Goal: Task Accomplishment & Management: Manage account settings

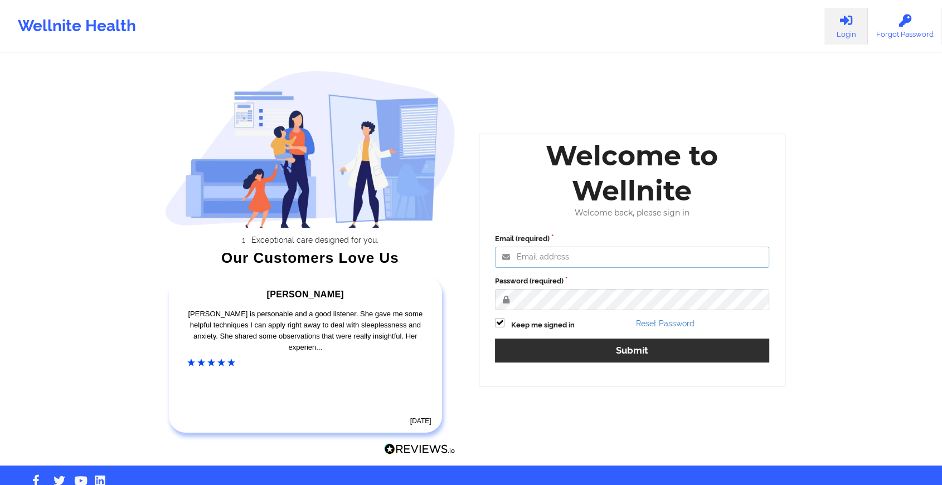
type input "[EMAIL_ADDRESS][DOMAIN_NAME]"
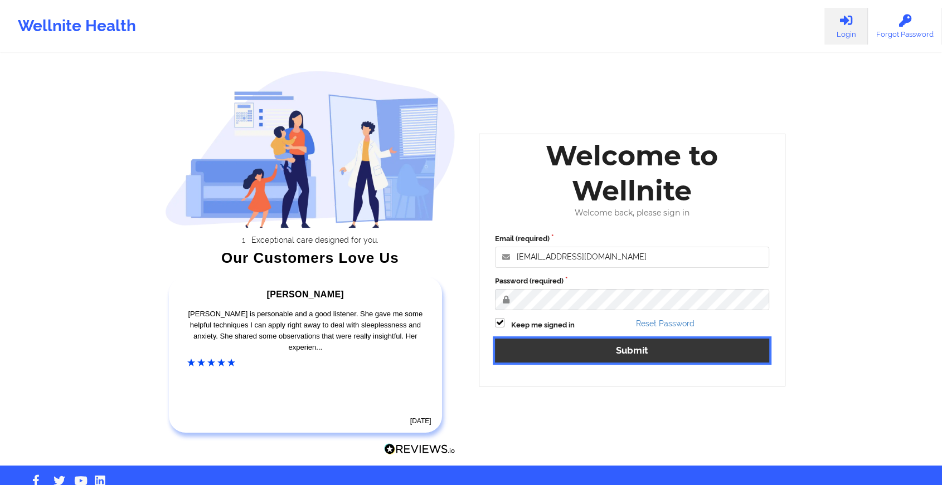
click at [576, 342] on button "Submit" at bounding box center [632, 351] width 274 height 24
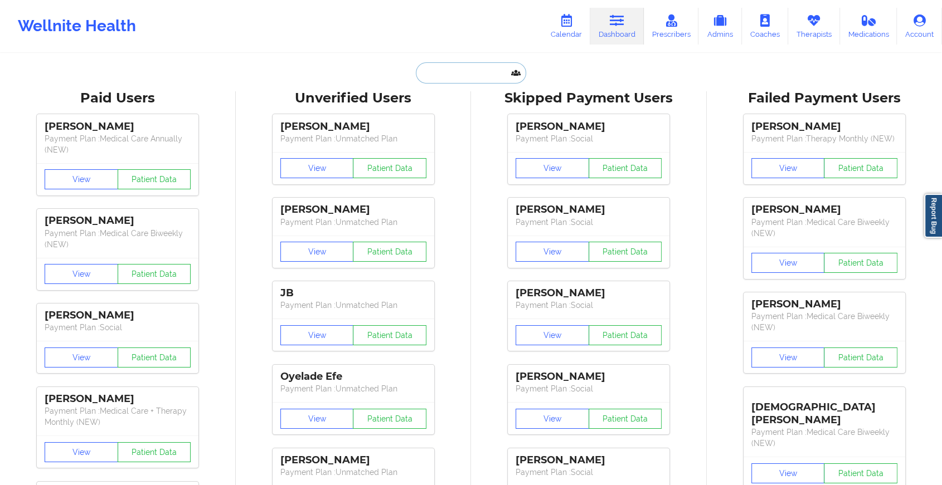
click at [444, 71] on input "text" at bounding box center [471, 72] width 110 height 21
paste input "[EMAIL_ADDRESS][DOMAIN_NAME]"
type input "[EMAIL_ADDRESS][DOMAIN_NAME]"
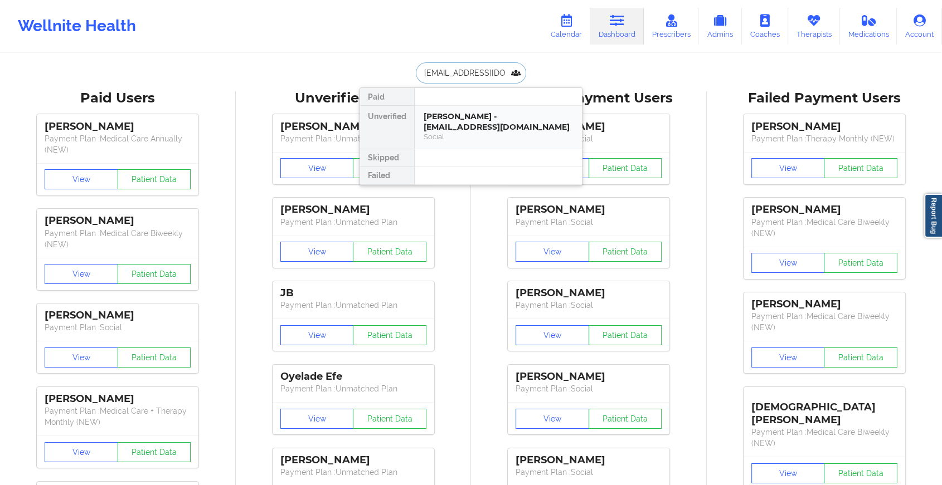
click at [469, 129] on div "[PERSON_NAME] - [EMAIL_ADDRESS][DOMAIN_NAME]" at bounding box center [498, 121] width 149 height 21
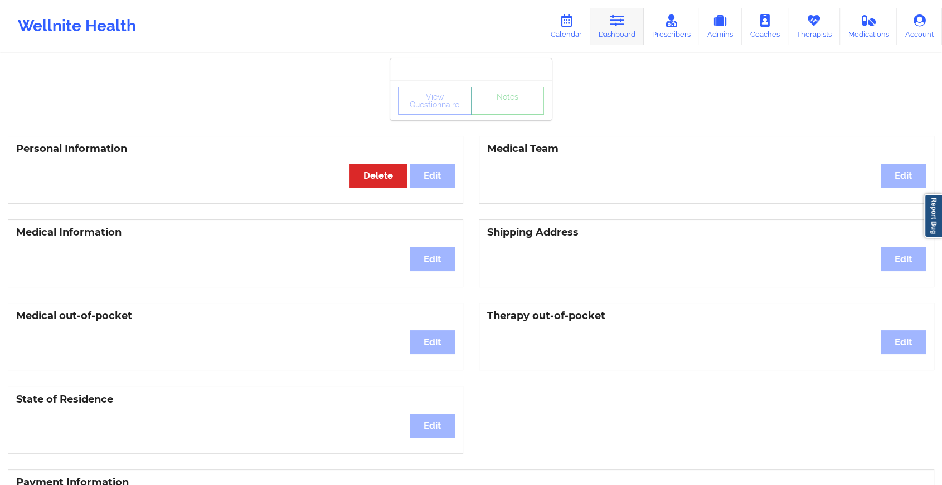
click at [606, 26] on link "Dashboard" at bounding box center [617, 26] width 54 height 37
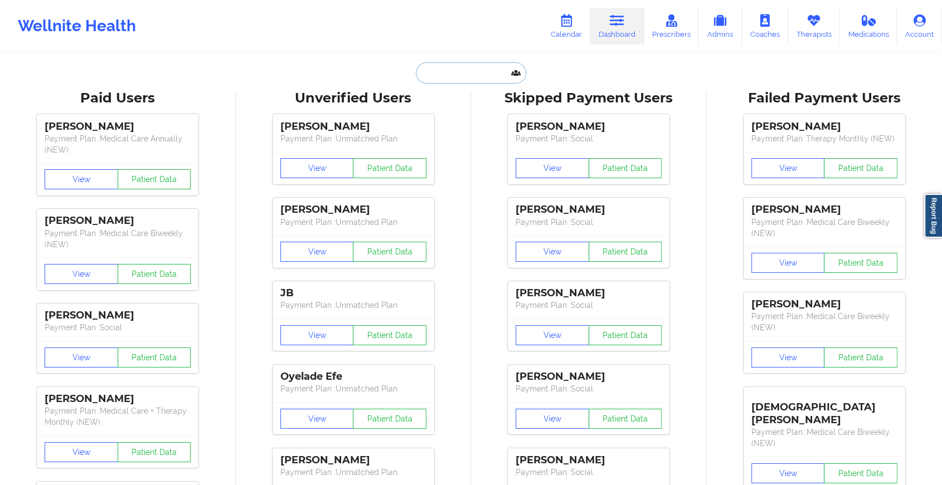
click at [480, 64] on input "text" at bounding box center [471, 72] width 110 height 21
paste input "[EMAIL_ADDRESS][DOMAIN_NAME]"
type input "[EMAIL_ADDRESS][DOMAIN_NAME]"
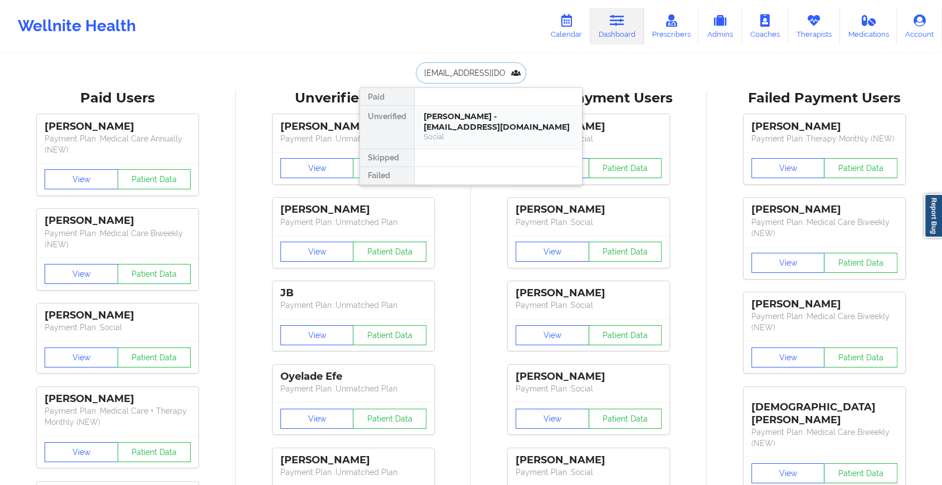
click at [487, 132] on div "[PERSON_NAME] - [EMAIL_ADDRESS][DOMAIN_NAME]" at bounding box center [498, 121] width 149 height 21
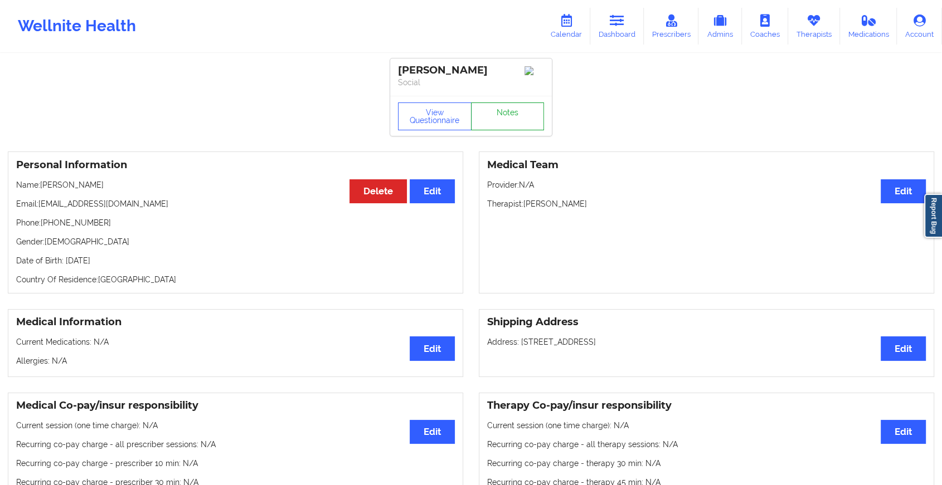
click at [513, 122] on link "Notes" at bounding box center [508, 117] width 74 height 28
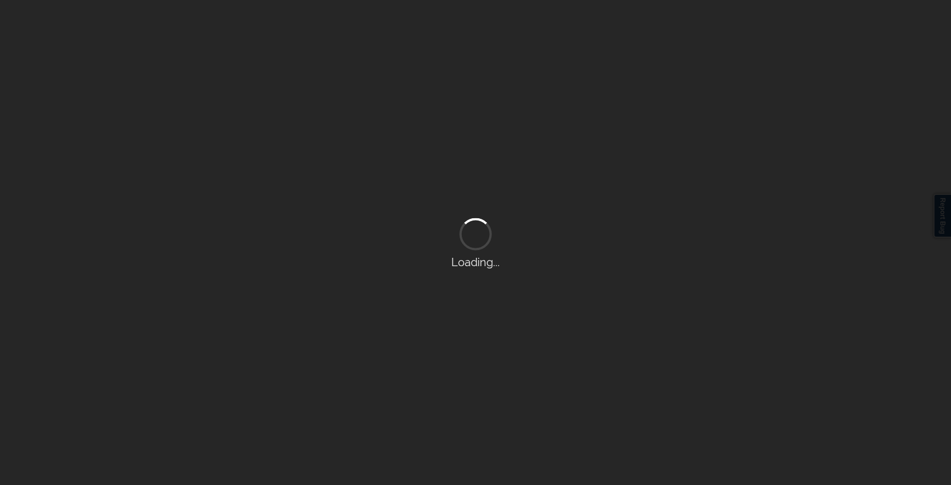
click at [513, 122] on div "Loading..." at bounding box center [475, 242] width 951 height 485
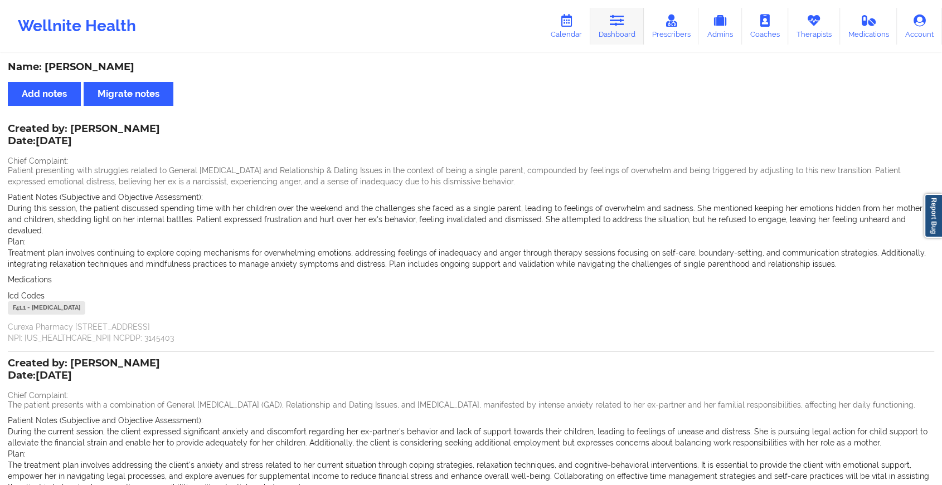
click at [611, 18] on icon at bounding box center [617, 20] width 14 height 12
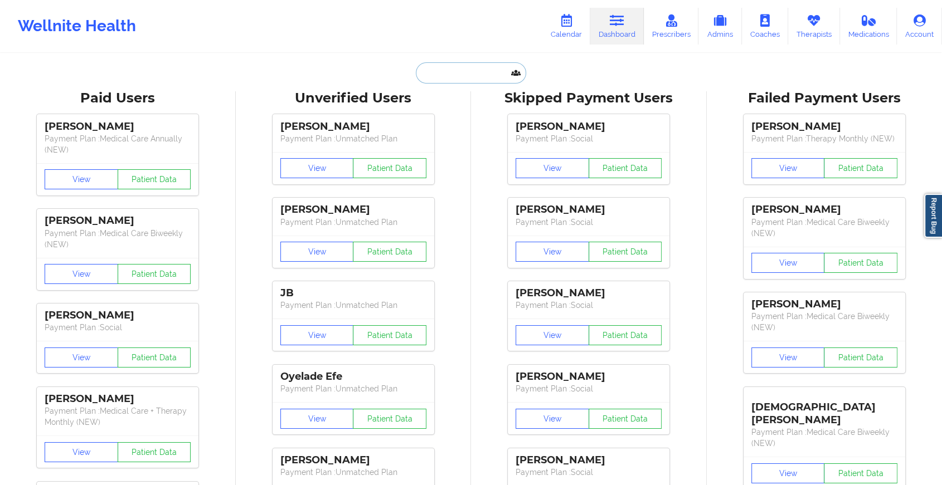
click at [450, 75] on input "text" at bounding box center [471, 72] width 110 height 21
paste input "[EMAIL_ADDRESS][DOMAIN_NAME]"
type input "[EMAIL_ADDRESS][DOMAIN_NAME]"
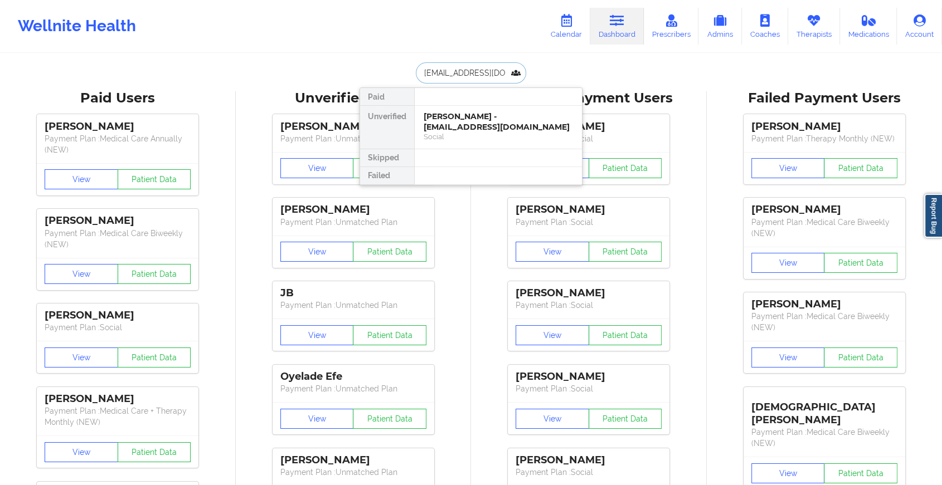
click at [468, 115] on div "[PERSON_NAME] - [EMAIL_ADDRESS][DOMAIN_NAME]" at bounding box center [498, 121] width 149 height 21
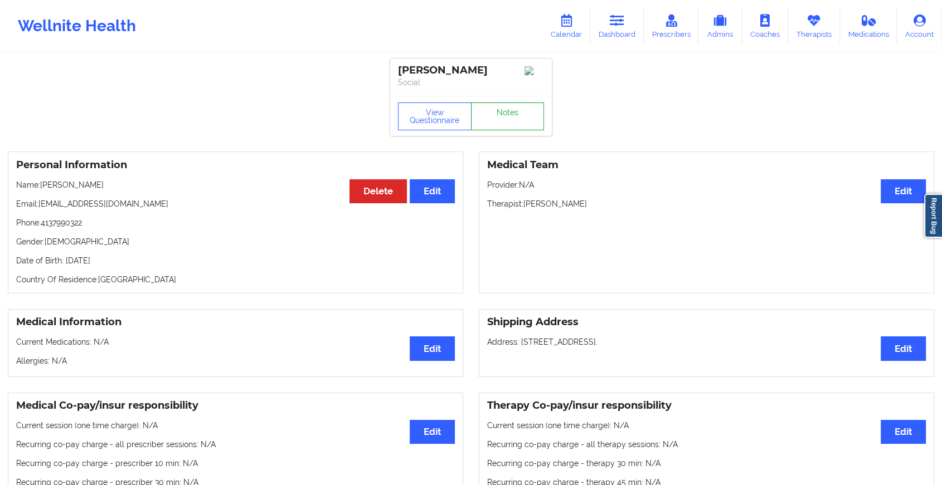
click at [501, 116] on link "Notes" at bounding box center [508, 117] width 74 height 28
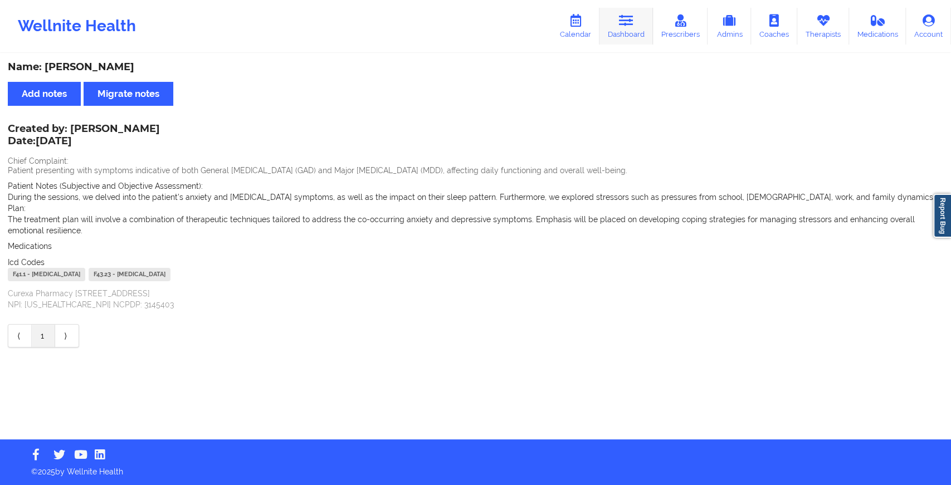
click at [626, 23] on icon at bounding box center [626, 20] width 14 height 12
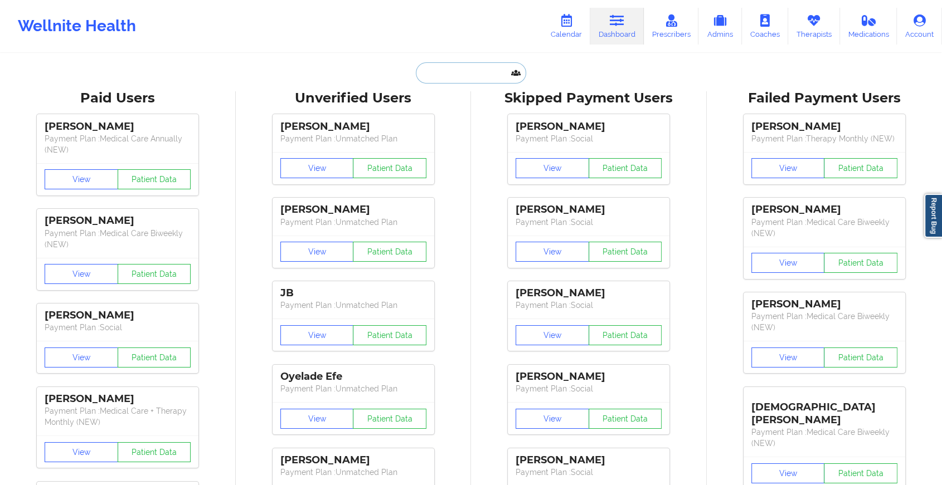
click at [475, 71] on input "text" at bounding box center [471, 72] width 110 height 21
paste input "[EMAIL_ADDRESS][DOMAIN_NAME]"
type input "[EMAIL_ADDRESS][DOMAIN_NAME]"
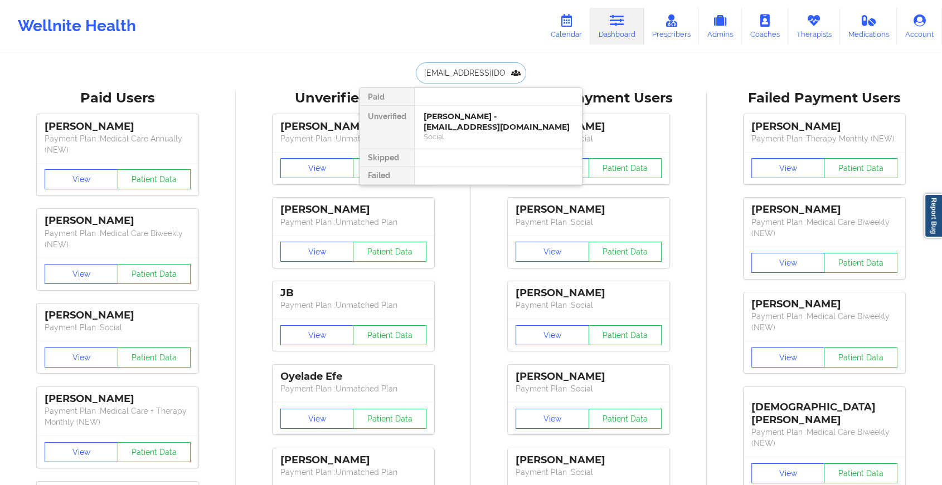
scroll to position [0, 1]
click at [498, 123] on div "[PERSON_NAME] - [EMAIL_ADDRESS][DOMAIN_NAME]" at bounding box center [498, 121] width 149 height 21
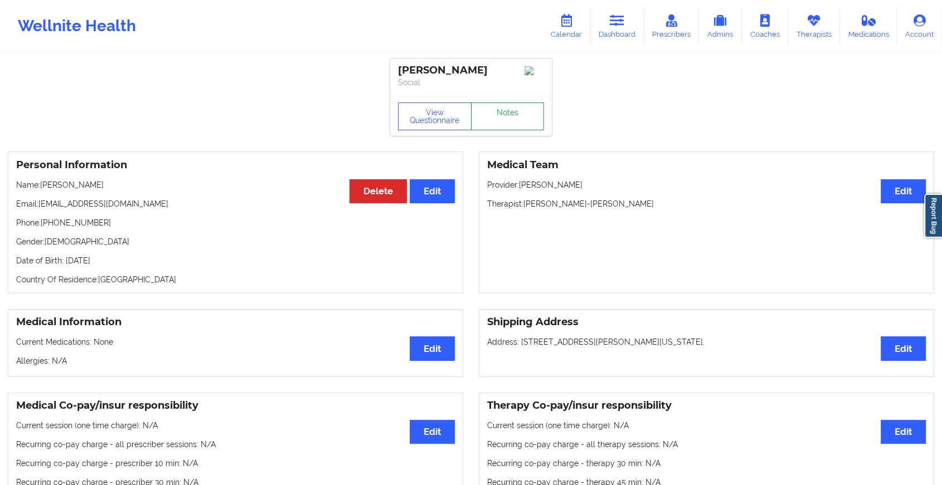
click at [517, 118] on link "Notes" at bounding box center [508, 117] width 74 height 28
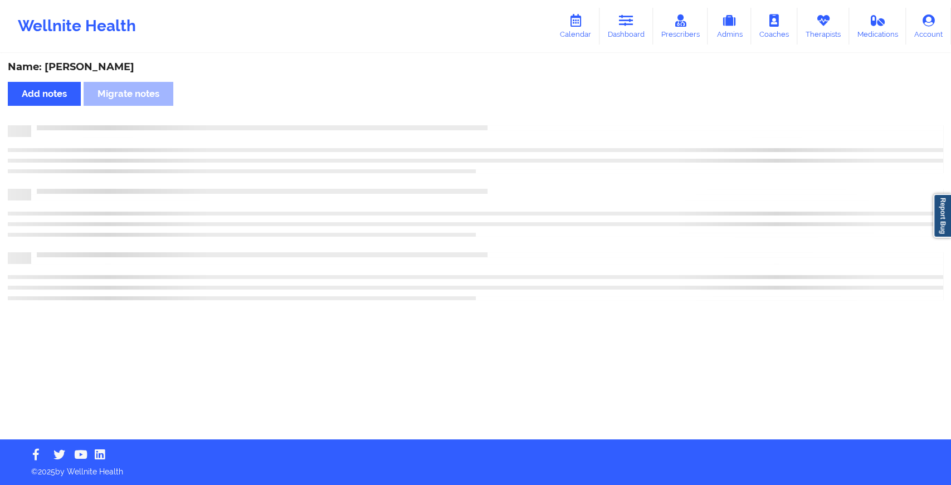
click at [517, 118] on div "Name: [PERSON_NAME] Add notes Migrate notes" at bounding box center [475, 247] width 951 height 385
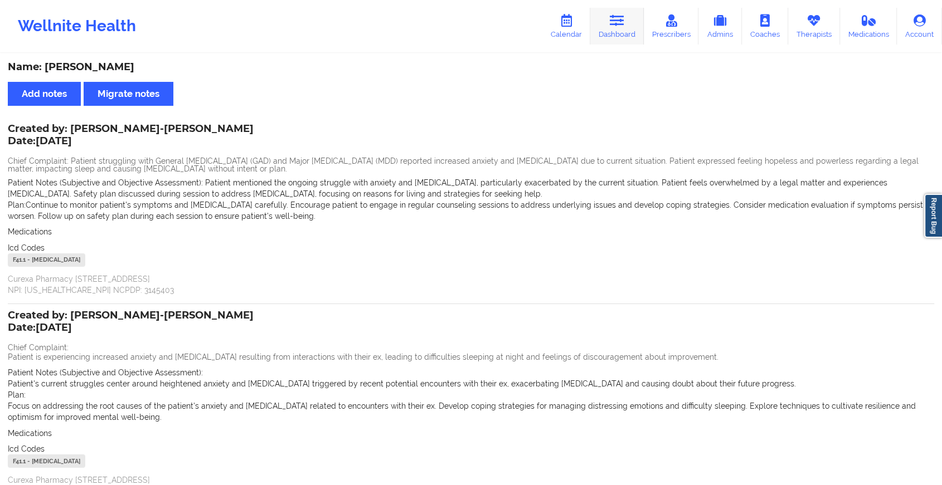
click at [603, 29] on link "Dashboard" at bounding box center [617, 26] width 54 height 37
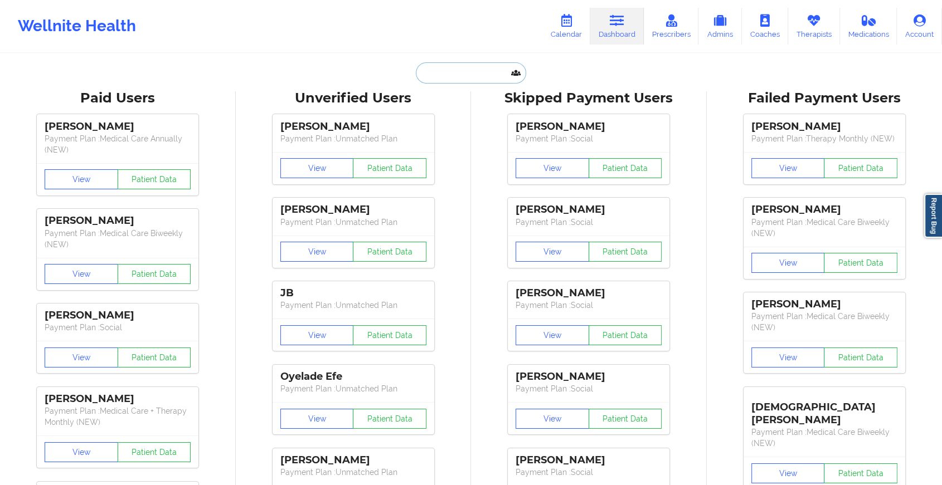
click at [453, 76] on input "text" at bounding box center [471, 72] width 110 height 21
paste input "[EMAIL_ADDRESS][DOMAIN_NAME]"
type input "[EMAIL_ADDRESS][DOMAIN_NAME]"
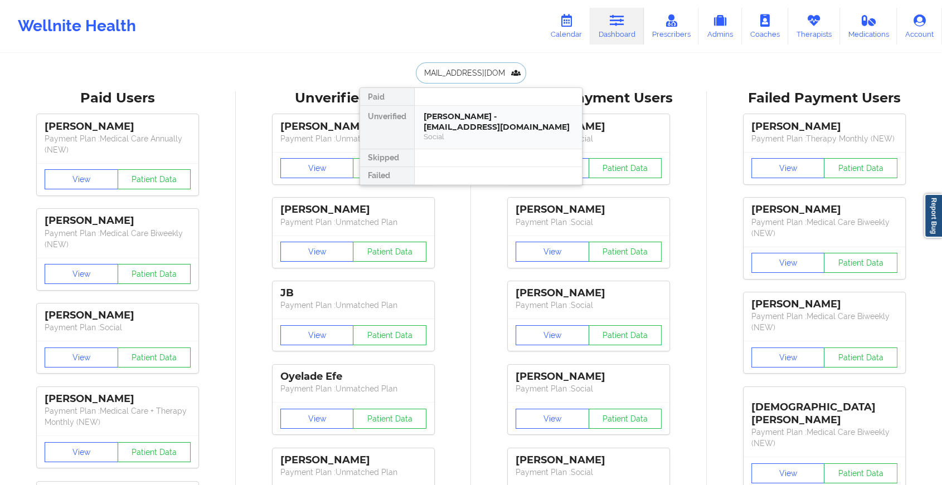
click at [473, 123] on div "[PERSON_NAME] - [EMAIL_ADDRESS][DOMAIN_NAME]" at bounding box center [498, 121] width 149 height 21
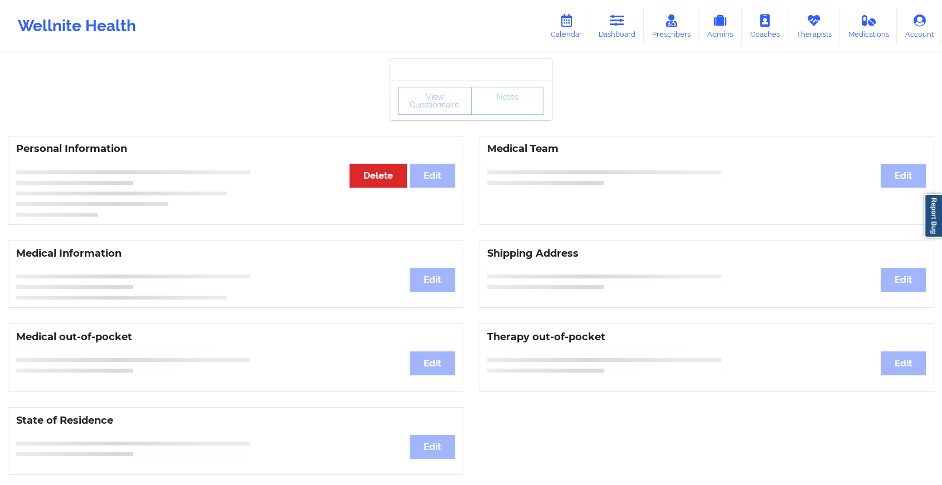
click at [514, 137] on div "Medical Team Edit" at bounding box center [706, 180] width 455 height 89
drag, startPoint x: 514, startPoint y: 136, endPoint x: 514, endPoint y: 118, distance: 17.8
click at [514, 118] on div "View Questionnaire Notes Personal Information Edit Delete Medical Team Edit Med…" at bounding box center [471, 470] width 942 height 941
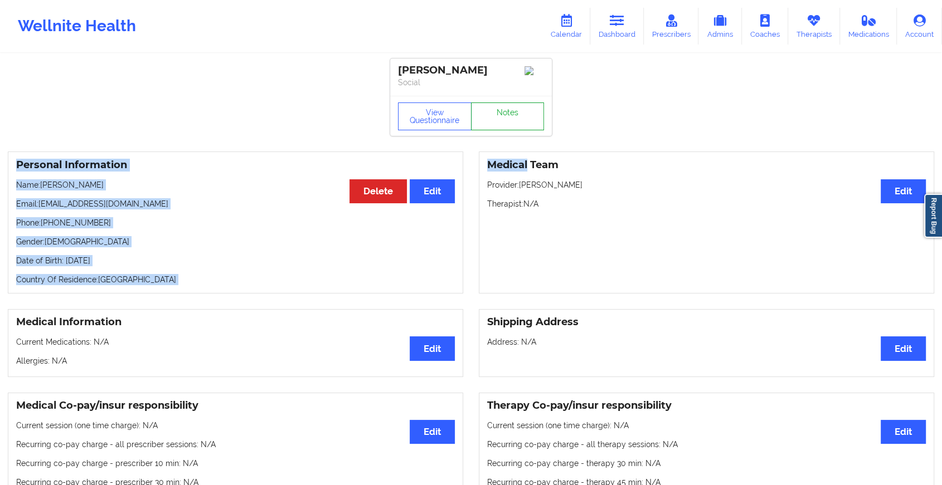
click at [514, 118] on link "Notes" at bounding box center [508, 117] width 74 height 28
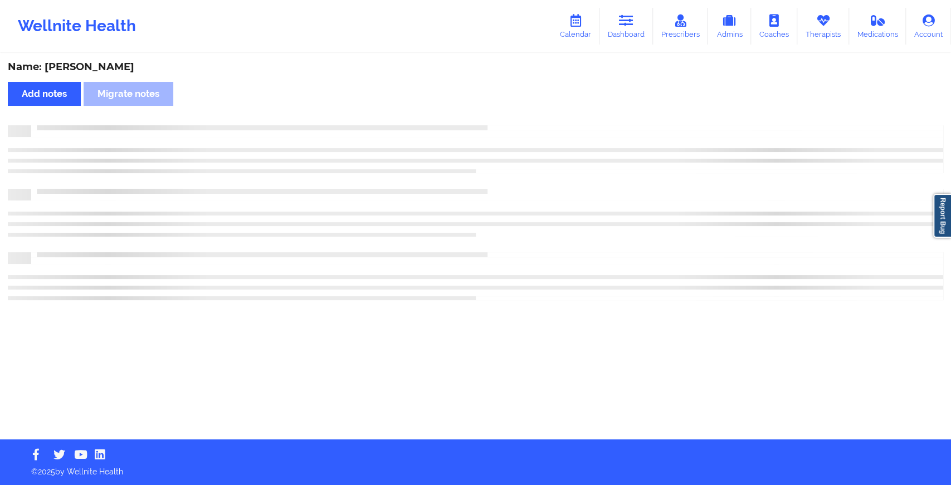
click at [514, 118] on div "Name: [PERSON_NAME] Add notes Migrate notes" at bounding box center [475, 247] width 951 height 385
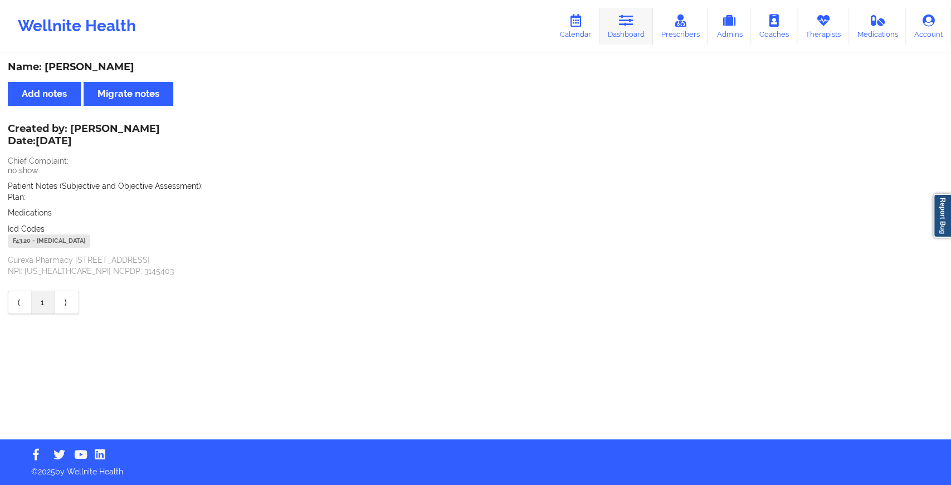
click at [642, 30] on link "Dashboard" at bounding box center [627, 26] width 54 height 37
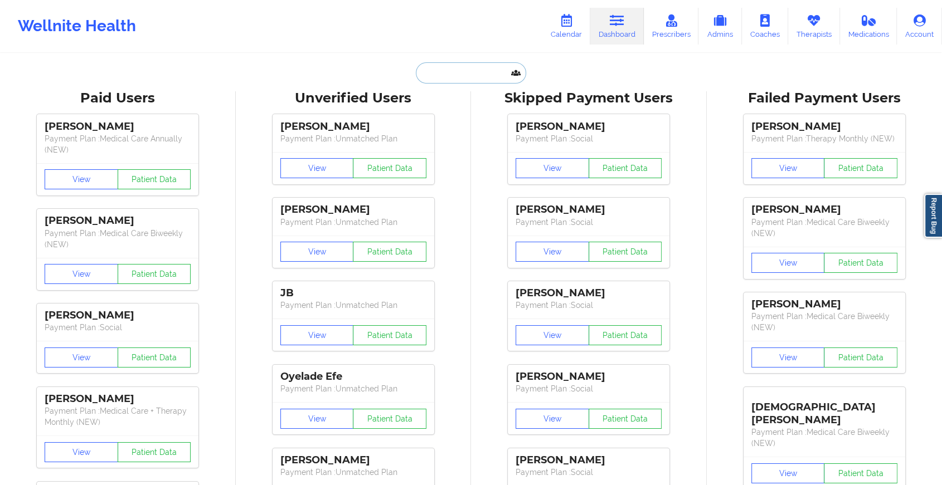
click at [475, 74] on input "text" at bounding box center [471, 72] width 110 height 21
paste input "[EMAIL_ADDRESS][DOMAIN_NAME]"
type input "[EMAIL_ADDRESS][DOMAIN_NAME]"
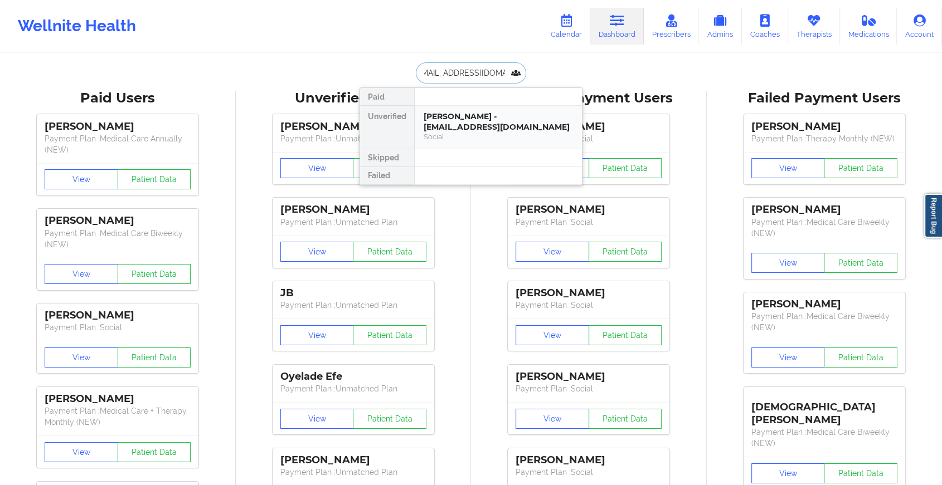
click at [485, 112] on div "[PERSON_NAME] - [EMAIL_ADDRESS][DOMAIN_NAME]" at bounding box center [498, 121] width 149 height 21
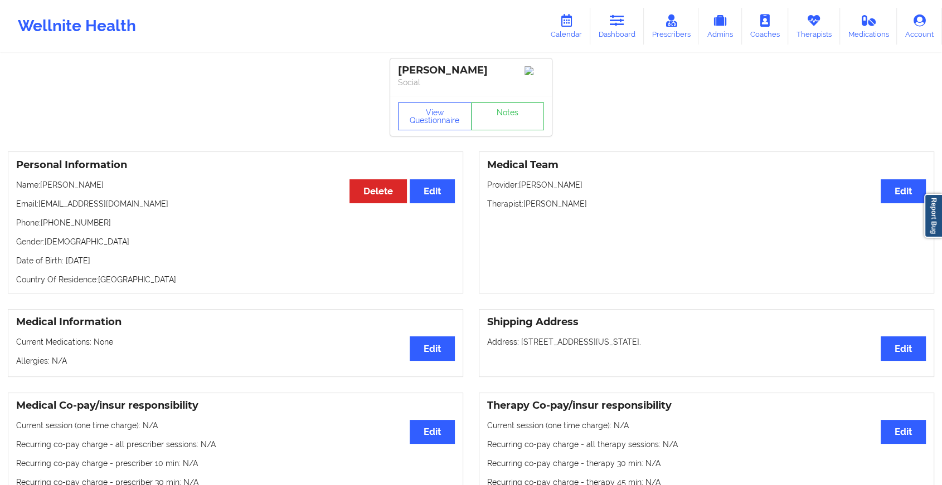
click at [496, 110] on div "View Questionnaire Notes" at bounding box center [471, 117] width 146 height 28
click at [513, 107] on link "Notes" at bounding box center [508, 117] width 74 height 28
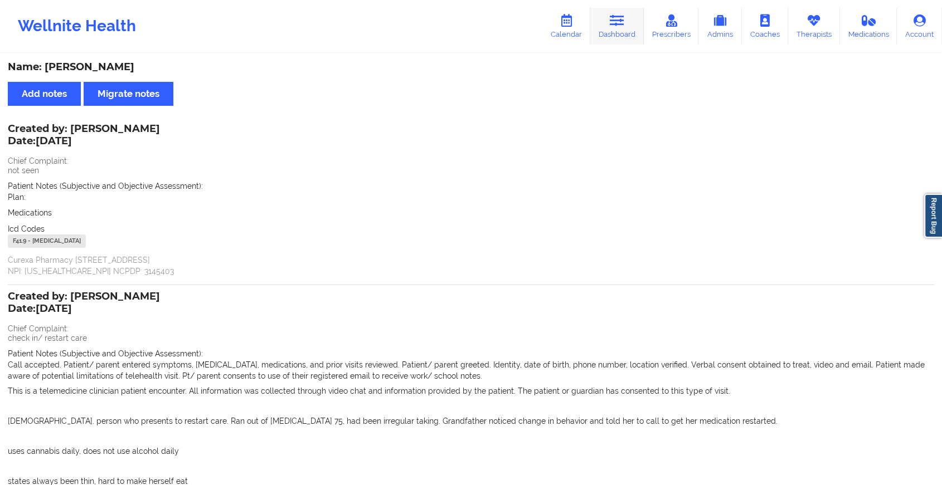
click at [630, 29] on link "Dashboard" at bounding box center [617, 26] width 54 height 37
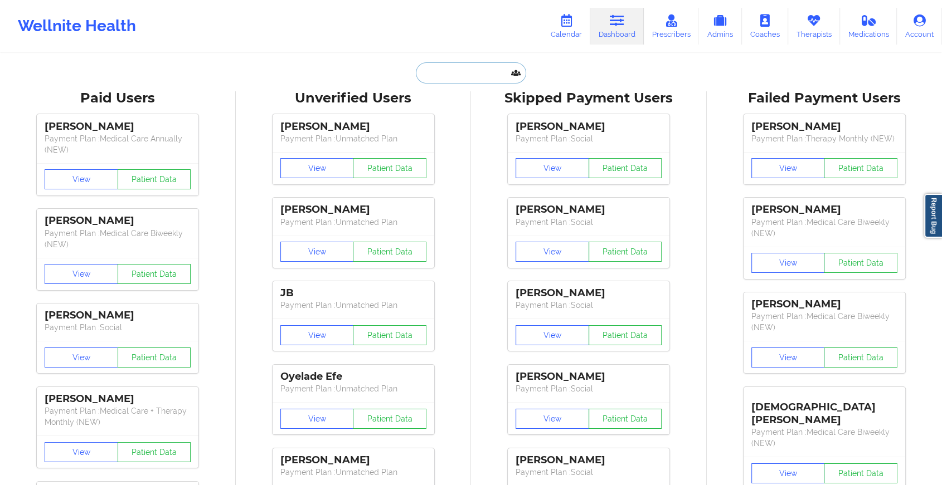
click at [443, 64] on input "text" at bounding box center [471, 72] width 110 height 21
paste input "[EMAIL_ADDRESS][DOMAIN_NAME]"
type input "[EMAIL_ADDRESS][DOMAIN_NAME]"
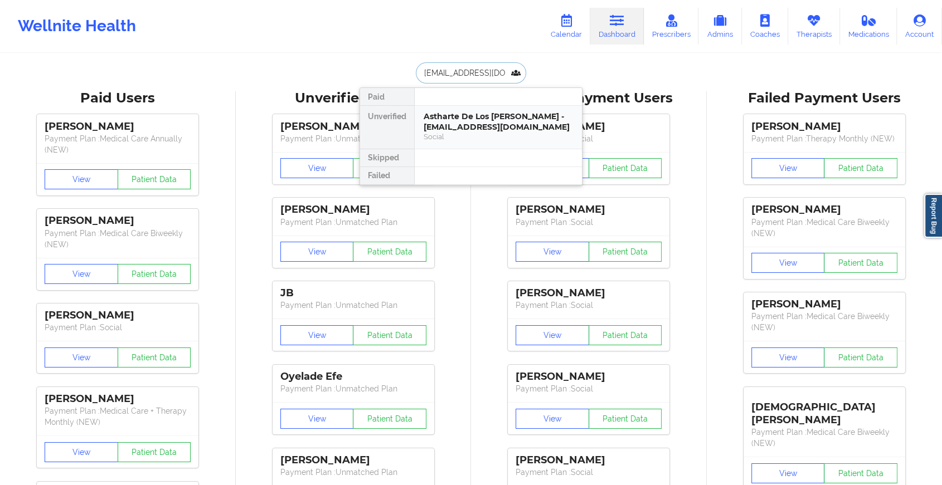
click at [473, 122] on div "Astharte De Los [PERSON_NAME] - [EMAIL_ADDRESS][DOMAIN_NAME]" at bounding box center [498, 121] width 149 height 21
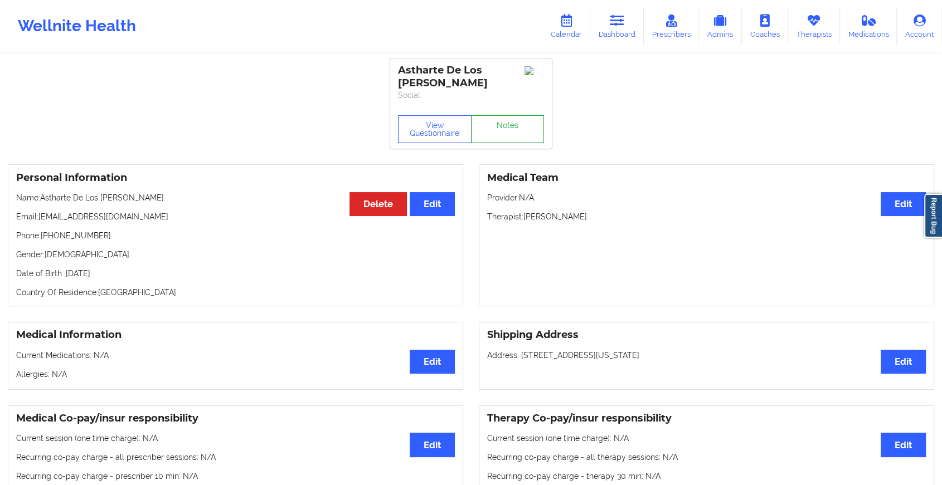
click at [517, 120] on link "Notes" at bounding box center [508, 129] width 74 height 28
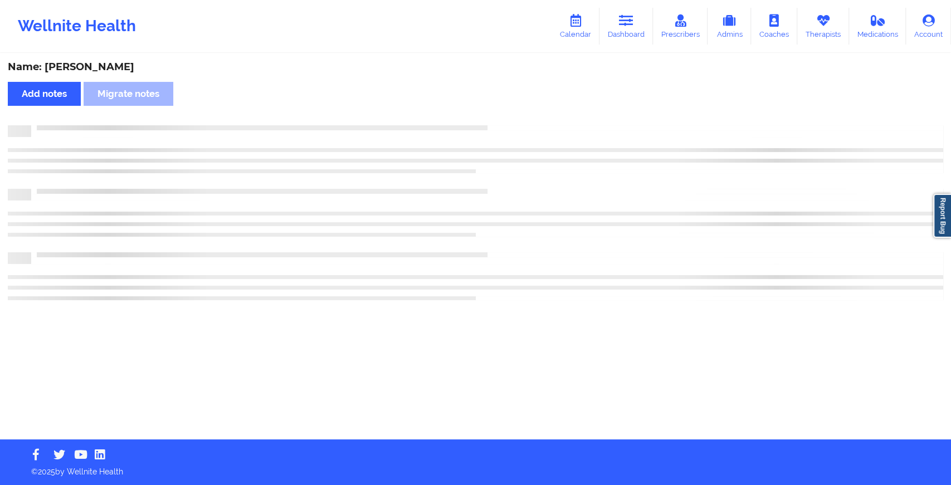
click at [517, 120] on div "Name: [PERSON_NAME] Add notes Migrate notes" at bounding box center [475, 247] width 951 height 385
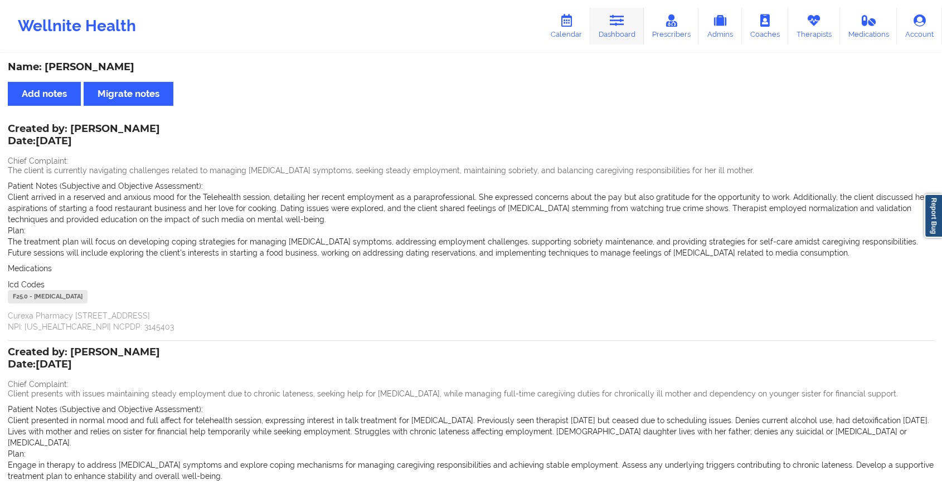
click at [624, 22] on icon at bounding box center [617, 20] width 14 height 12
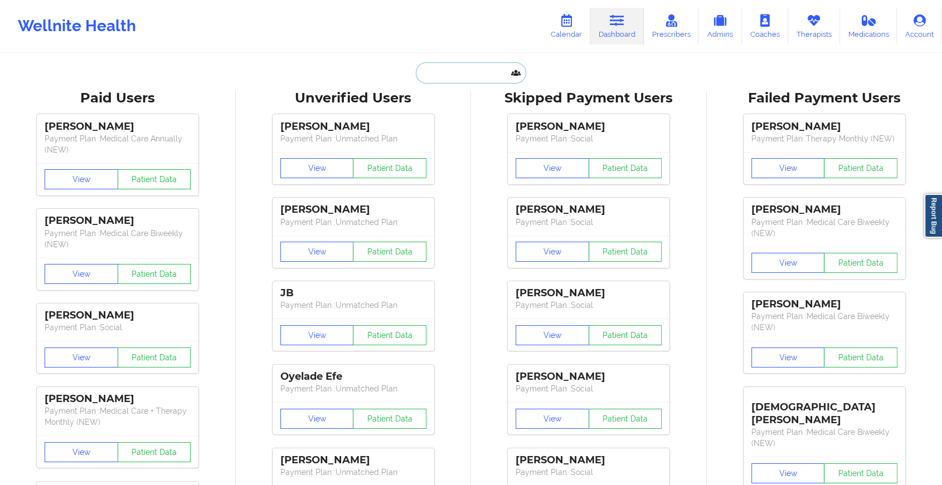
click at [476, 73] on input "text" at bounding box center [471, 72] width 110 height 21
paste input "[EMAIL_ADDRESS][DOMAIN_NAME]"
type input "[EMAIL_ADDRESS][DOMAIN_NAME]"
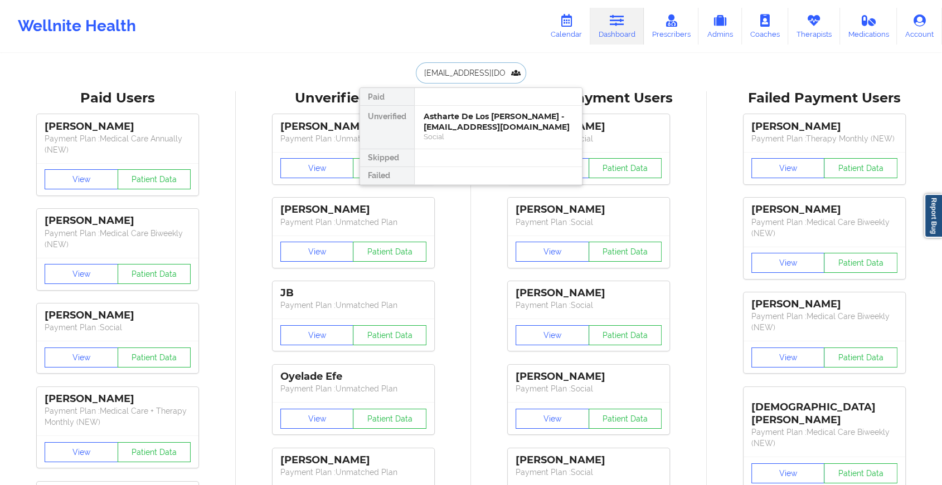
scroll to position [0, 13]
click at [486, 136] on div "Social" at bounding box center [498, 136] width 149 height 9
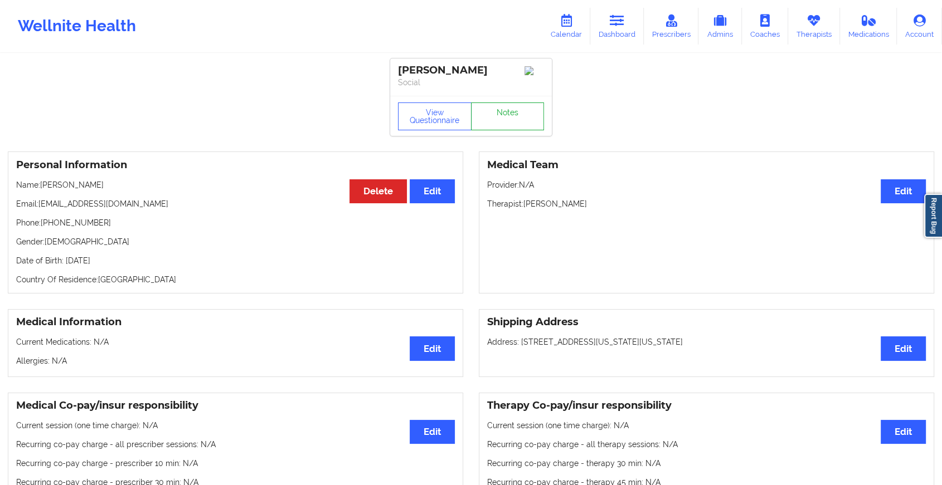
drag, startPoint x: 519, startPoint y: 98, endPoint x: 515, endPoint y: 120, distance: 22.7
click at [515, 120] on div "[PERSON_NAME] Social View Questionnaire Notes" at bounding box center [471, 97] width 162 height 77
click at [515, 120] on link "Notes" at bounding box center [508, 117] width 74 height 28
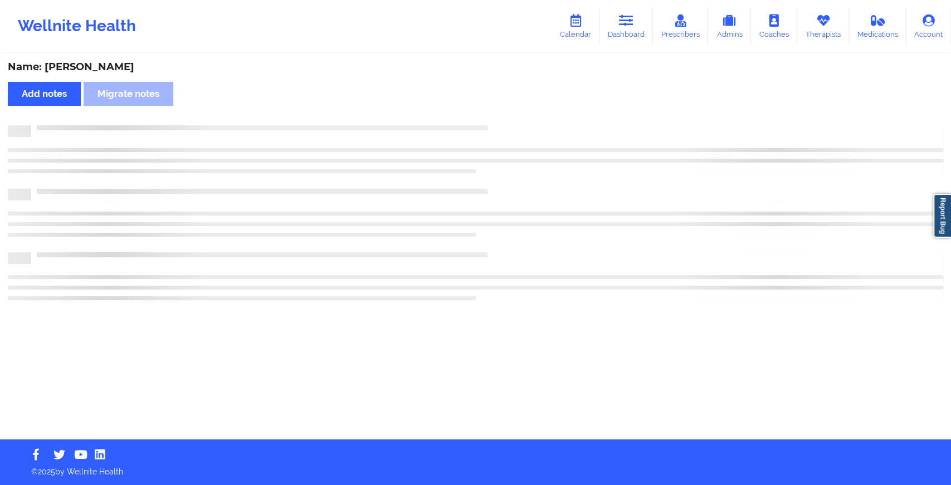
click at [515, 120] on div "Name: [PERSON_NAME] Add notes Migrate notes" at bounding box center [475, 247] width 951 height 385
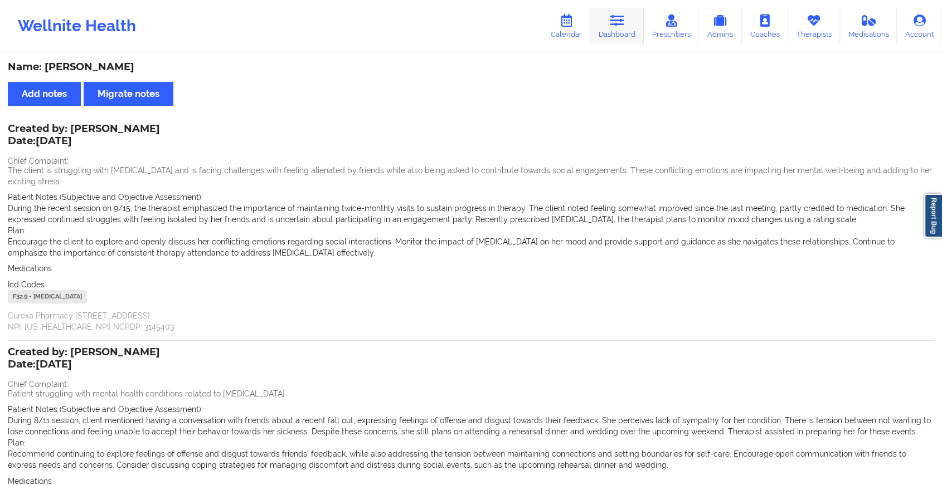
click at [624, 23] on icon at bounding box center [617, 20] width 14 height 12
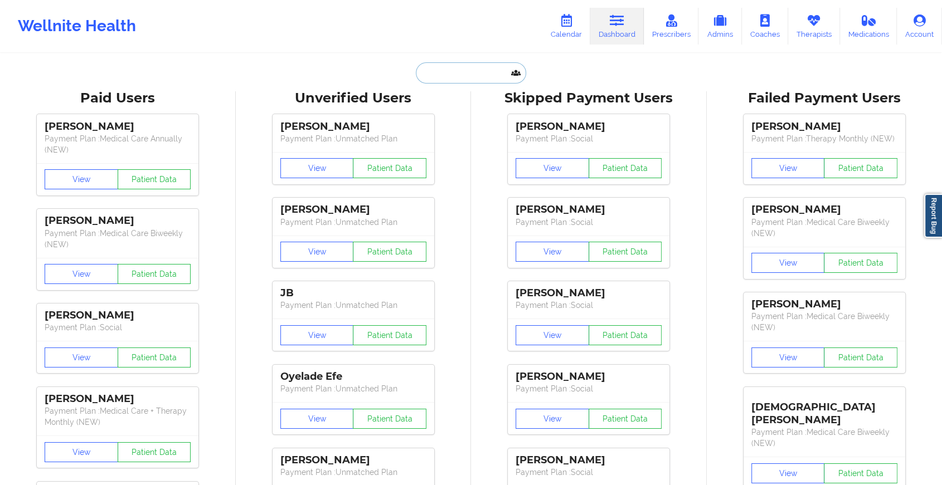
click at [446, 70] on input "text" at bounding box center [471, 72] width 110 height 21
paste input "[PERSON_NAME][EMAIL_ADDRESS][DOMAIN_NAME]"
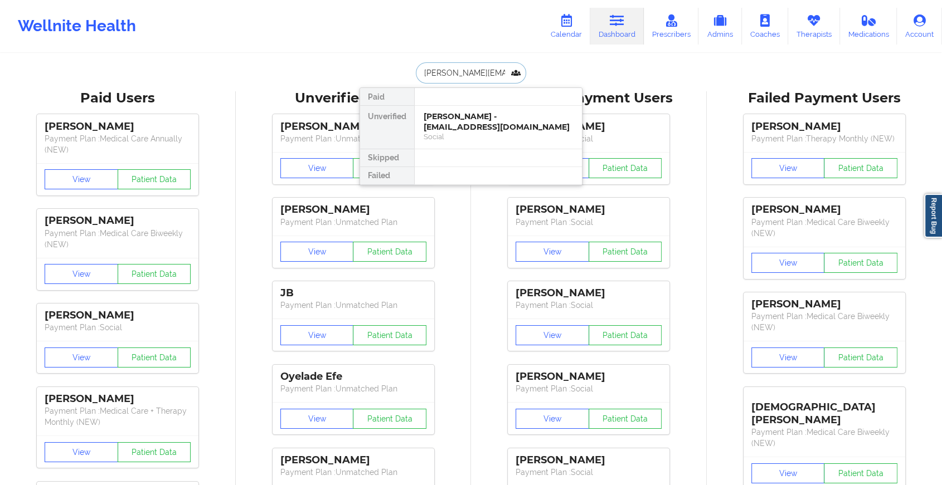
type input "[PERSON_NAME][EMAIL_ADDRESS][DOMAIN_NAME]"
click at [470, 116] on div "[PERSON_NAME] Santiago - [EMAIL_ADDRESS][DOMAIN_NAME]" at bounding box center [498, 121] width 149 height 21
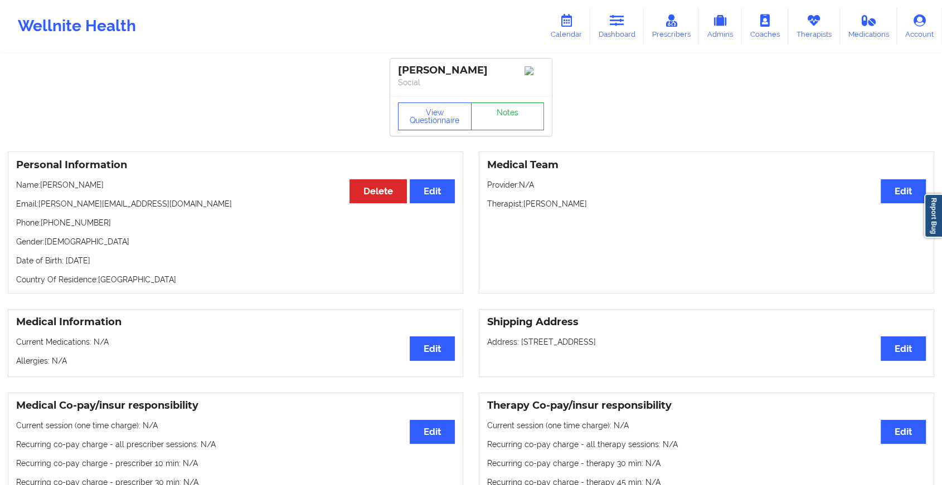
click at [508, 130] on link "Notes" at bounding box center [508, 117] width 74 height 28
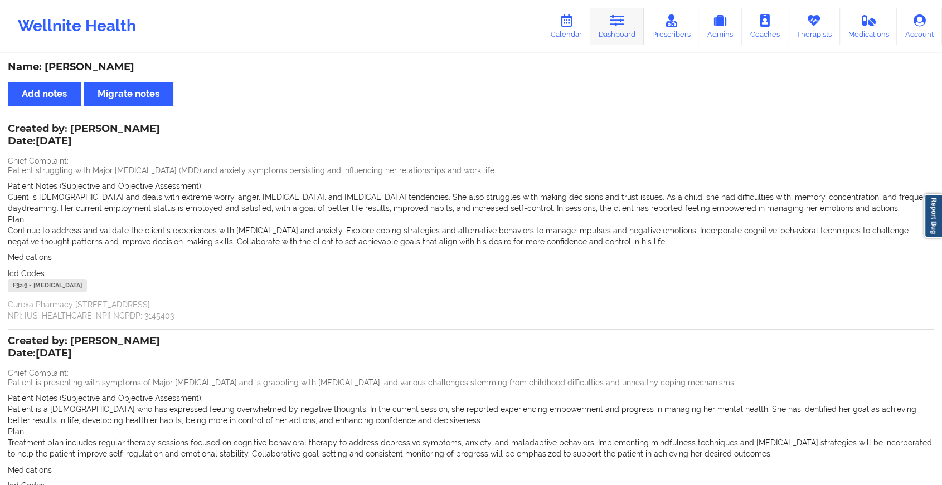
click at [617, 27] on icon at bounding box center [617, 20] width 14 height 12
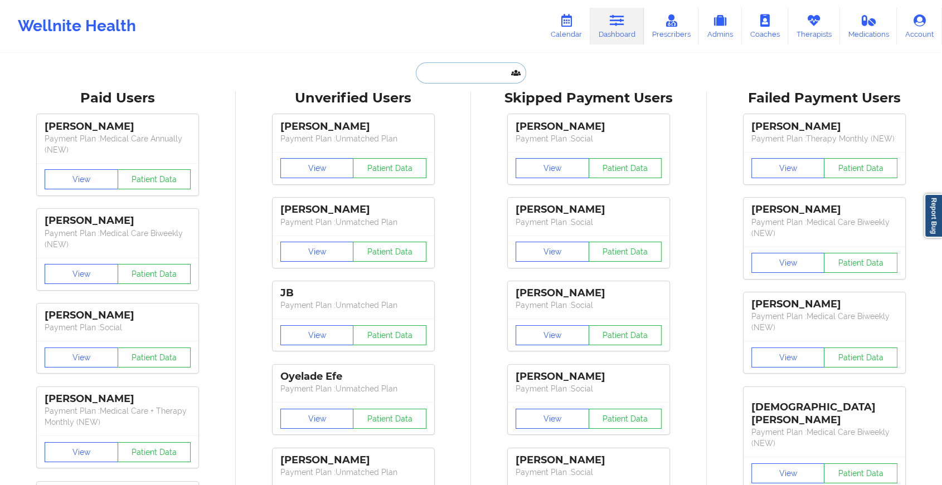
click at [475, 72] on input "text" at bounding box center [471, 72] width 110 height 21
paste input "[EMAIL_ADDRESS][DOMAIN_NAME]"
type input "[EMAIL_ADDRESS][DOMAIN_NAME]"
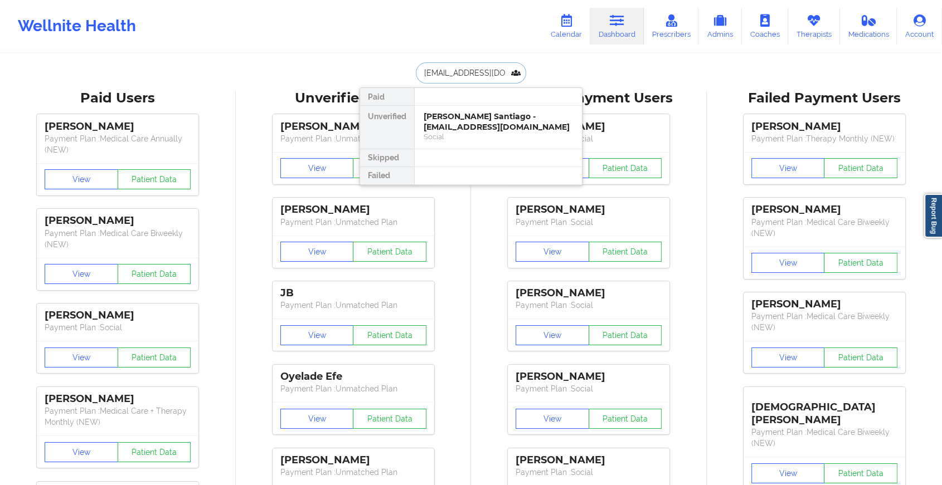
scroll to position [0, 42]
click at [486, 120] on div "[PERSON_NAME] - [EMAIL_ADDRESS][DOMAIN_NAME]" at bounding box center [498, 121] width 149 height 21
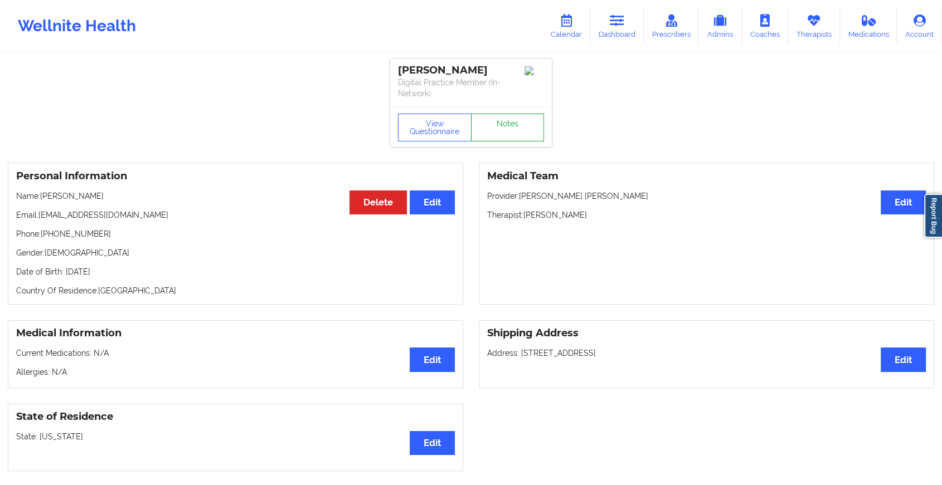
click at [522, 118] on link "Notes" at bounding box center [508, 128] width 74 height 28
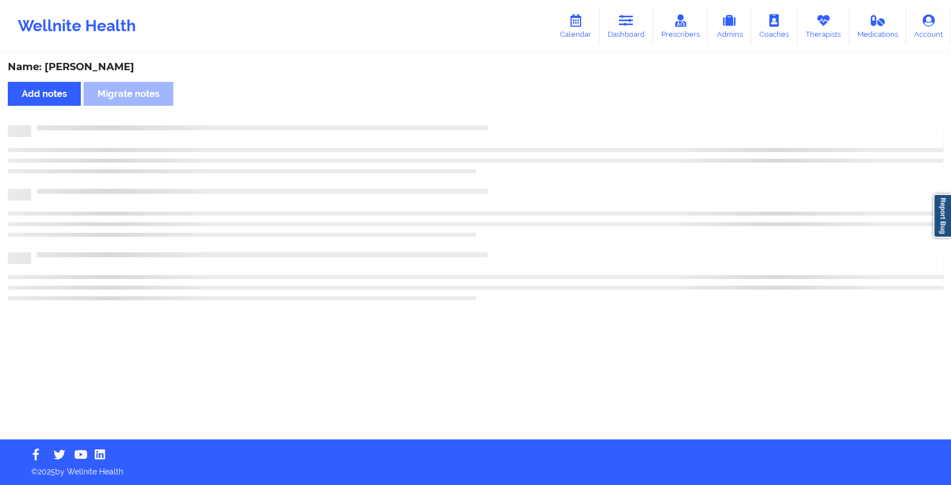
click at [522, 118] on div "Name: [PERSON_NAME] Add notes Migrate notes" at bounding box center [475, 247] width 951 height 385
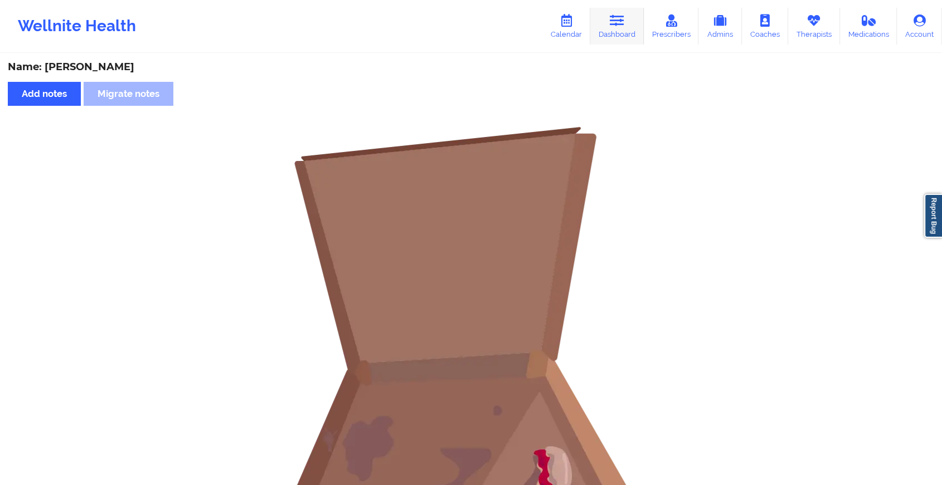
click at [609, 25] on link "Dashboard" at bounding box center [617, 26] width 54 height 37
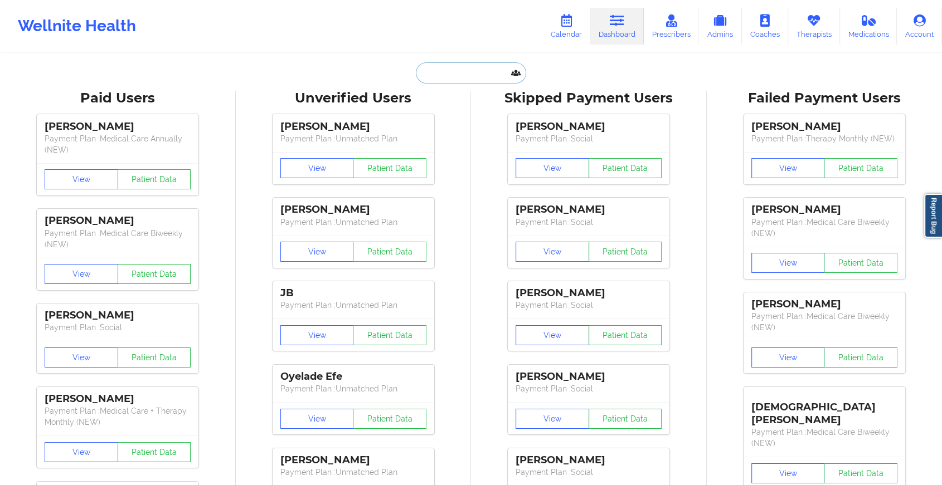
click at [455, 68] on input "text" at bounding box center [471, 72] width 110 height 21
paste input "[EMAIL_ADDRESS][DOMAIN_NAME]"
type input "[EMAIL_ADDRESS][DOMAIN_NAME]"
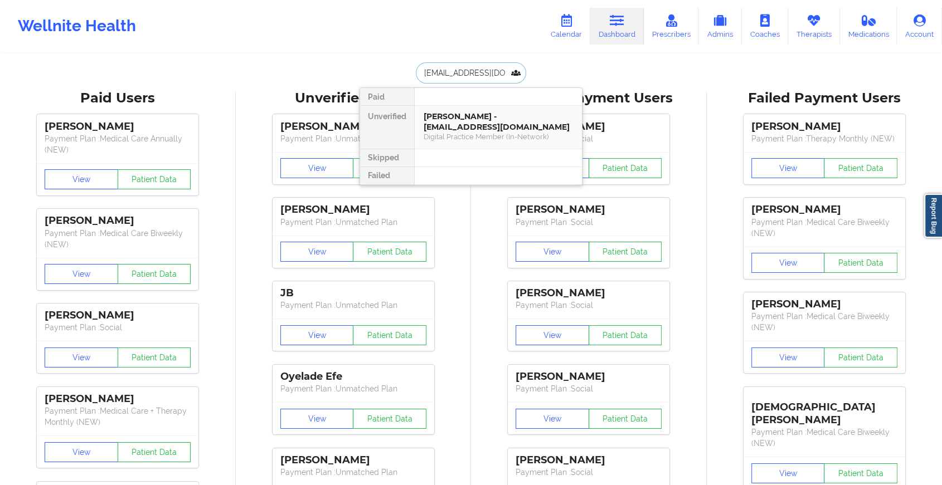
click at [478, 122] on div "[PERSON_NAME] - [EMAIL_ADDRESS][DOMAIN_NAME]" at bounding box center [498, 121] width 149 height 21
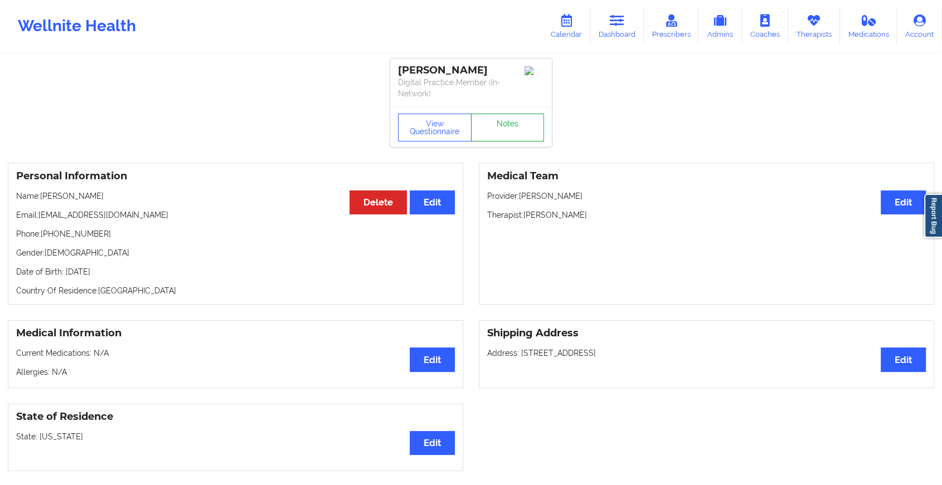
click at [503, 123] on link "Notes" at bounding box center [508, 128] width 74 height 28
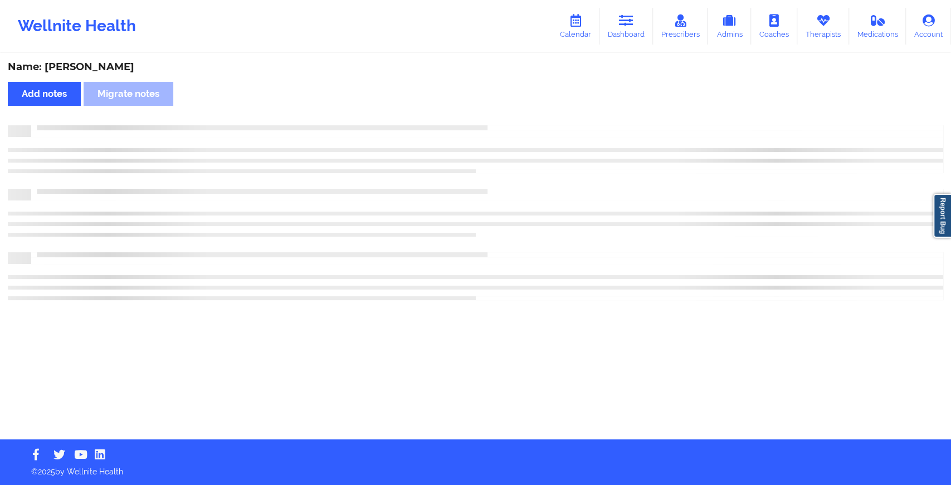
click at [503, 123] on div "Name: [PERSON_NAME] Add notes Migrate notes" at bounding box center [475, 247] width 951 height 385
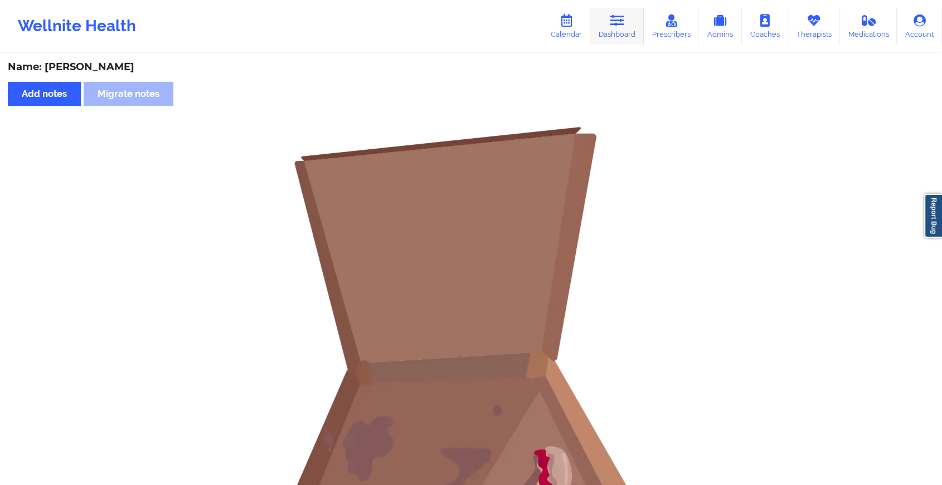
click at [606, 27] on link "Dashboard" at bounding box center [617, 26] width 54 height 37
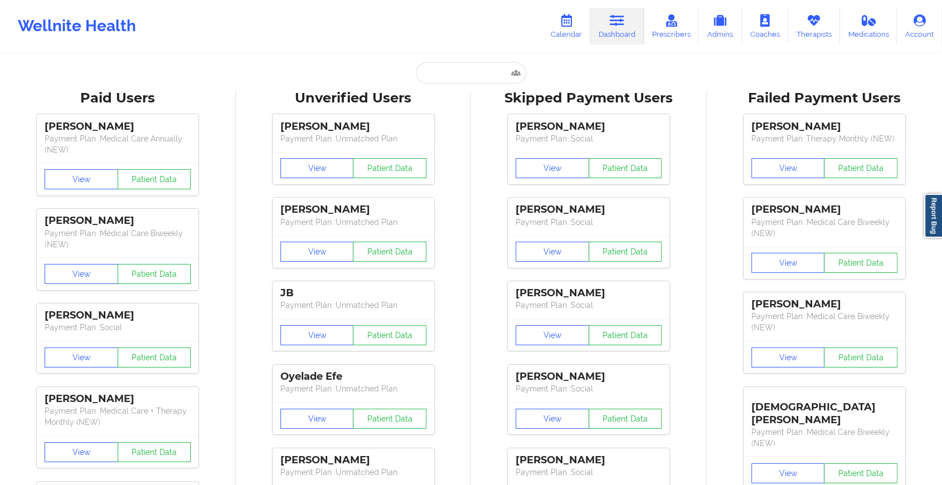
click at [606, 27] on link "Dashboard" at bounding box center [617, 26] width 54 height 37
click at [448, 71] on input "text" at bounding box center [471, 72] width 110 height 21
paste input "[EMAIL_ADDRESS][DOMAIN_NAME]"
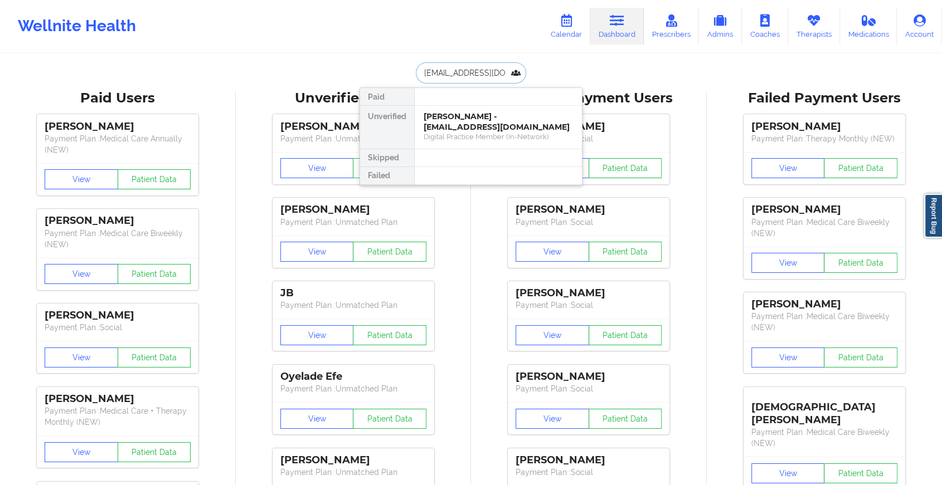
scroll to position [0, 2]
drag, startPoint x: 499, startPoint y: 64, endPoint x: 507, endPoint y: 86, distance: 23.1
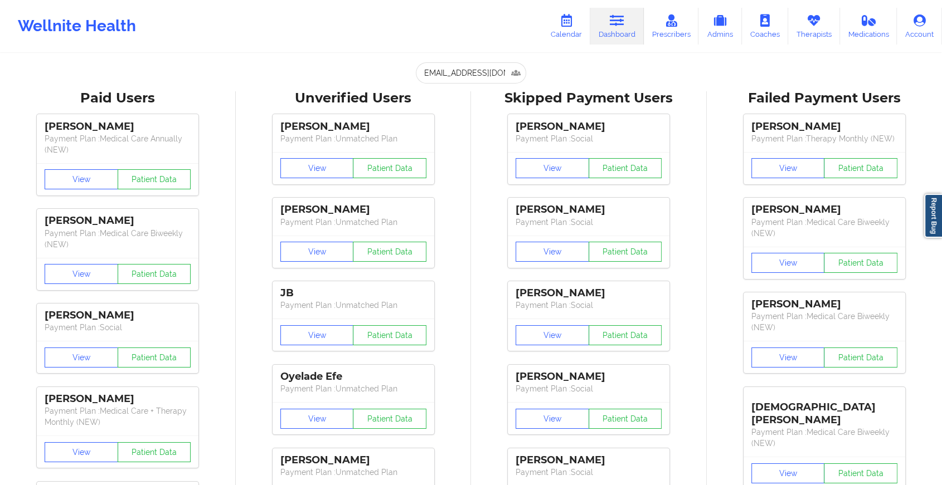
scroll to position [0, 0]
click at [501, 69] on input "[EMAIL_ADDRESS][DOMAIN_NAME]" at bounding box center [471, 72] width 110 height 21
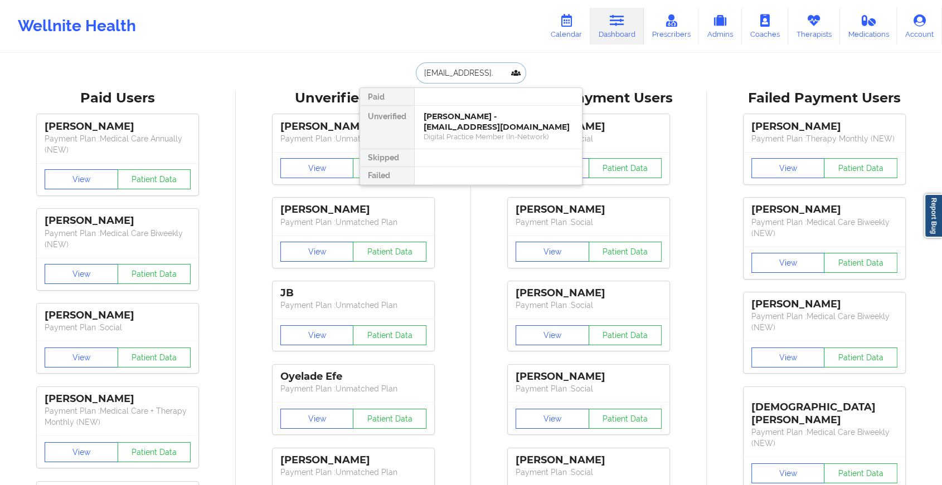
scroll to position [0, 0]
type input "r"
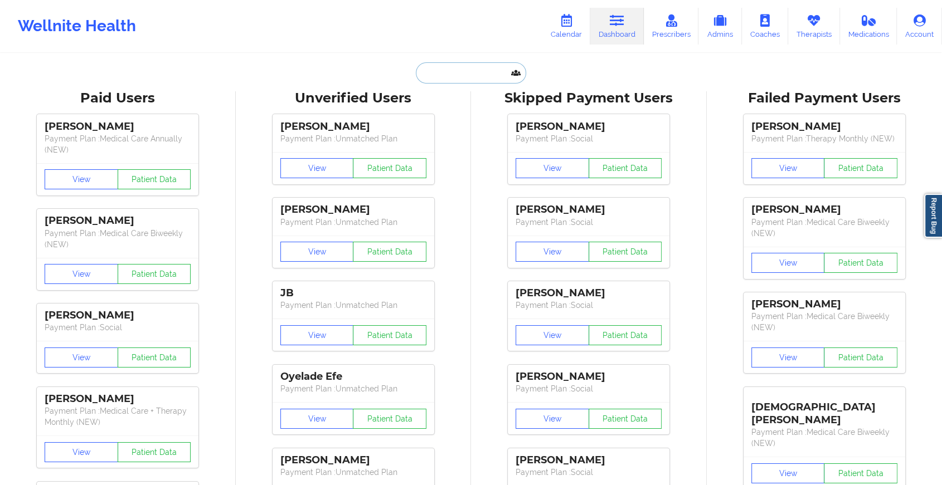
paste input "[EMAIL_ADDRESS][DOMAIN_NAME]"
type input "[EMAIL_ADDRESS][DOMAIN_NAME]"
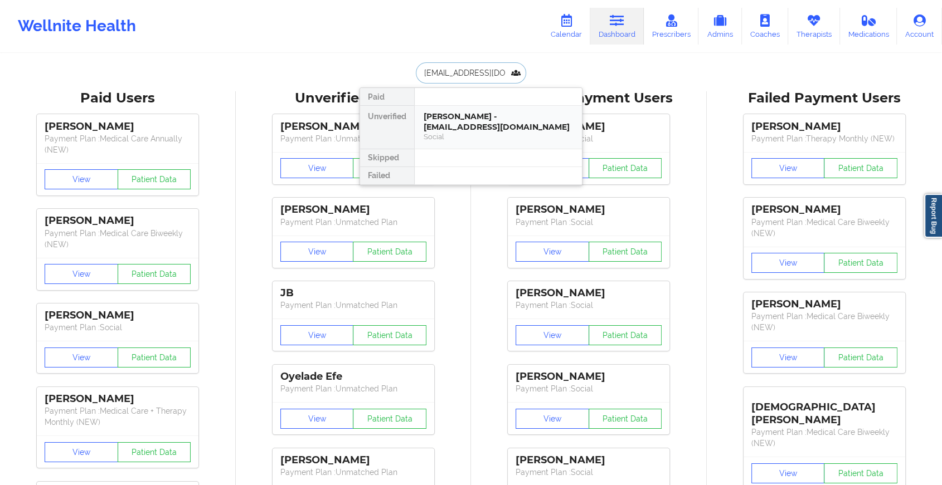
click at [486, 130] on div "[PERSON_NAME] - [EMAIL_ADDRESS][DOMAIN_NAME]" at bounding box center [498, 121] width 149 height 21
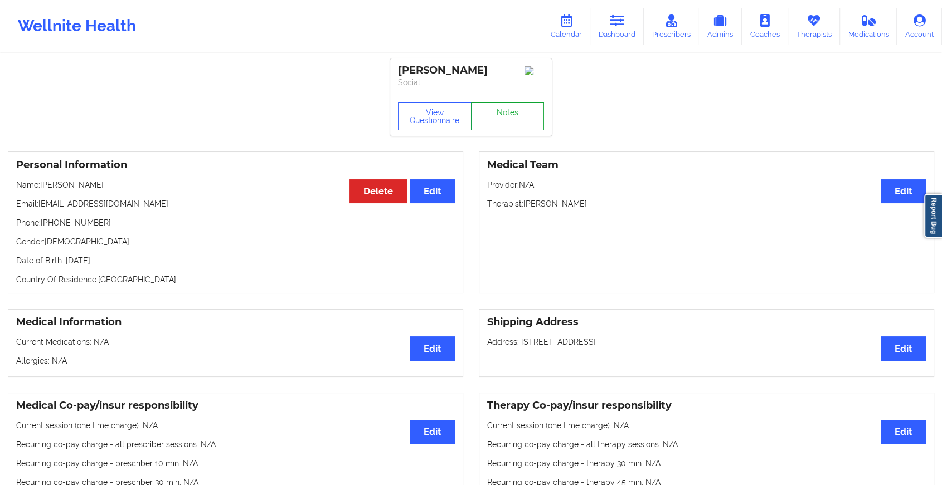
click at [499, 120] on link "Notes" at bounding box center [508, 117] width 74 height 28
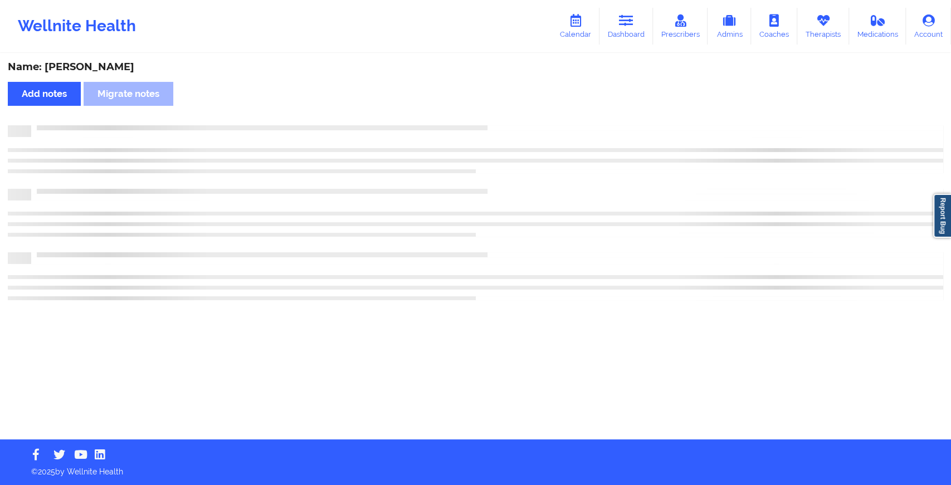
click at [499, 120] on div "Name: [PERSON_NAME] Add notes Migrate notes" at bounding box center [475, 247] width 951 height 385
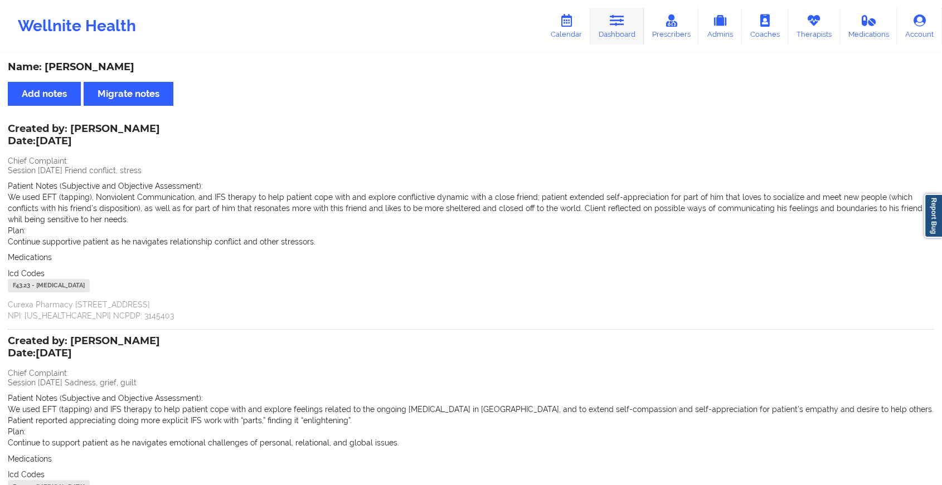
click at [620, 24] on icon at bounding box center [617, 20] width 14 height 12
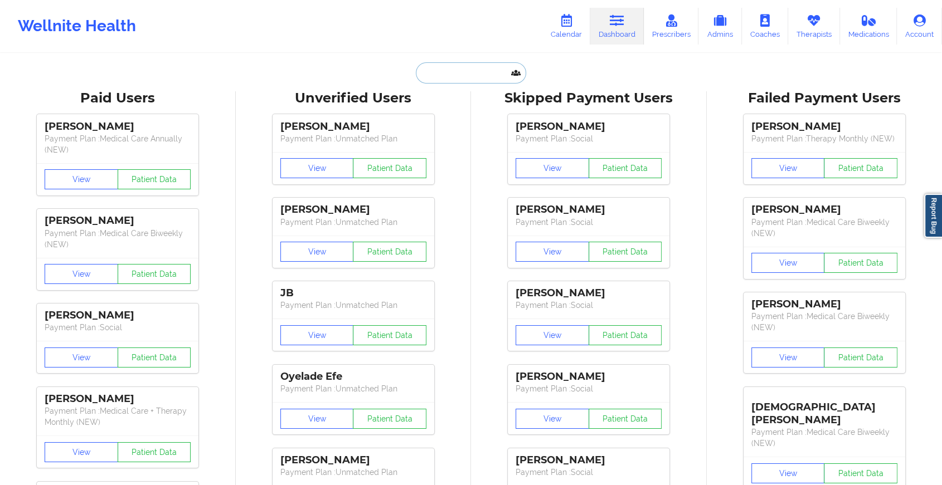
click at [483, 68] on input "text" at bounding box center [471, 72] width 110 height 21
paste input "[EMAIL_ADDRESS][DOMAIN_NAME]"
type input "[EMAIL_ADDRESS][DOMAIN_NAME]"
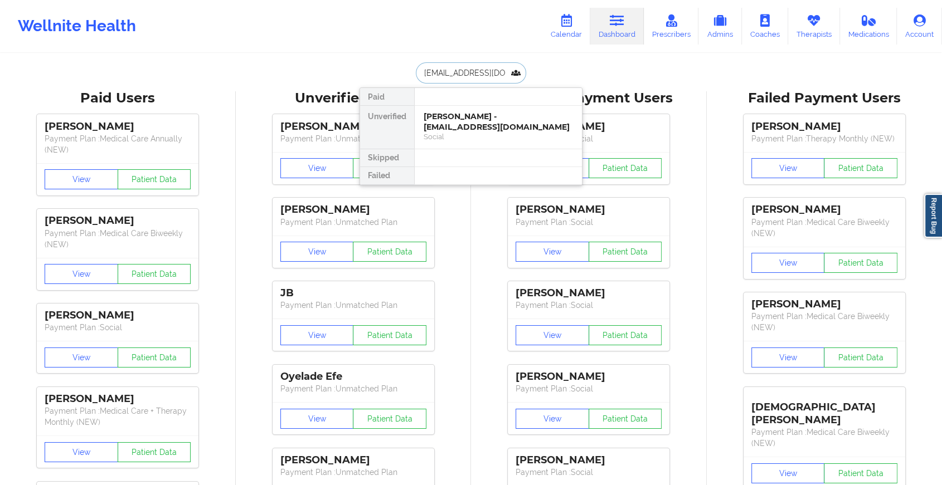
scroll to position [0, 4]
click at [483, 129] on div "[PERSON_NAME] [PERSON_NAME] - [EMAIL_ADDRESS][DOMAIN_NAME]" at bounding box center [498, 121] width 149 height 21
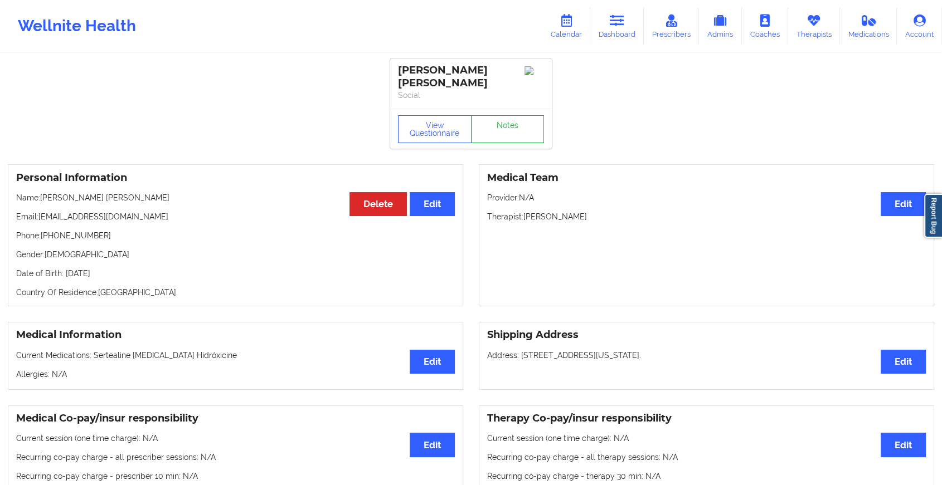
click at [508, 119] on link "Notes" at bounding box center [508, 129] width 74 height 28
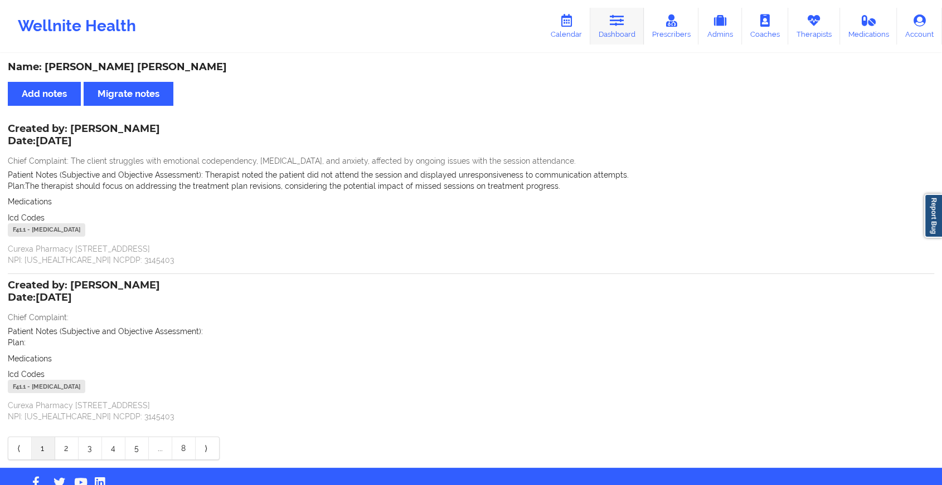
click at [610, 39] on link "Dashboard" at bounding box center [617, 26] width 54 height 37
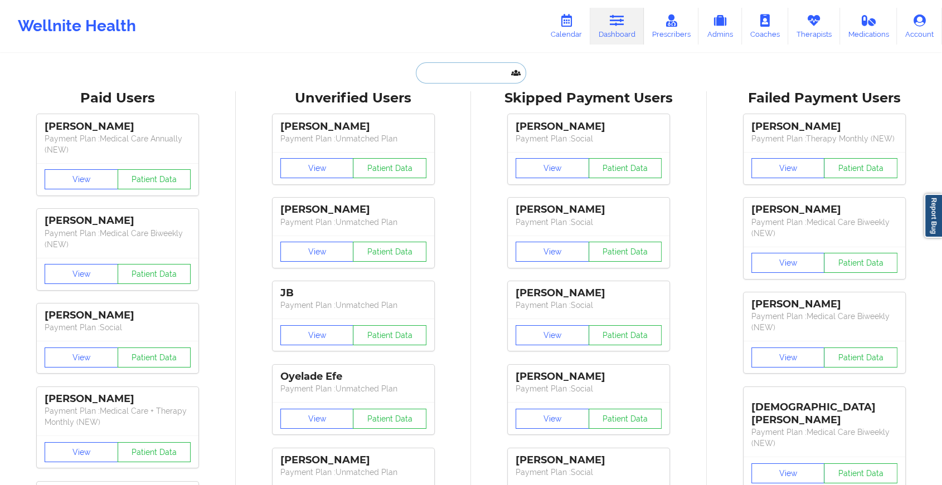
click at [434, 71] on input "text" at bounding box center [471, 72] width 110 height 21
paste input "[EMAIL_ADDRESS][DOMAIN_NAME]"
type input "[EMAIL_ADDRESS][DOMAIN_NAME]"
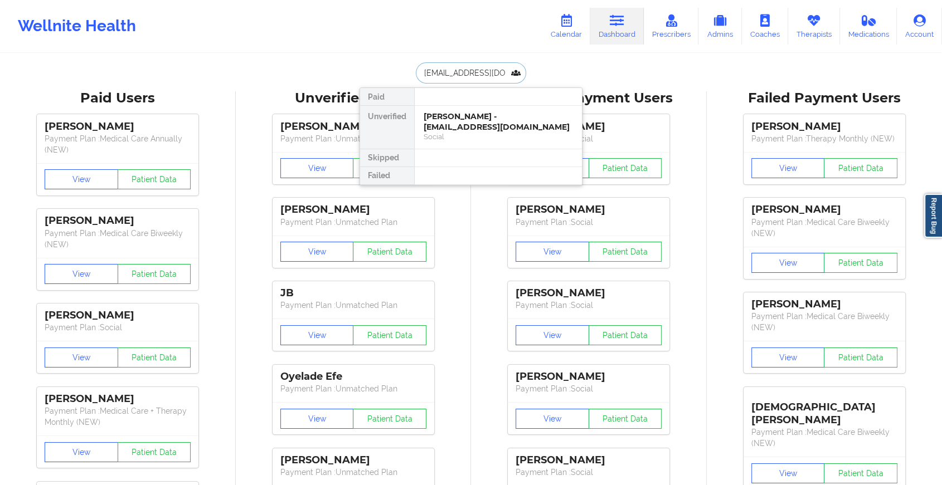
drag, startPoint x: 473, startPoint y: 126, endPoint x: 533, endPoint y: 43, distance: 102.4
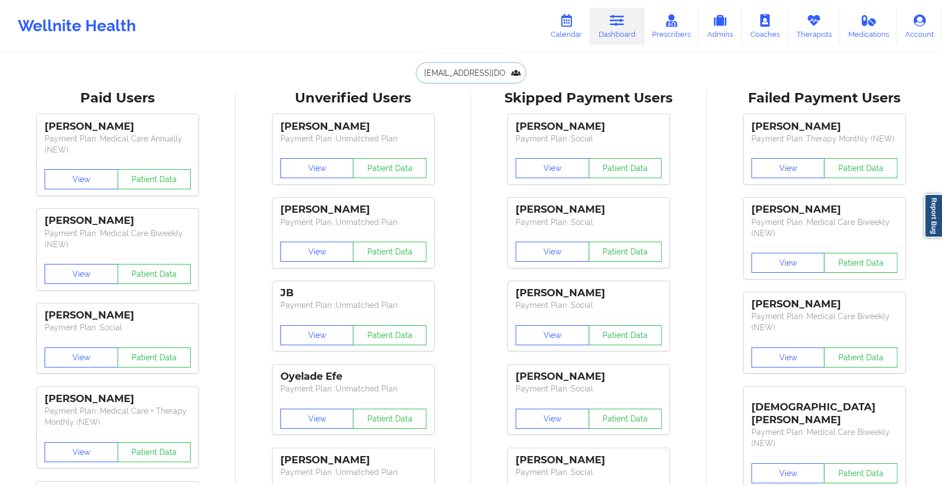
click at [479, 67] on input "[EMAIL_ADDRESS][DOMAIN_NAME]" at bounding box center [471, 72] width 110 height 21
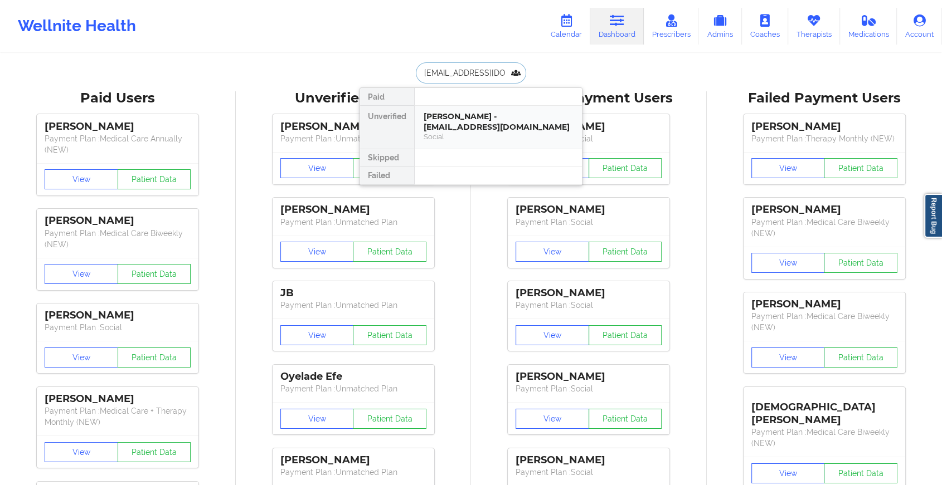
click at [478, 114] on div "[PERSON_NAME] - [EMAIL_ADDRESS][DOMAIN_NAME]" at bounding box center [498, 121] width 149 height 21
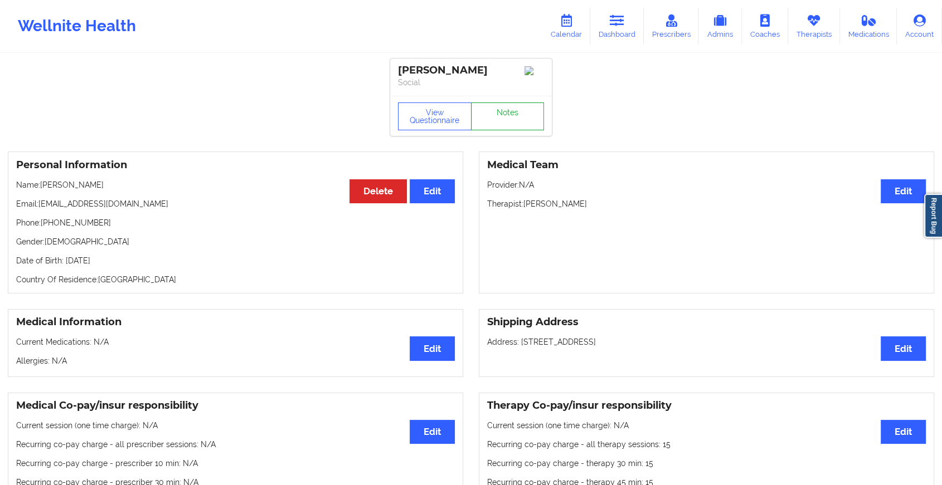
click at [504, 120] on link "Notes" at bounding box center [508, 117] width 74 height 28
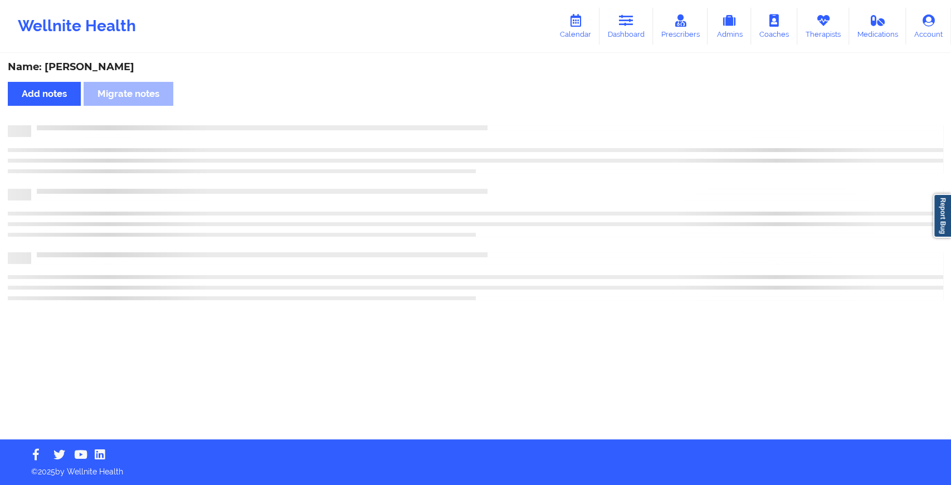
click at [504, 120] on div "Name: [PERSON_NAME] Add notes Migrate notes" at bounding box center [475, 247] width 951 height 385
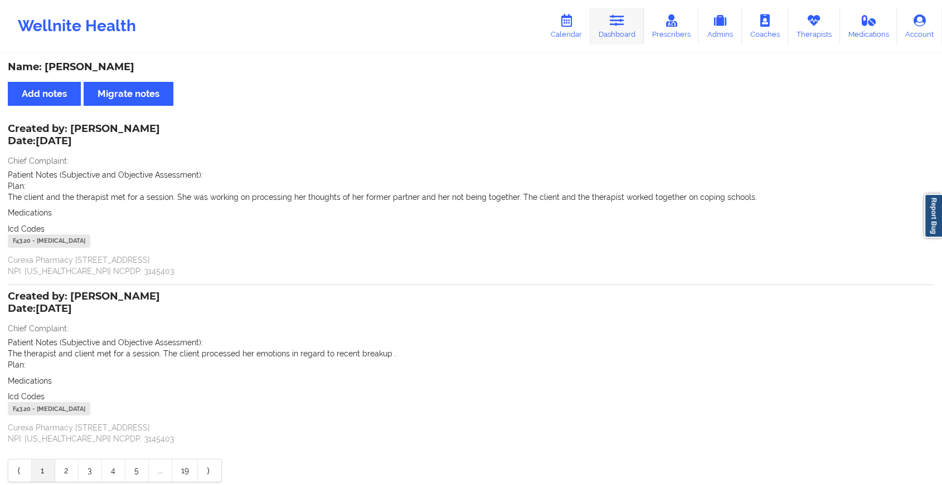
click at [610, 29] on link "Dashboard" at bounding box center [617, 26] width 54 height 37
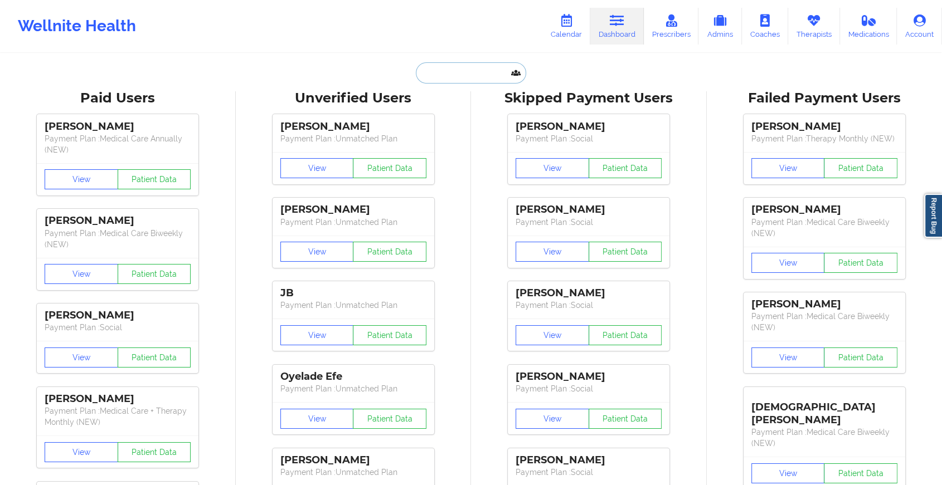
click at [486, 76] on input "text" at bounding box center [471, 72] width 110 height 21
paste input "[EMAIL_ADDRESS][PERSON_NAME][DOMAIN_NAME]"
type input "[EMAIL_ADDRESS][PERSON_NAME][DOMAIN_NAME]"
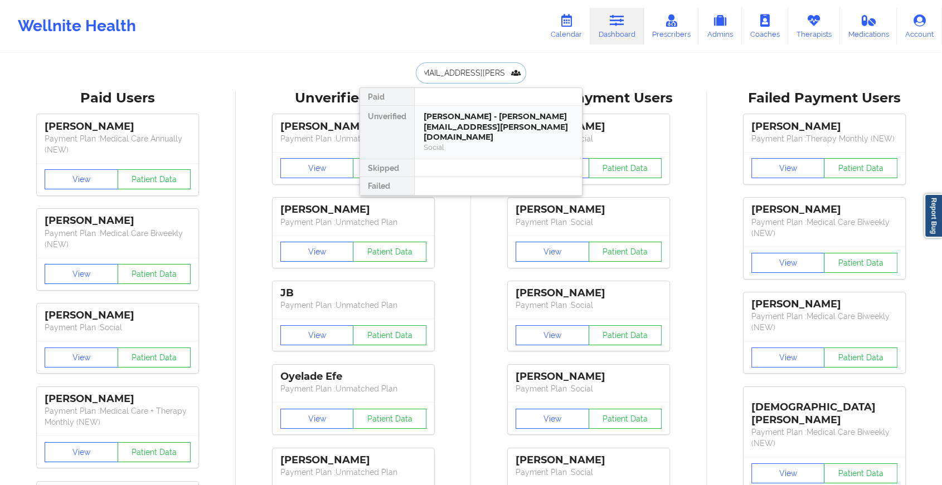
click at [488, 116] on div "[PERSON_NAME] - [PERSON_NAME][EMAIL_ADDRESS][PERSON_NAME][DOMAIN_NAME]" at bounding box center [498, 126] width 149 height 31
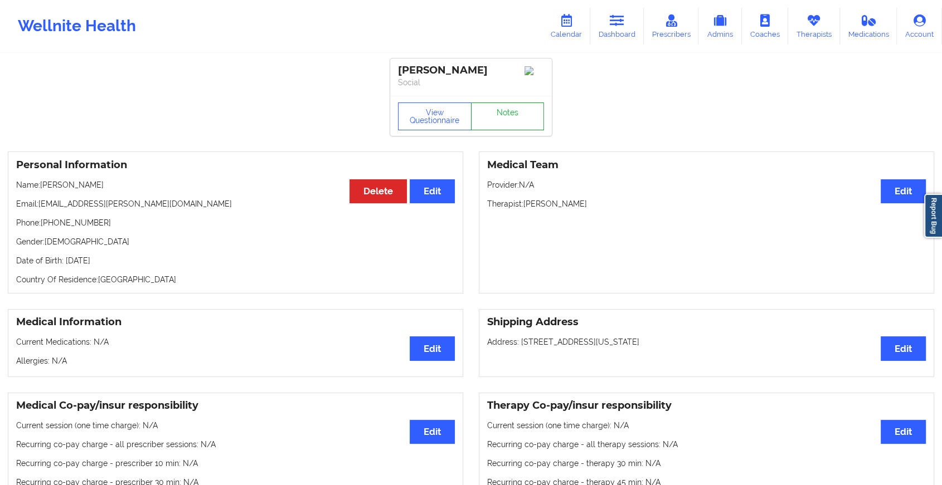
click at [497, 118] on link "Notes" at bounding box center [508, 117] width 74 height 28
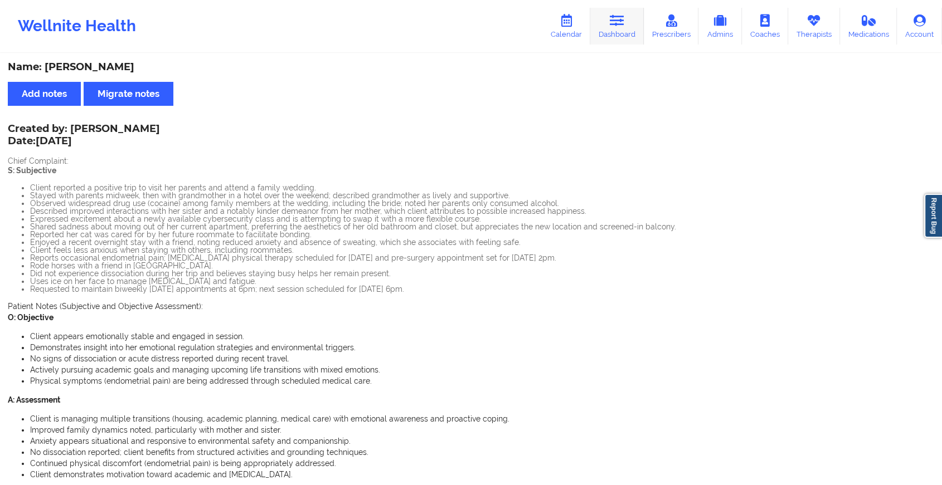
click at [616, 21] on icon at bounding box center [617, 20] width 14 height 12
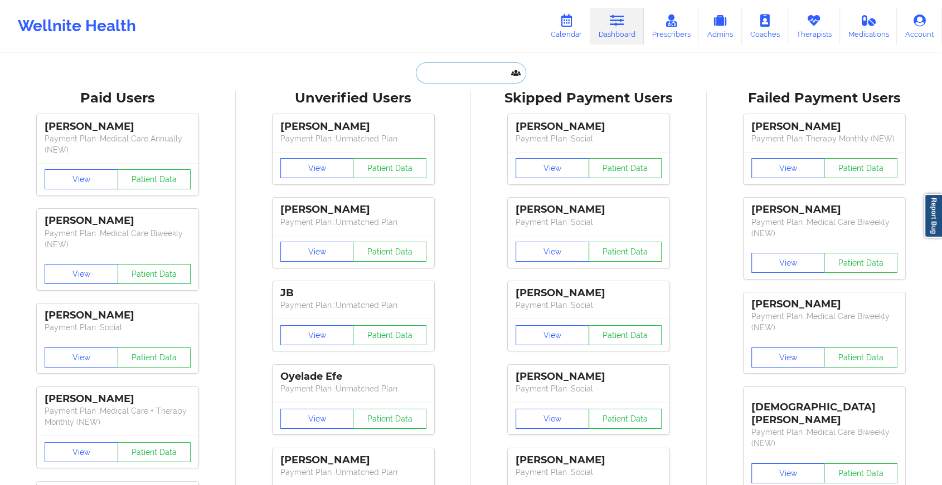
click at [433, 69] on input "text" at bounding box center [471, 72] width 110 height 21
paste input "[PERSON_NAME][EMAIL_ADDRESS][PERSON_NAME][DOMAIN_NAME]"
type input "[PERSON_NAME][EMAIL_ADDRESS][PERSON_NAME][DOMAIN_NAME]"
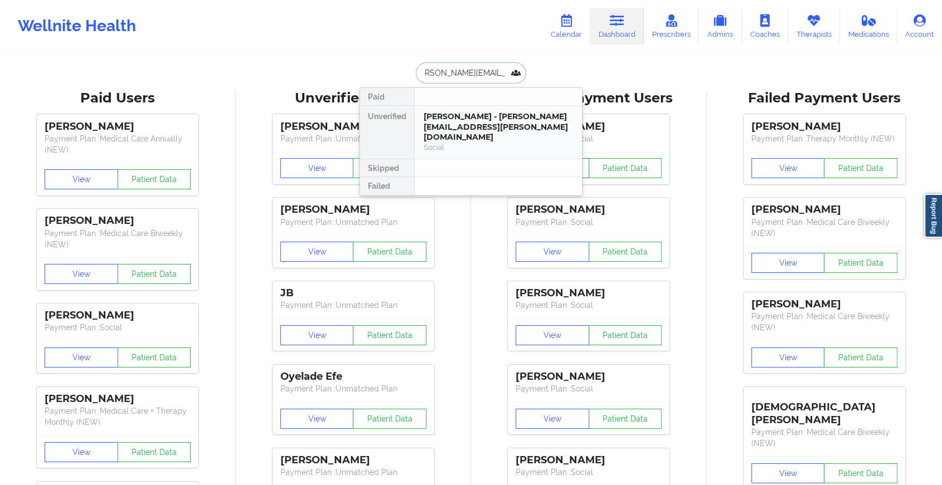
click at [493, 120] on div "[PERSON_NAME] - [PERSON_NAME][EMAIL_ADDRESS][PERSON_NAME][DOMAIN_NAME]" at bounding box center [498, 126] width 149 height 31
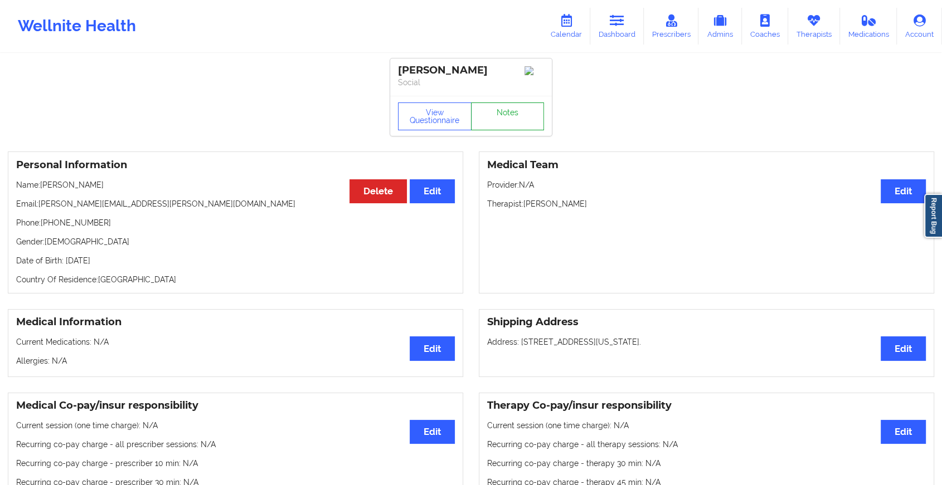
click at [496, 111] on link "Notes" at bounding box center [508, 117] width 74 height 28
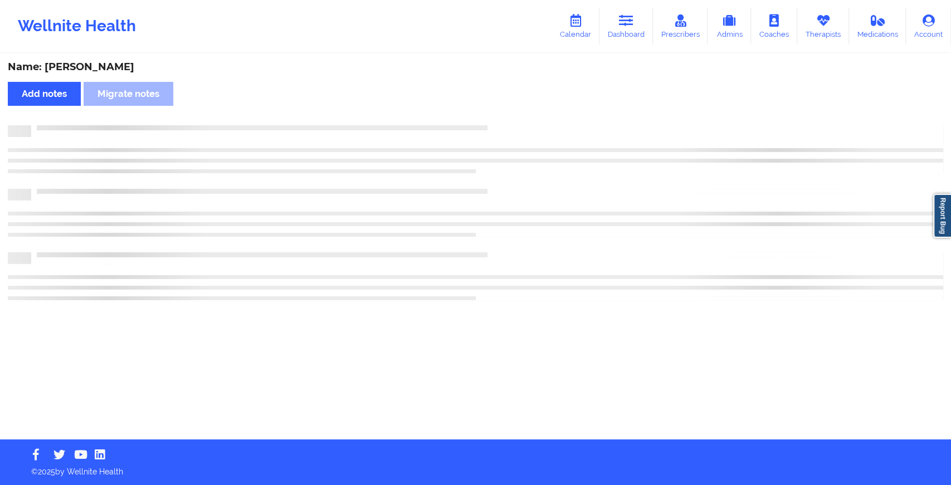
click at [496, 111] on div "Name: [PERSON_NAME] Add notes Migrate notes" at bounding box center [475, 247] width 951 height 385
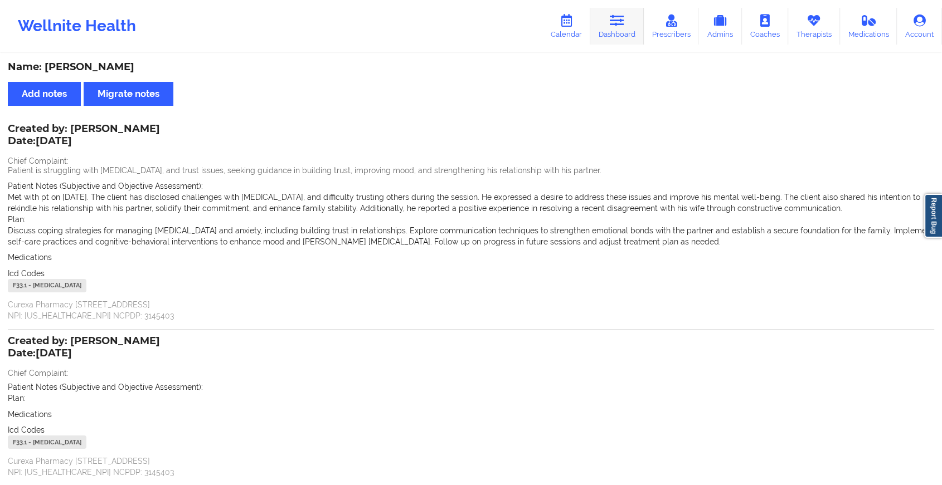
click at [634, 32] on link "Dashboard" at bounding box center [617, 26] width 54 height 37
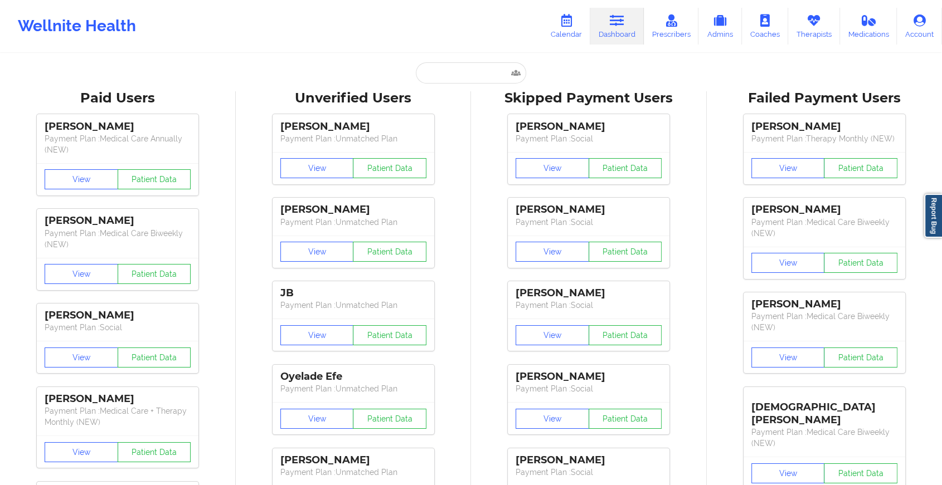
click at [463, 72] on input "text" at bounding box center [471, 72] width 110 height 21
paste input "[EMAIL_ADDRESS][DOMAIN_NAME]"
type input "[EMAIL_ADDRESS][DOMAIN_NAME]"
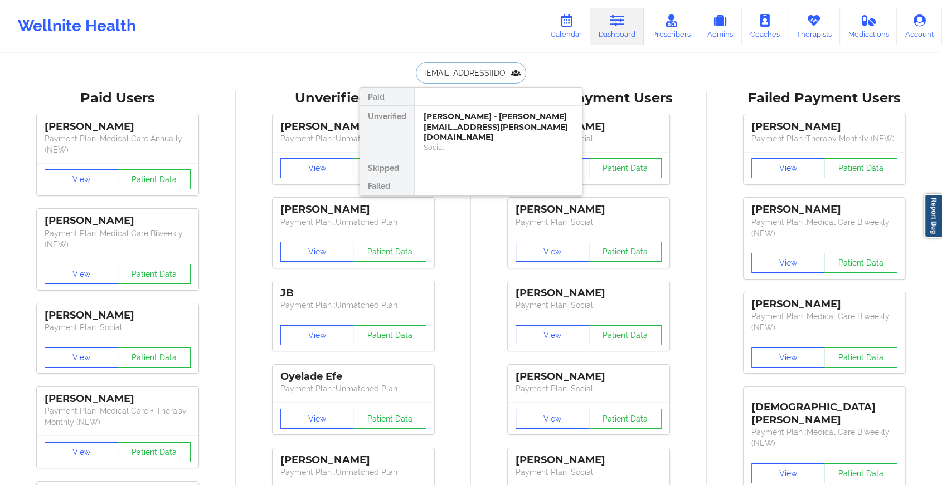
scroll to position [0, 13]
click at [485, 126] on div "[PERSON_NAME] - [EMAIL_ADDRESS][DOMAIN_NAME]" at bounding box center [498, 121] width 149 height 21
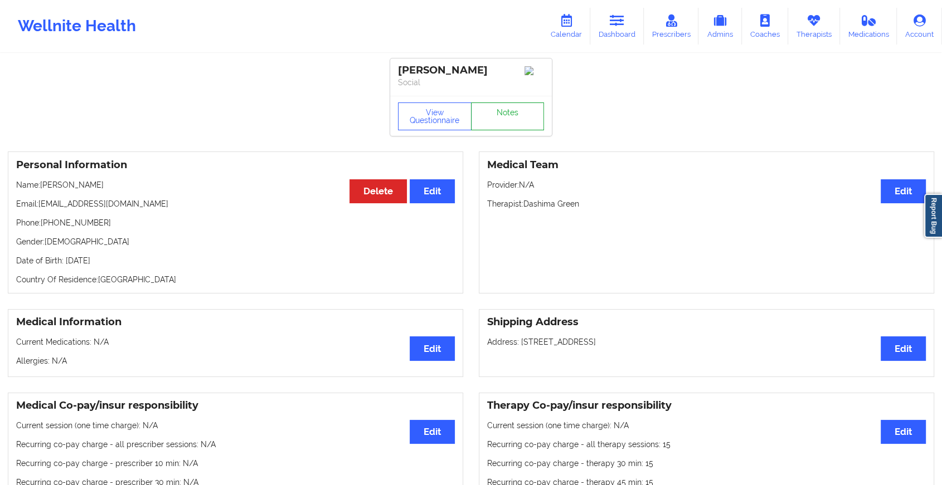
click at [519, 119] on link "Notes" at bounding box center [508, 117] width 74 height 28
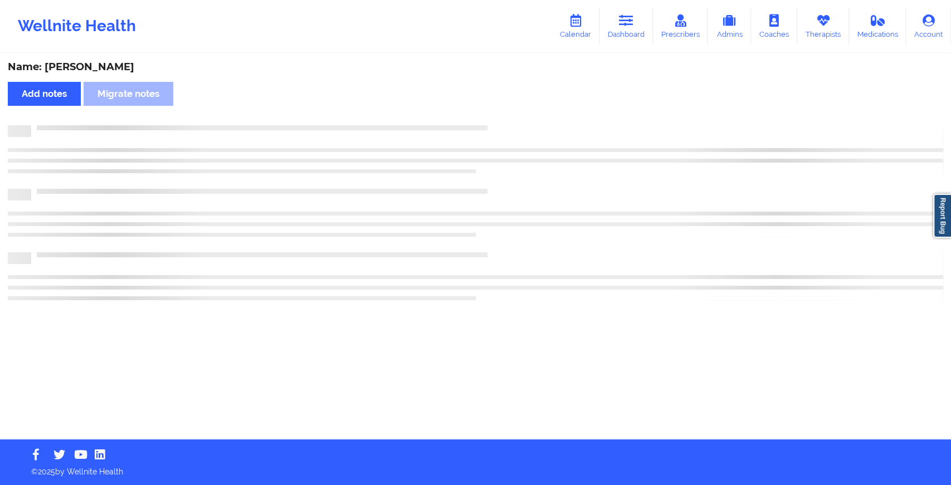
click at [519, 119] on div "Name: [PERSON_NAME] Add notes Migrate notes" at bounding box center [475, 247] width 951 height 385
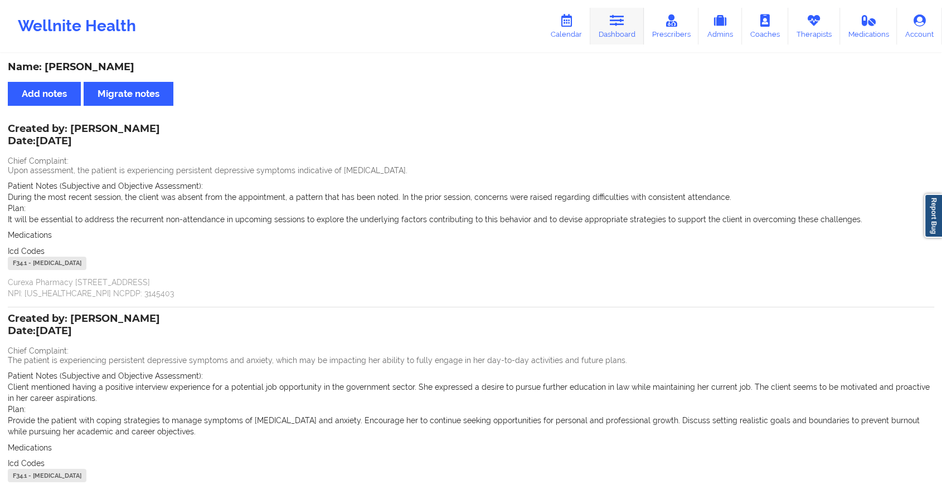
click at [615, 18] on icon at bounding box center [617, 20] width 14 height 12
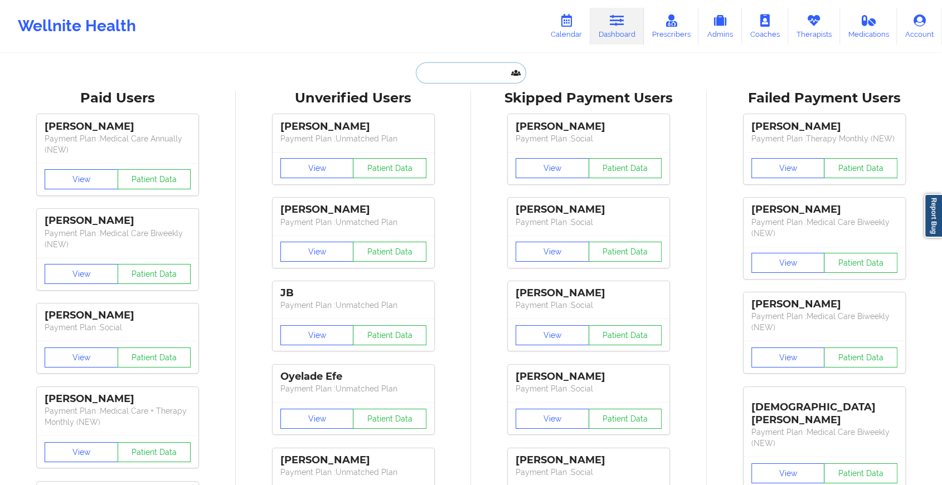
click at [477, 76] on input "text" at bounding box center [471, 72] width 110 height 21
type input "v"
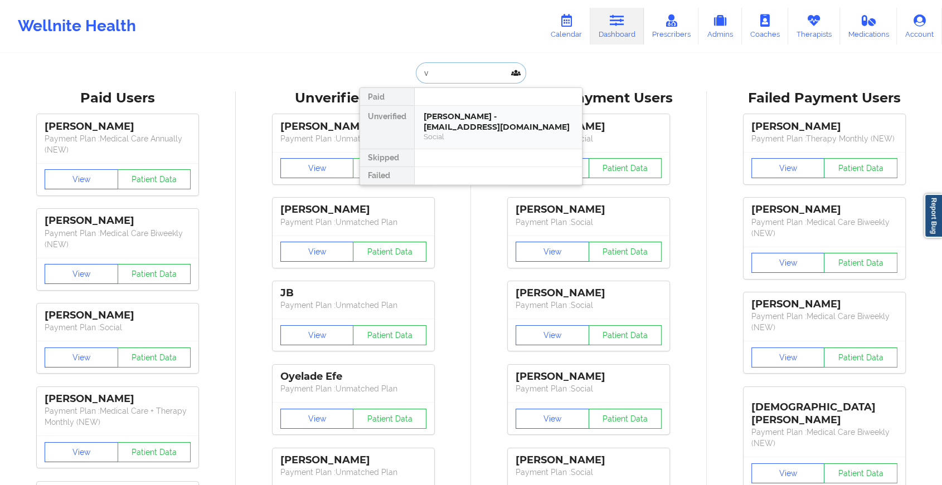
click at [465, 138] on div "Social" at bounding box center [498, 136] width 149 height 9
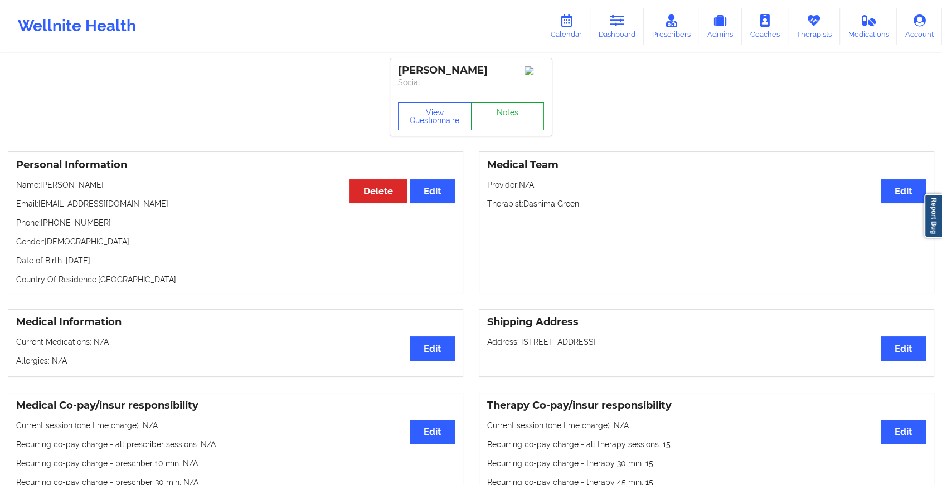
click at [514, 108] on link "Notes" at bounding box center [508, 117] width 74 height 28
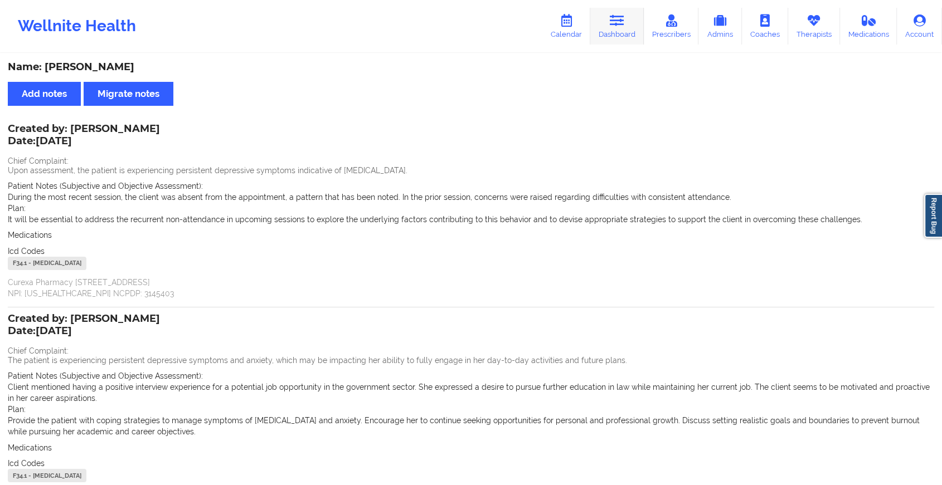
click at [623, 30] on link "Dashboard" at bounding box center [617, 26] width 54 height 37
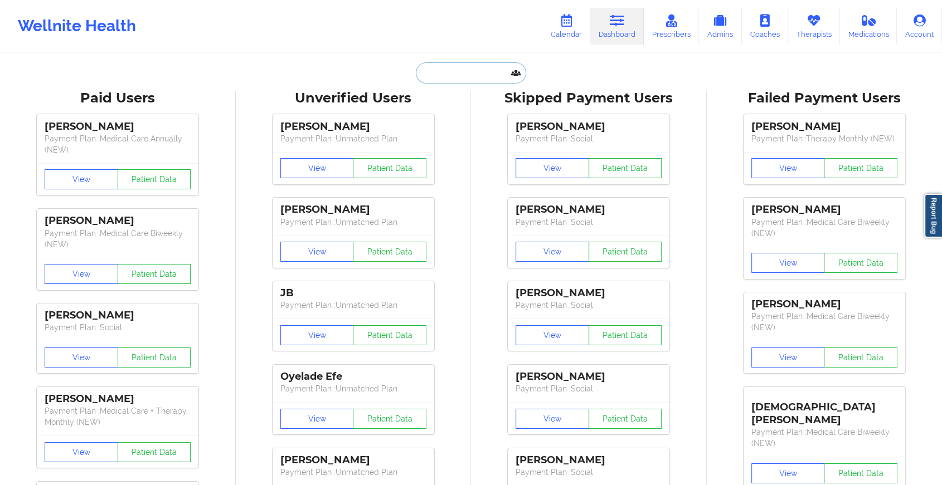
click at [471, 69] on input "text" at bounding box center [471, 72] width 110 height 21
paste input "[EMAIL_ADDRESS][DOMAIN_NAME]"
type input "[EMAIL_ADDRESS][DOMAIN_NAME]"
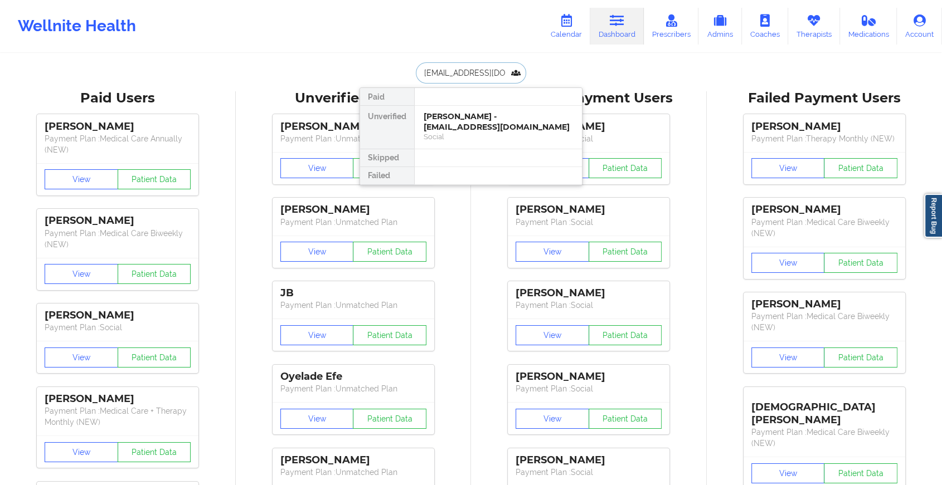
scroll to position [0, 16]
click at [469, 129] on div "[PERSON_NAME] - [EMAIL_ADDRESS][DOMAIN_NAME]" at bounding box center [498, 121] width 149 height 21
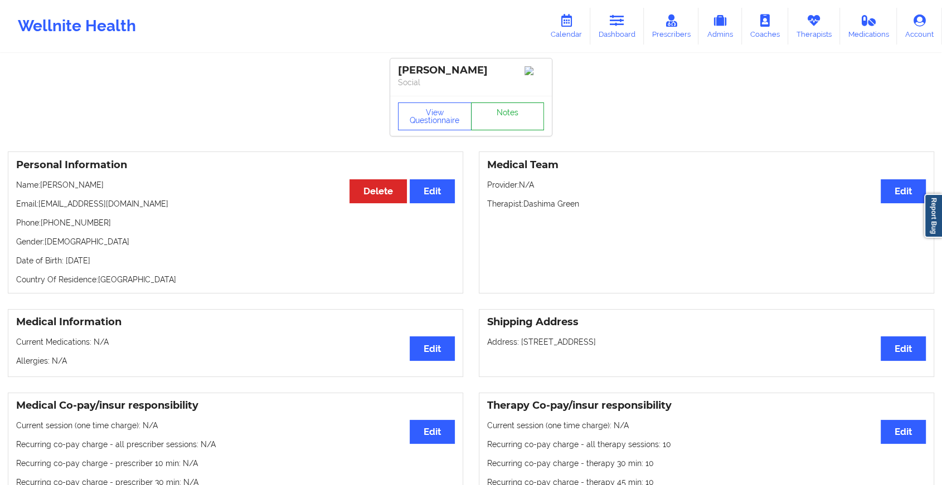
click at [499, 123] on link "Notes" at bounding box center [508, 117] width 74 height 28
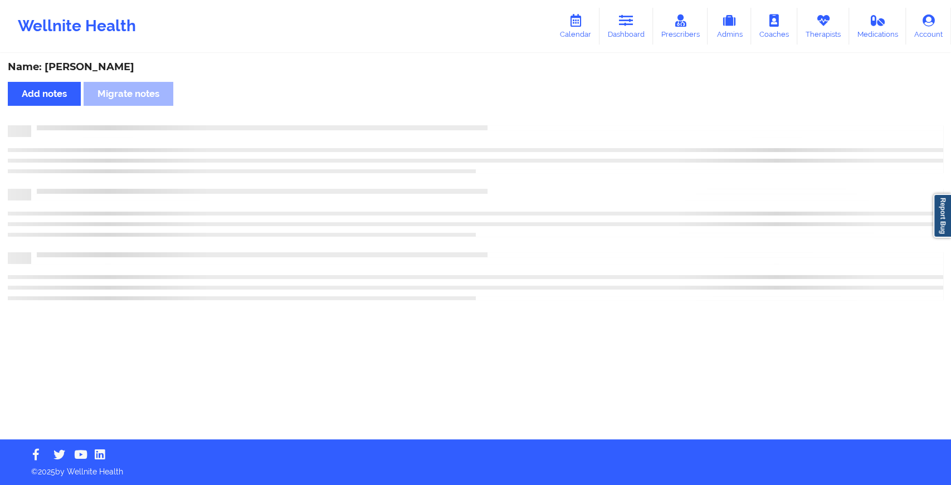
click at [499, 123] on div "Name: [PERSON_NAME] Add notes Migrate notes" at bounding box center [475, 247] width 951 height 385
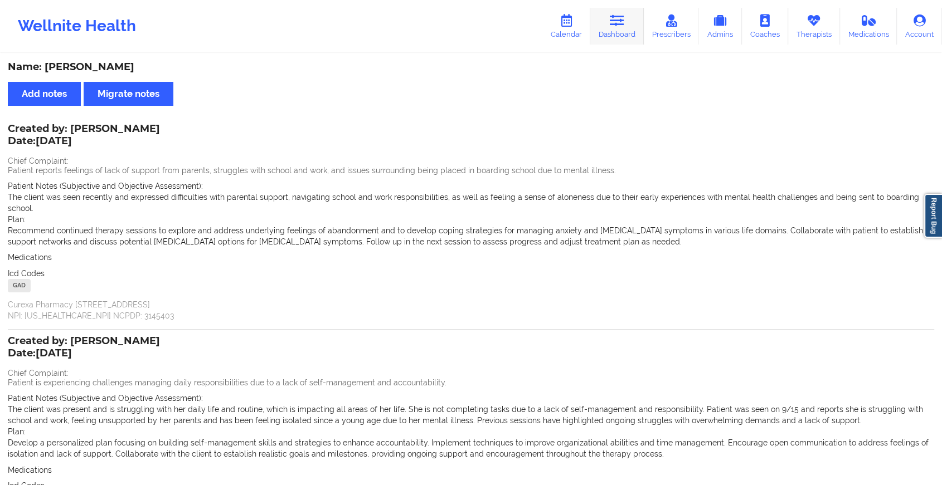
click at [625, 40] on link "Dashboard" at bounding box center [617, 26] width 54 height 37
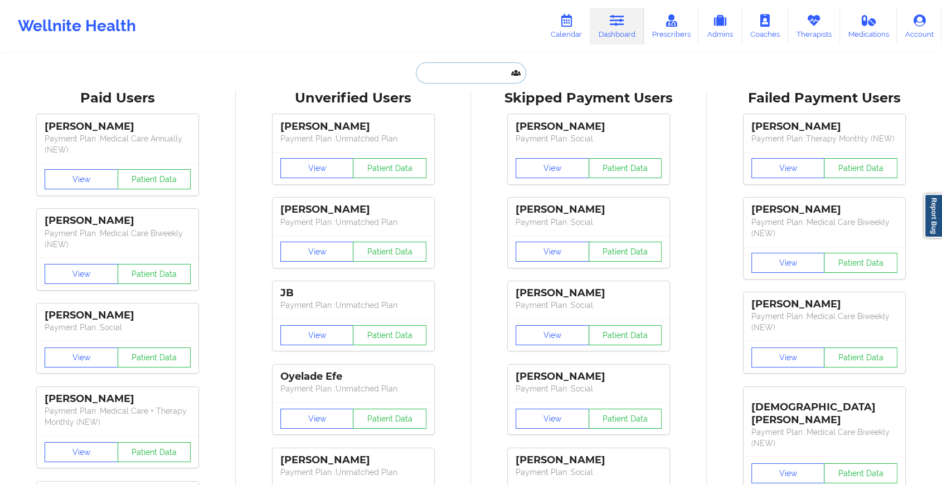
click at [450, 74] on input "text" at bounding box center [471, 72] width 110 height 21
paste input "[EMAIL_ADDRESS][DOMAIN_NAME]"
type input "[EMAIL_ADDRESS][DOMAIN_NAME]"
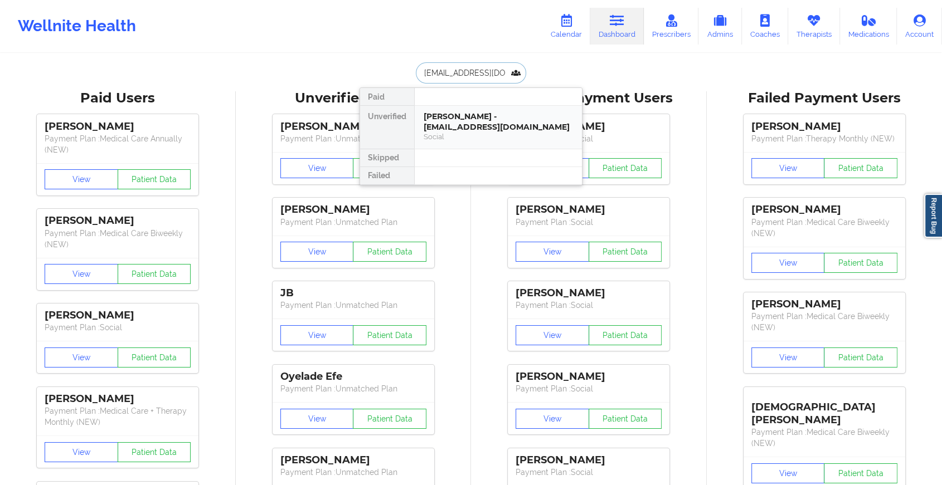
click at [450, 124] on div "[PERSON_NAME] - [EMAIL_ADDRESS][DOMAIN_NAME]" at bounding box center [498, 121] width 149 height 21
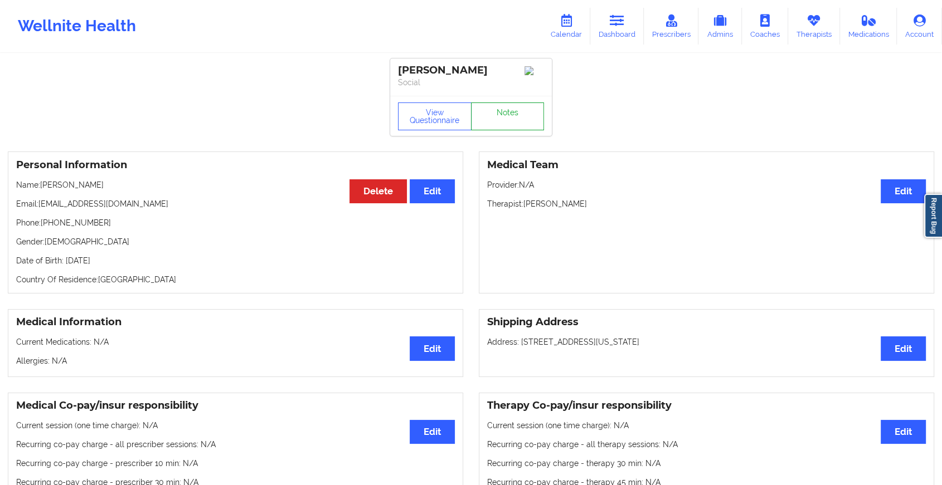
click at [488, 125] on link "Notes" at bounding box center [508, 117] width 74 height 28
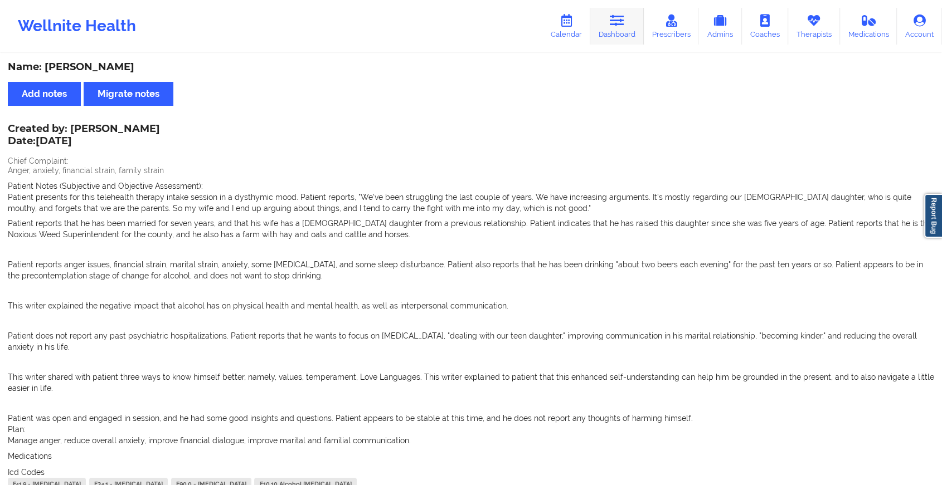
click at [623, 36] on link "Dashboard" at bounding box center [617, 26] width 54 height 37
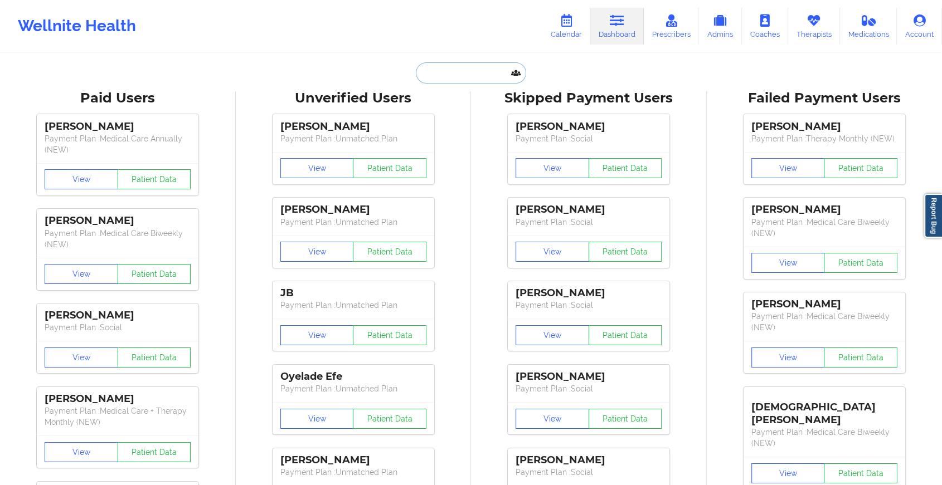
click at [463, 76] on input "text" at bounding box center [471, 72] width 110 height 21
paste input "[PERSON_NAME][EMAIL_ADDRESS][DOMAIN_NAME]"
type input "[PERSON_NAME][EMAIL_ADDRESS][DOMAIN_NAME]"
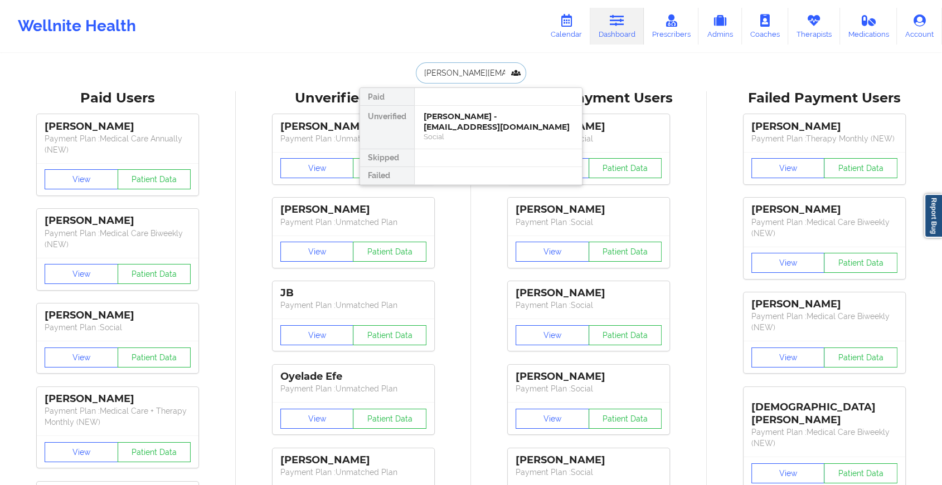
scroll to position [0, 18]
click at [478, 120] on div "[PERSON_NAME] - [PERSON_NAME][EMAIL_ADDRESS][DOMAIN_NAME]" at bounding box center [498, 121] width 149 height 21
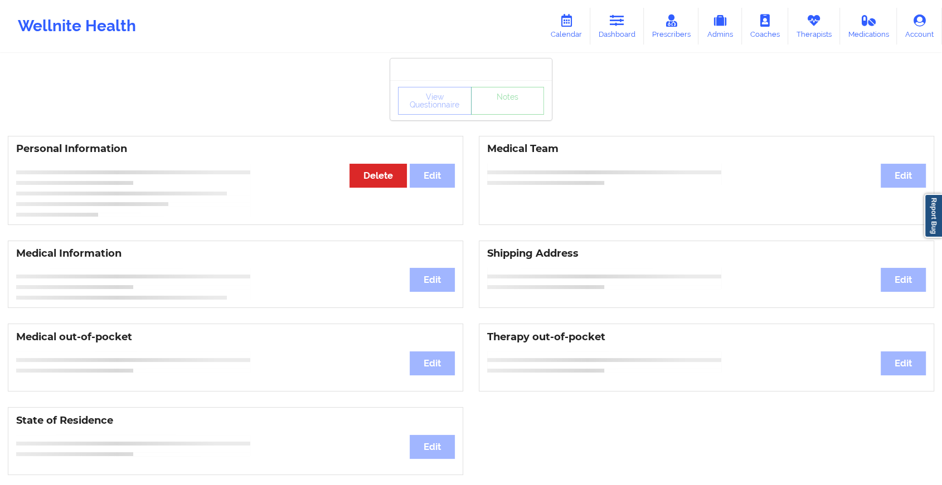
click at [509, 120] on div "View Questionnaire Notes Personal Information Edit Delete Medical Team Edit Med…" at bounding box center [471, 470] width 942 height 941
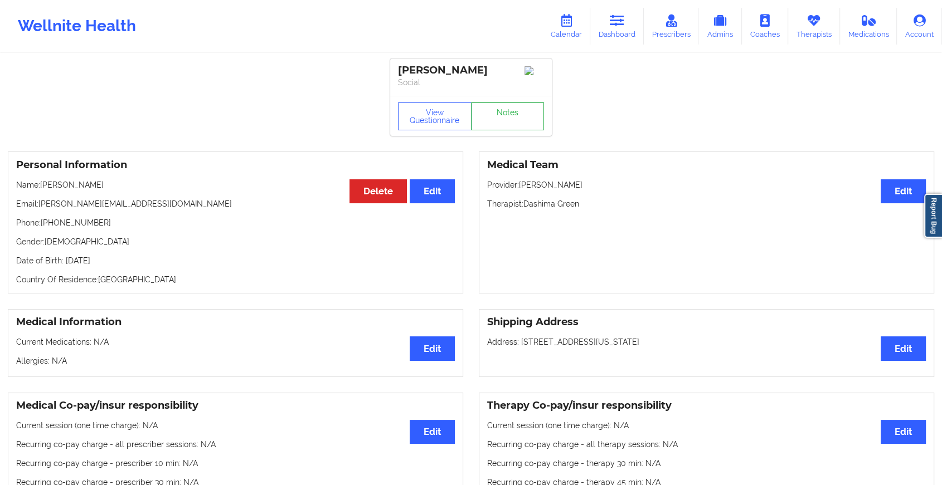
click at [509, 120] on link "Notes" at bounding box center [508, 117] width 74 height 28
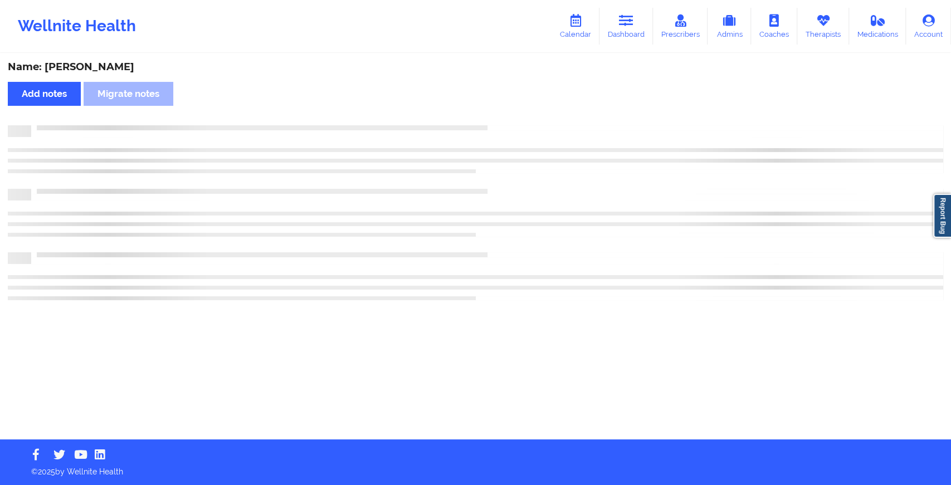
click at [509, 120] on div "Name: [PERSON_NAME] Add notes Migrate notes" at bounding box center [475, 247] width 951 height 385
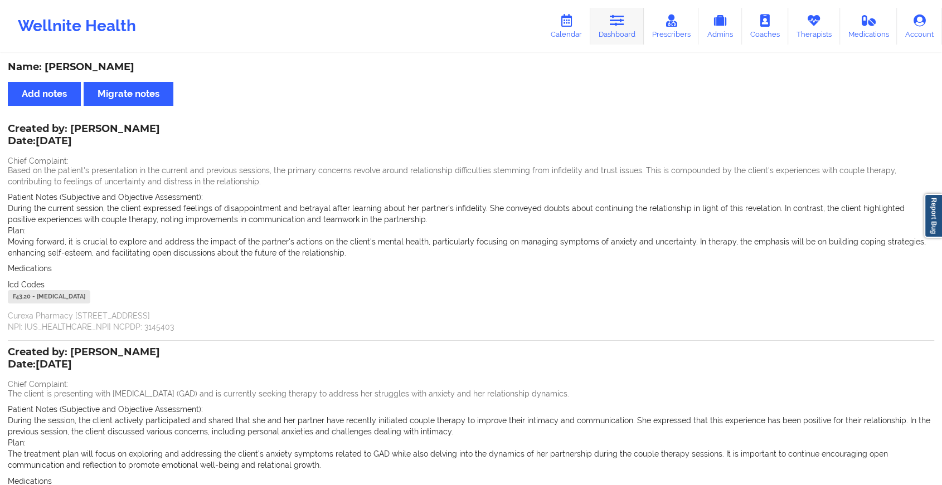
click at [624, 22] on icon at bounding box center [617, 20] width 14 height 12
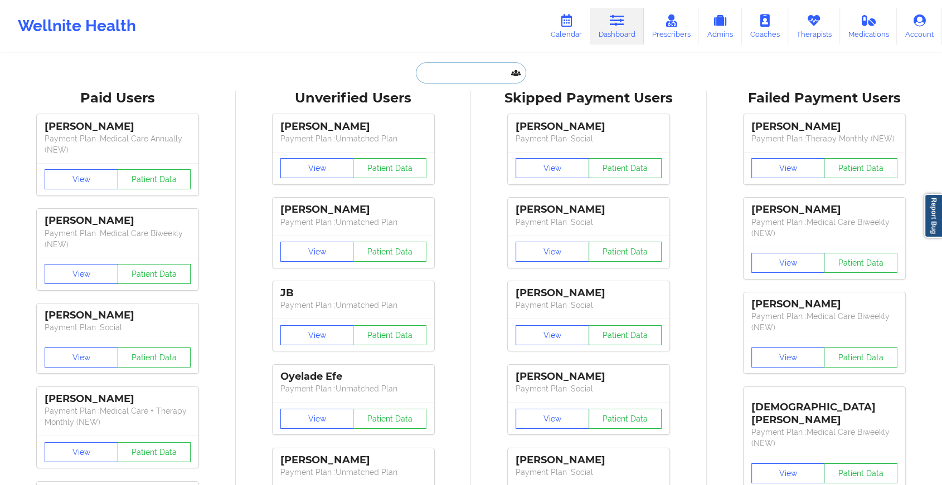
click at [474, 77] on input "text" at bounding box center [471, 72] width 110 height 21
paste input "[EMAIL_ADDRESS][DOMAIN_NAME]"
type input "[EMAIL_ADDRESS][DOMAIN_NAME]"
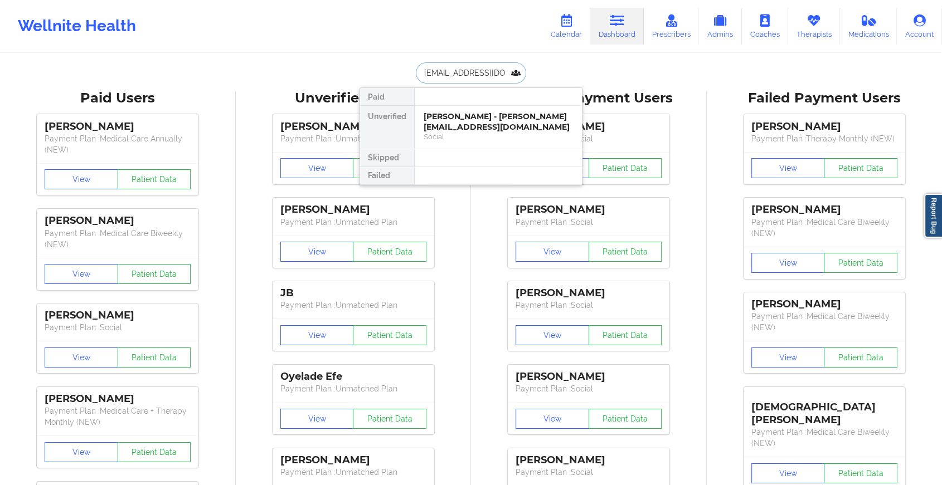
scroll to position [0, 14]
click at [478, 122] on div "[PERSON_NAME] - [EMAIL_ADDRESS][DOMAIN_NAME]" at bounding box center [498, 121] width 149 height 21
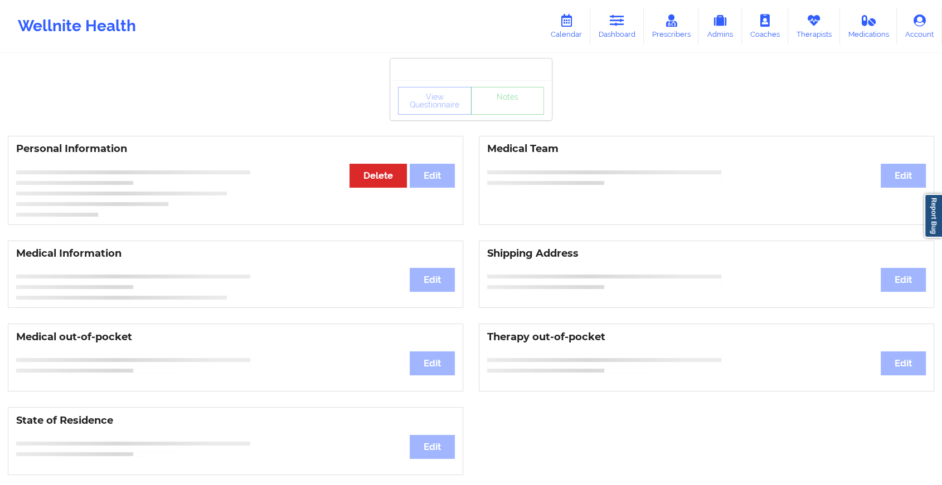
click at [503, 118] on div "View Questionnaire Notes" at bounding box center [471, 100] width 162 height 40
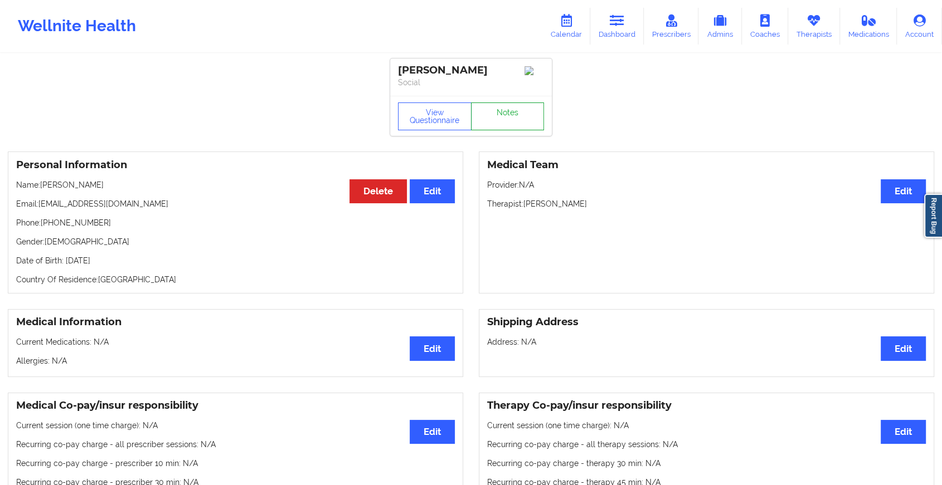
click at [503, 118] on link "Notes" at bounding box center [508, 117] width 74 height 28
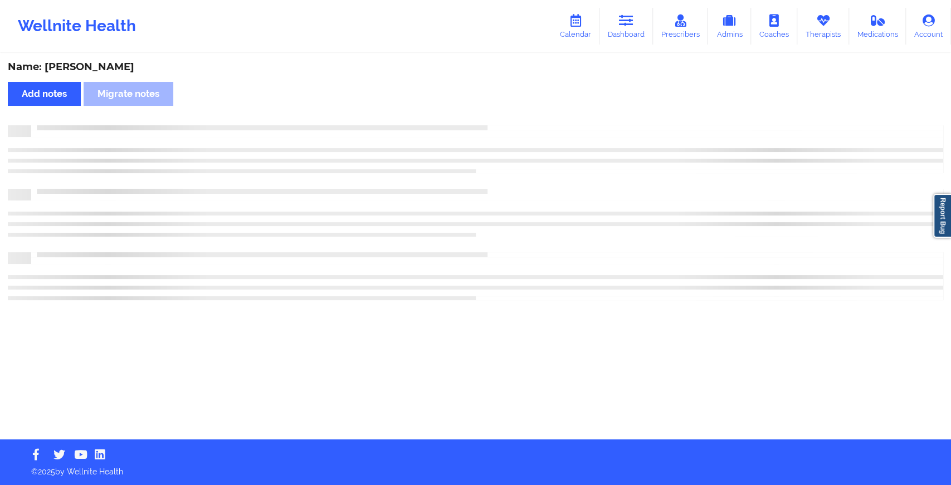
click at [564, 203] on div "Name: [PERSON_NAME] Add notes Migrate notes" at bounding box center [475, 247] width 951 height 385
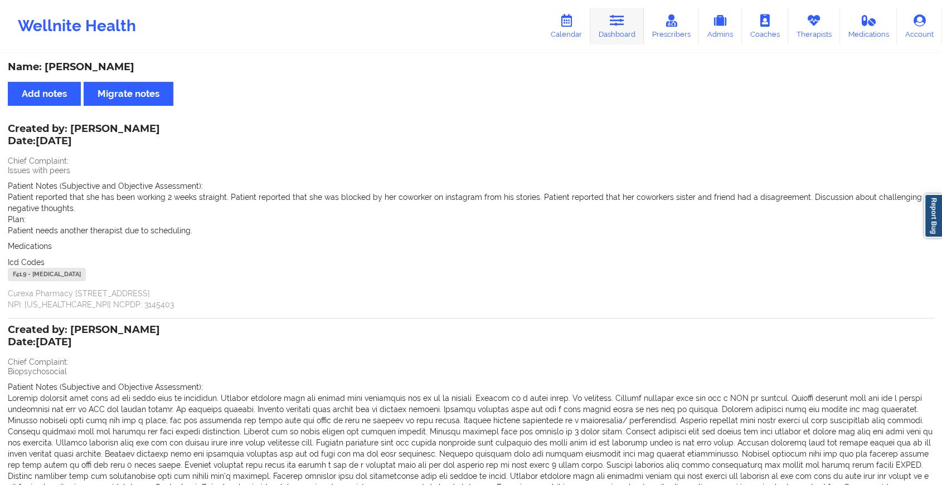
click at [623, 14] on icon at bounding box center [617, 20] width 14 height 12
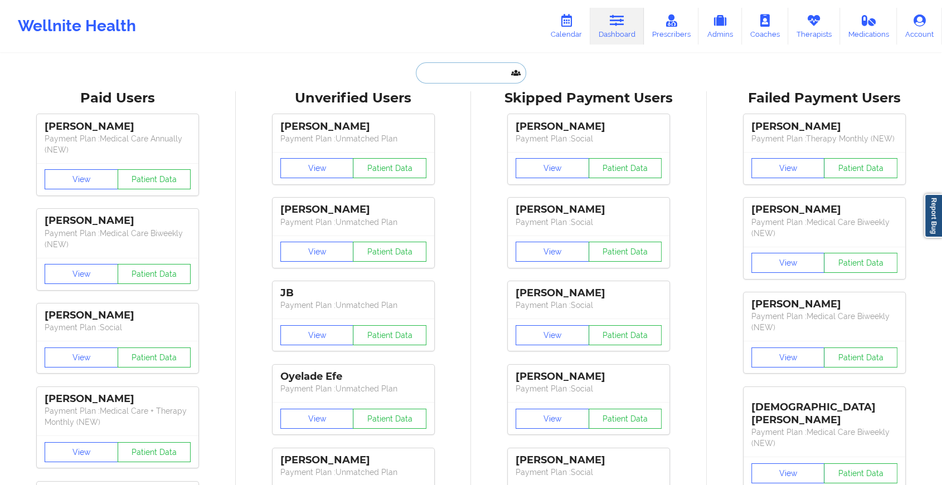
click at [477, 70] on input "text" at bounding box center [471, 72] width 110 height 21
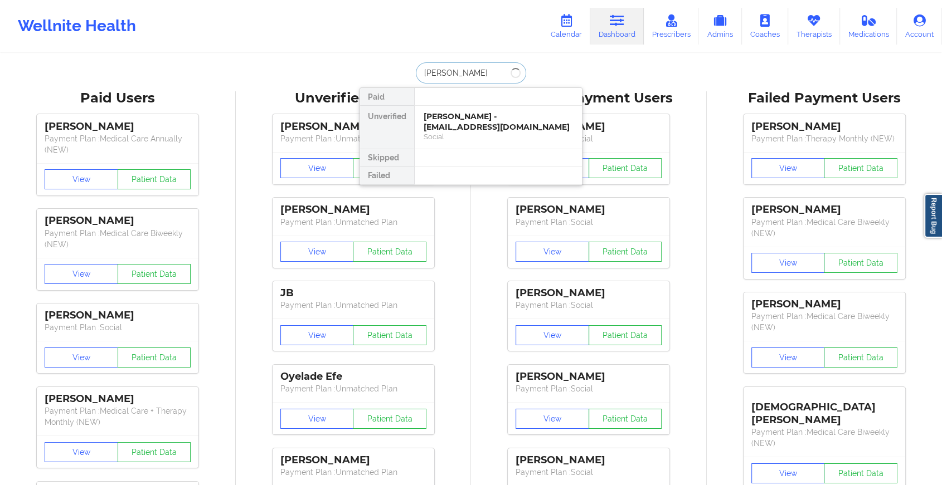
type input "[PERSON_NAME]"
click at [494, 117] on div "[PERSON_NAME] - [EMAIL_ADDRESS][DOMAIN_NAME]" at bounding box center [498, 121] width 149 height 21
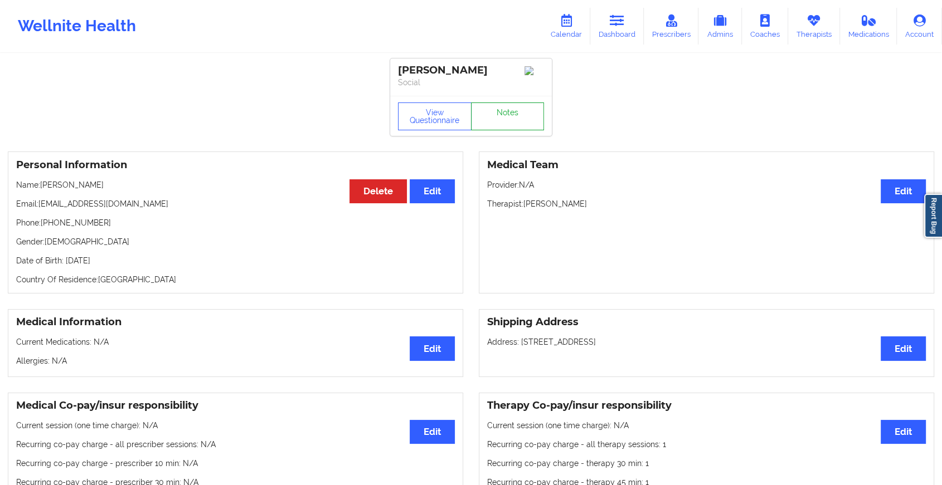
click at [498, 117] on link "Notes" at bounding box center [508, 117] width 74 height 28
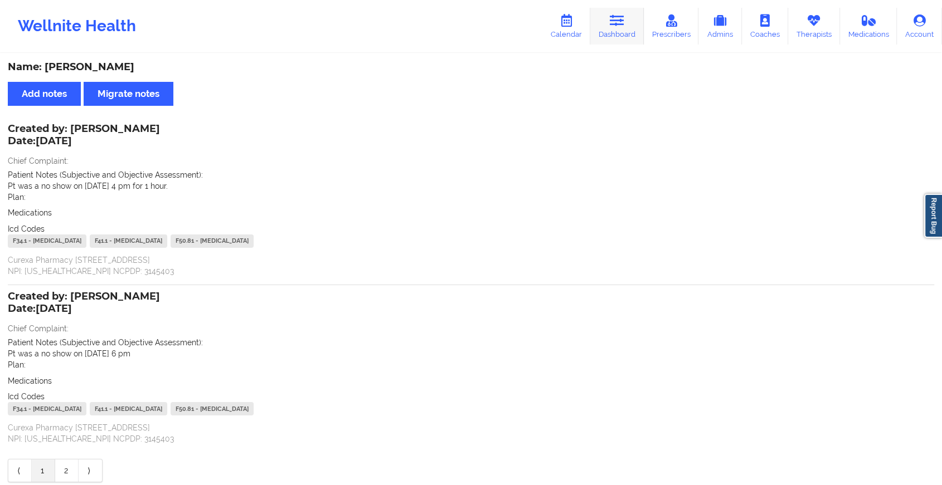
click at [638, 30] on link "Dashboard" at bounding box center [617, 26] width 54 height 37
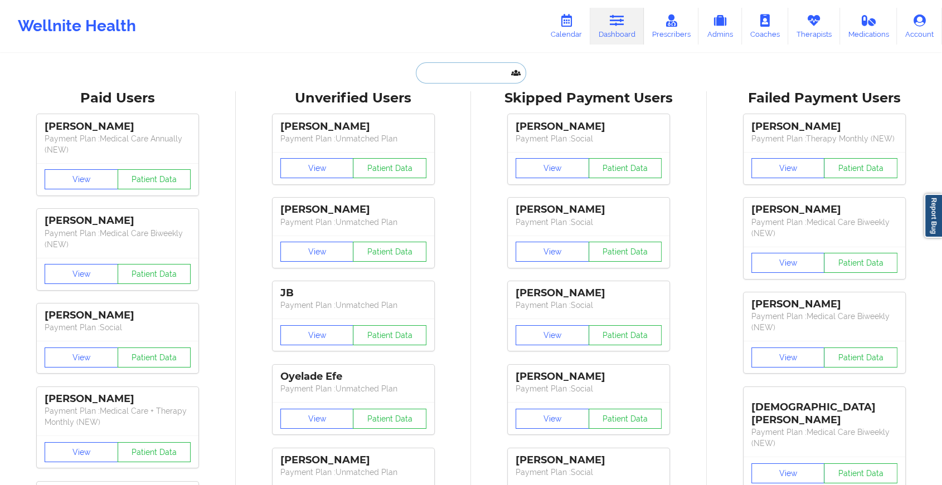
click at [457, 78] on input "text" at bounding box center [471, 72] width 110 height 21
paste input "[EMAIL_ADDRESS][DOMAIN_NAME]"
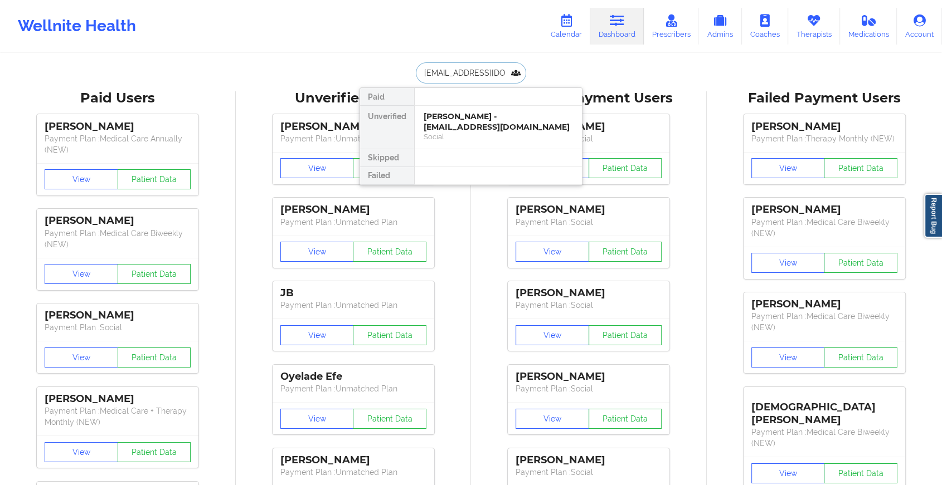
type input "[EMAIL_ADDRESS][DOMAIN_NAME]"
click at [504, 132] on div "Social" at bounding box center [498, 136] width 149 height 9
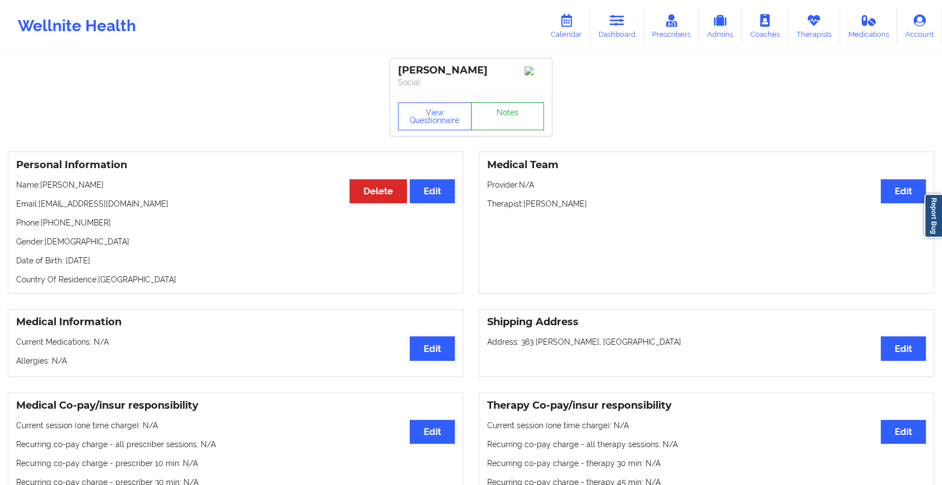
click at [504, 126] on link "Notes" at bounding box center [508, 117] width 74 height 28
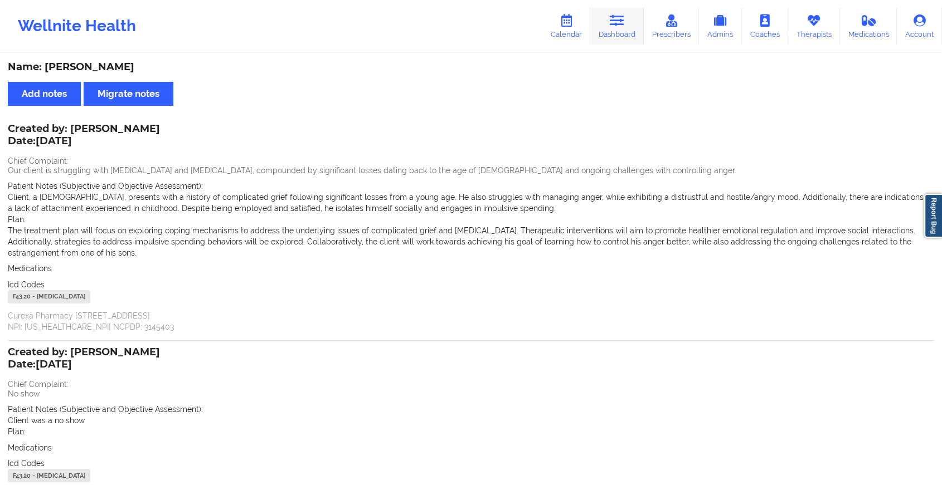
click at [613, 32] on link "Dashboard" at bounding box center [617, 26] width 54 height 37
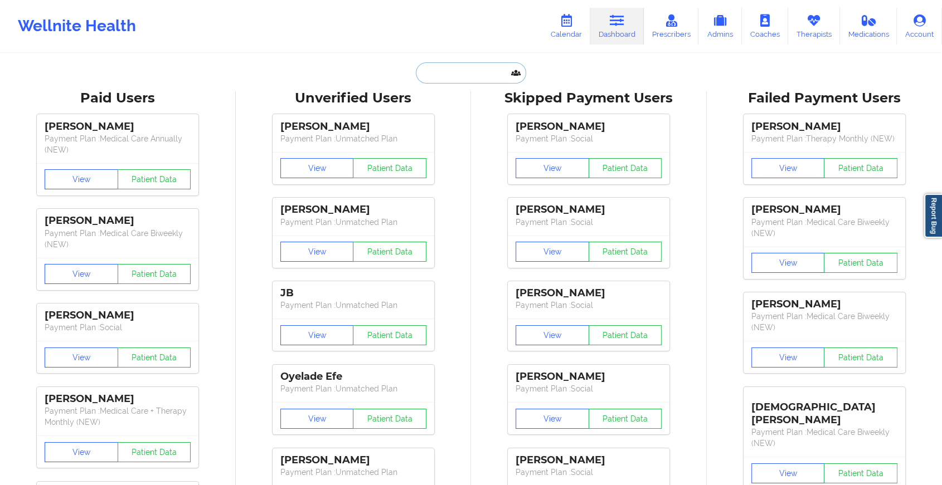
click at [451, 71] on input "text" at bounding box center [471, 72] width 110 height 21
paste input "[EMAIL_ADDRESS][DOMAIN_NAME]"
type input "[EMAIL_ADDRESS][DOMAIN_NAME]"
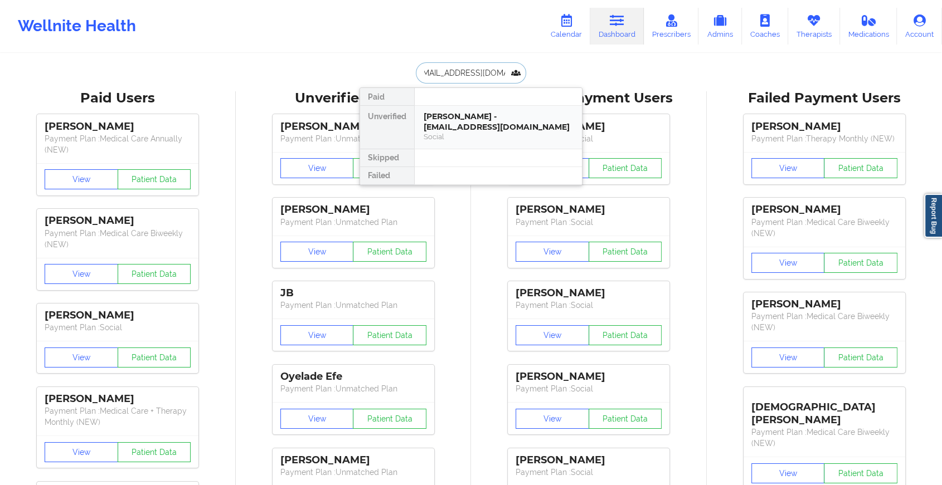
click at [476, 119] on div "[PERSON_NAME] - [EMAIL_ADDRESS][DOMAIN_NAME]" at bounding box center [498, 121] width 149 height 21
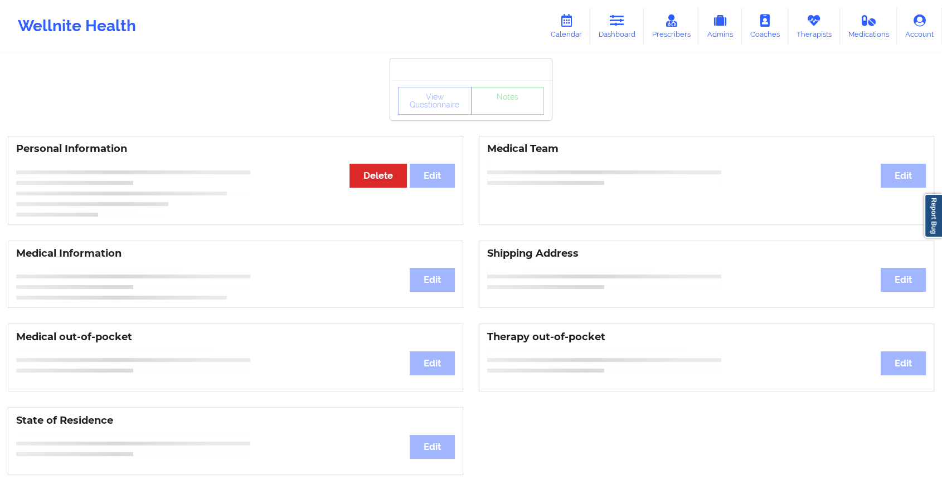
click at [512, 110] on div "View Questionnaire Notes" at bounding box center [471, 101] width 146 height 28
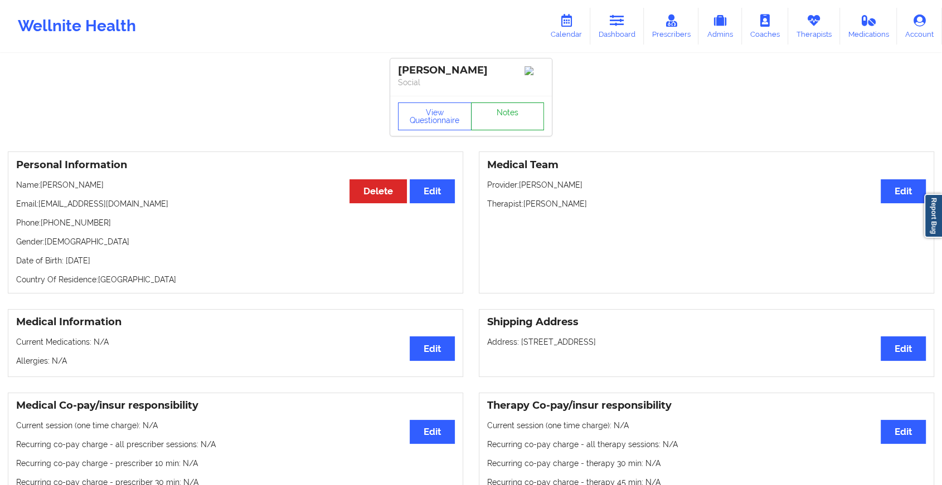
click at [512, 110] on link "Notes" at bounding box center [508, 117] width 74 height 28
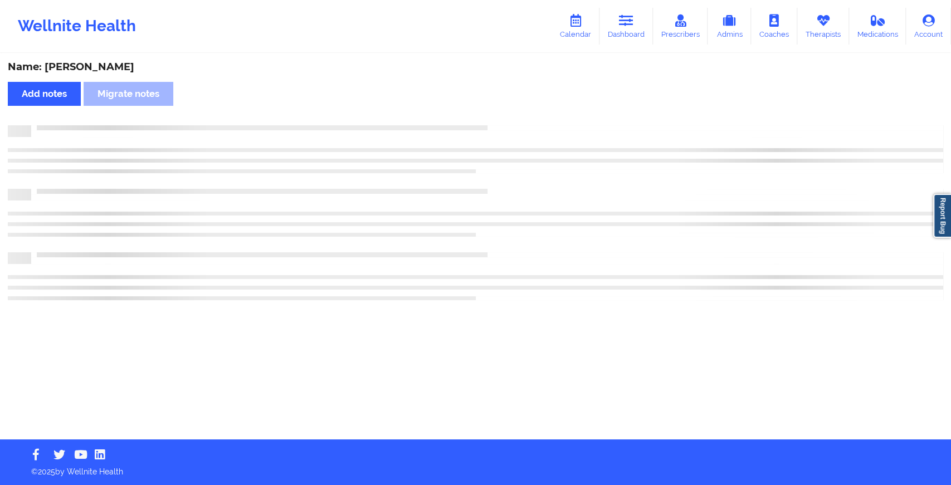
click at [512, 110] on div "Name: [PERSON_NAME] Add notes Migrate notes" at bounding box center [475, 247] width 951 height 385
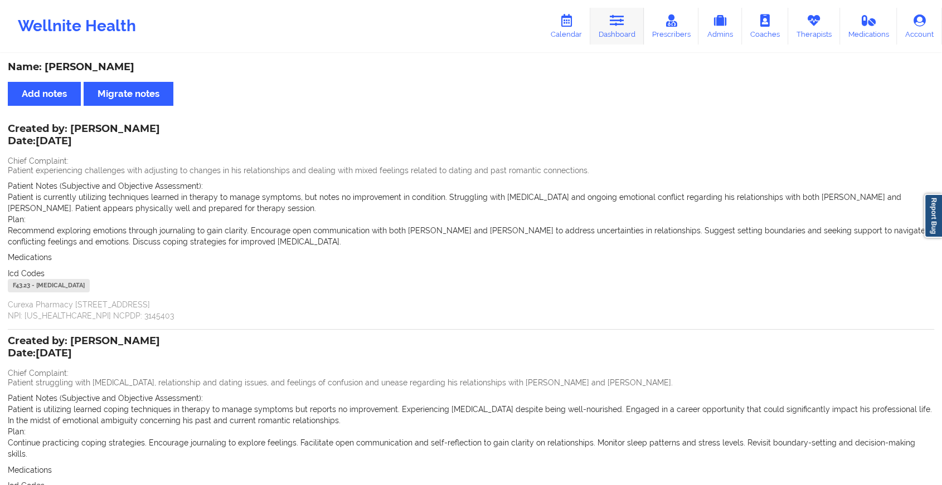
click at [626, 28] on link "Dashboard" at bounding box center [617, 26] width 54 height 37
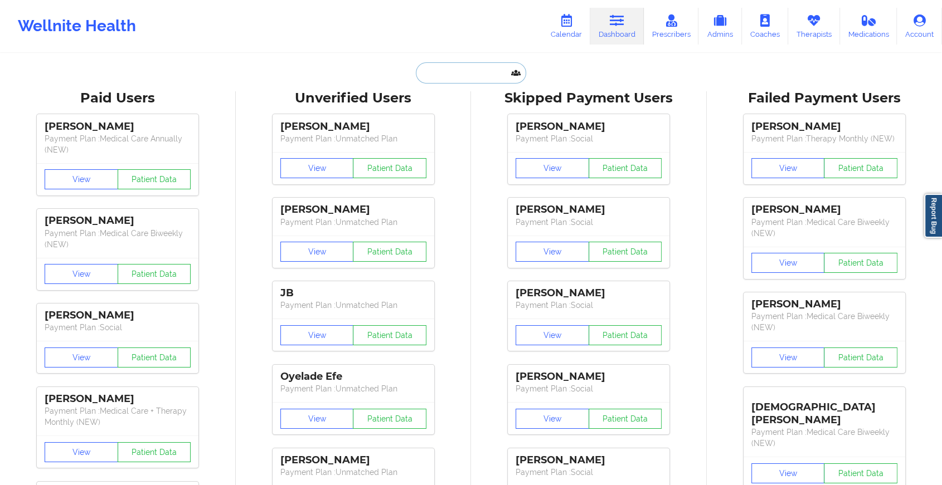
click at [442, 71] on input "text" at bounding box center [471, 72] width 110 height 21
paste input "[EMAIL_ADDRESS][DOMAIN_NAME]"
type input "[EMAIL_ADDRESS][DOMAIN_NAME]"
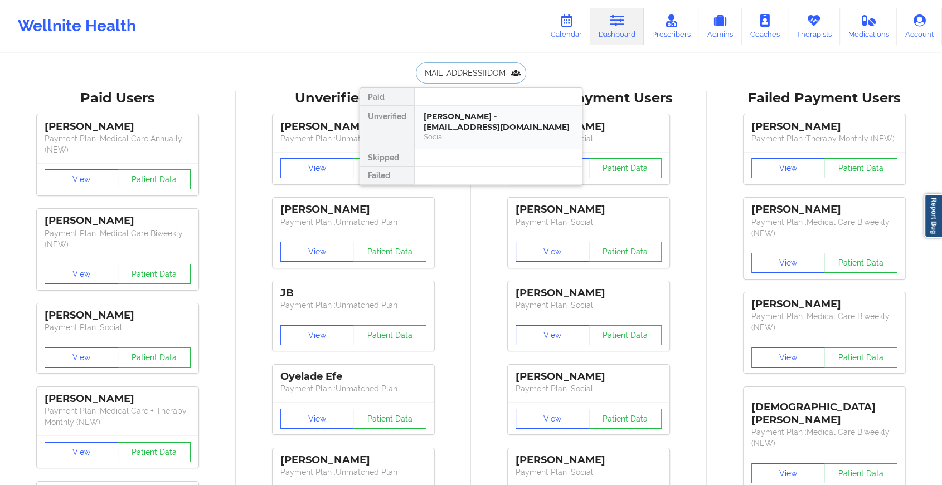
click at [469, 116] on div "[PERSON_NAME] - [EMAIL_ADDRESS][DOMAIN_NAME]" at bounding box center [498, 121] width 149 height 21
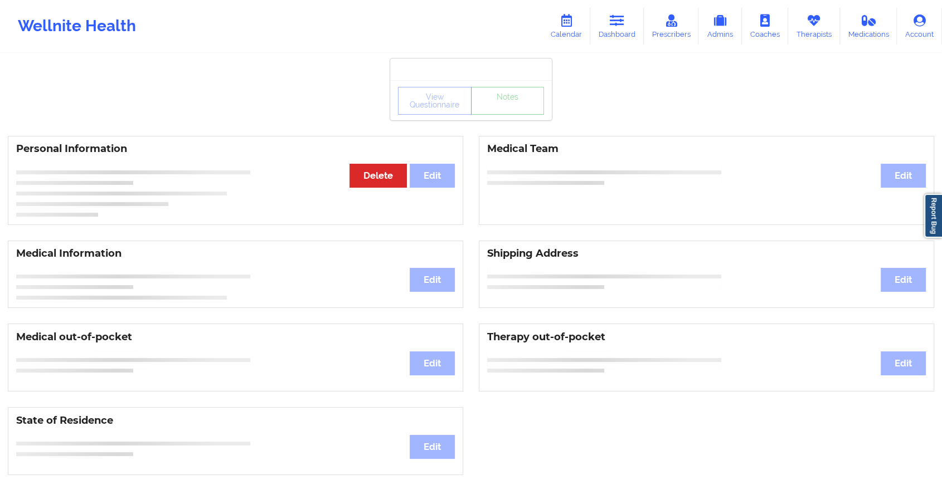
click at [504, 106] on link "Notes" at bounding box center [508, 101] width 74 height 28
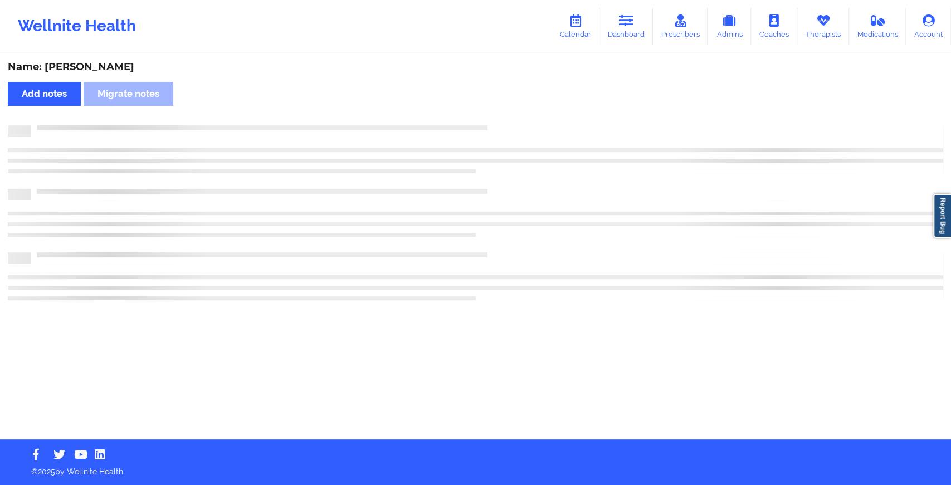
click at [504, 106] on div "Name: [PERSON_NAME] Add notes Migrate notes" at bounding box center [475, 247] width 951 height 385
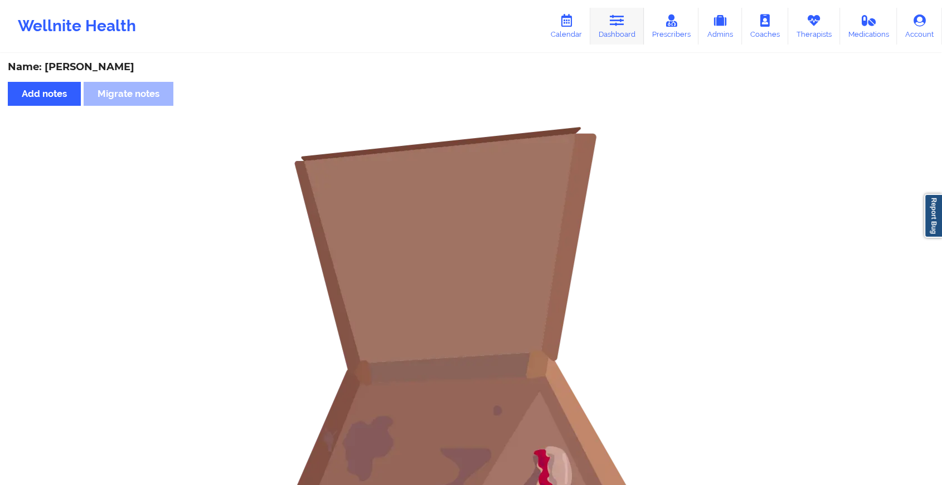
click at [608, 22] on link "Dashboard" at bounding box center [617, 26] width 54 height 37
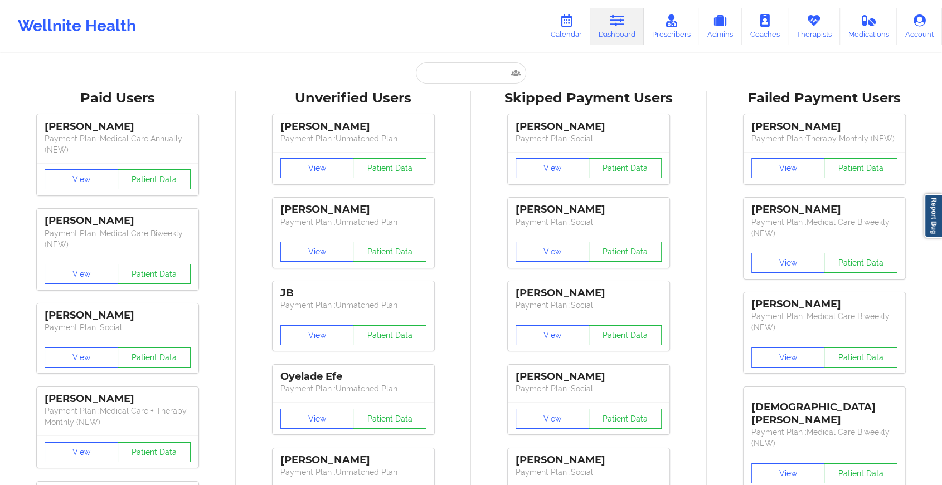
click at [457, 78] on input "text" at bounding box center [471, 72] width 110 height 21
paste input "Hi [PERSON_NAME]. Trust you are doing great. Kindly confirm if you met with [PE…"
type input "Hi [PERSON_NAME]. Trust you are doing great. Kindly confirm if you met with [PE…"
paste input "[EMAIL_ADDRESS][DOMAIN_NAME]"
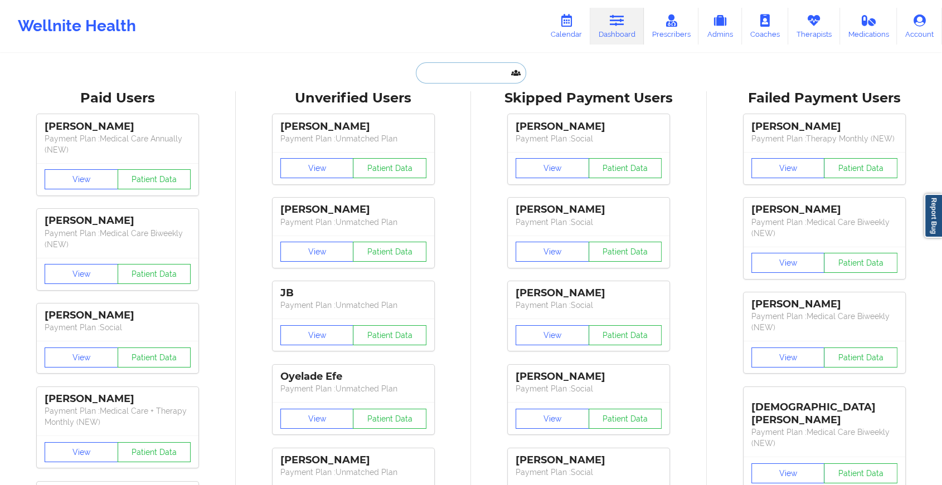
type input "[EMAIL_ADDRESS][DOMAIN_NAME]"
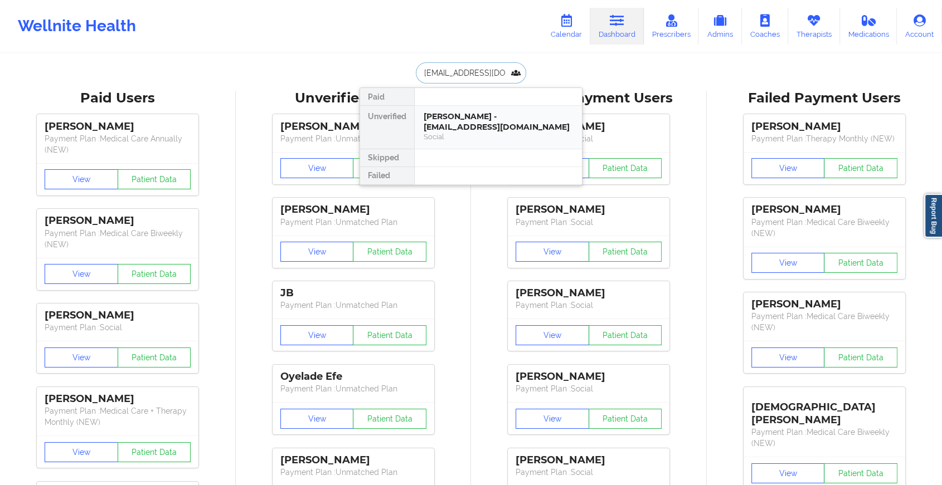
click at [507, 118] on div "[PERSON_NAME] - [EMAIL_ADDRESS][DOMAIN_NAME]" at bounding box center [498, 121] width 149 height 21
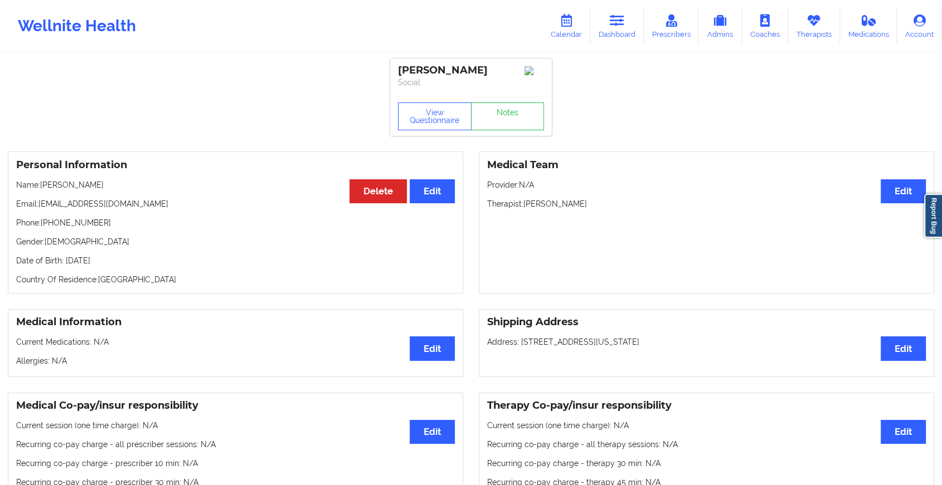
click at [511, 114] on div "View Questionnaire Notes" at bounding box center [471, 117] width 146 height 28
click at [511, 114] on link "Notes" at bounding box center [508, 117] width 74 height 28
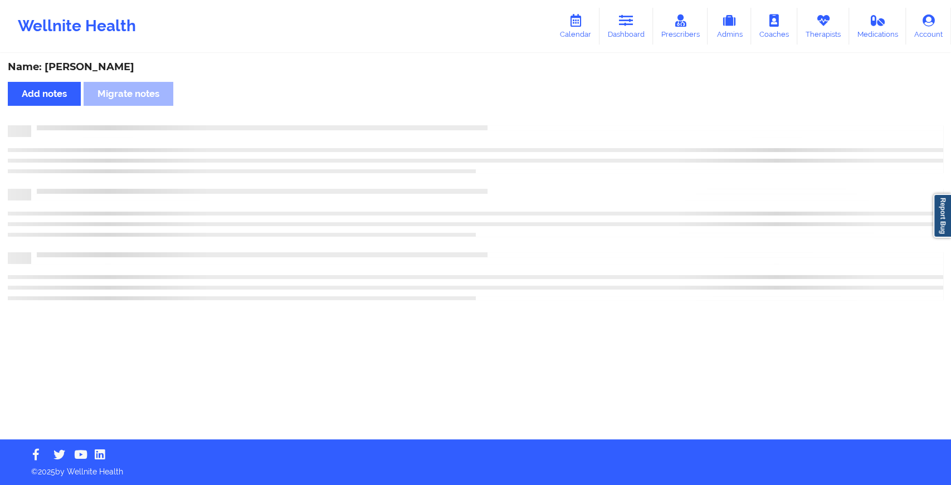
click at [511, 114] on div "Name: [PERSON_NAME] Add notes Migrate notes" at bounding box center [475, 247] width 951 height 385
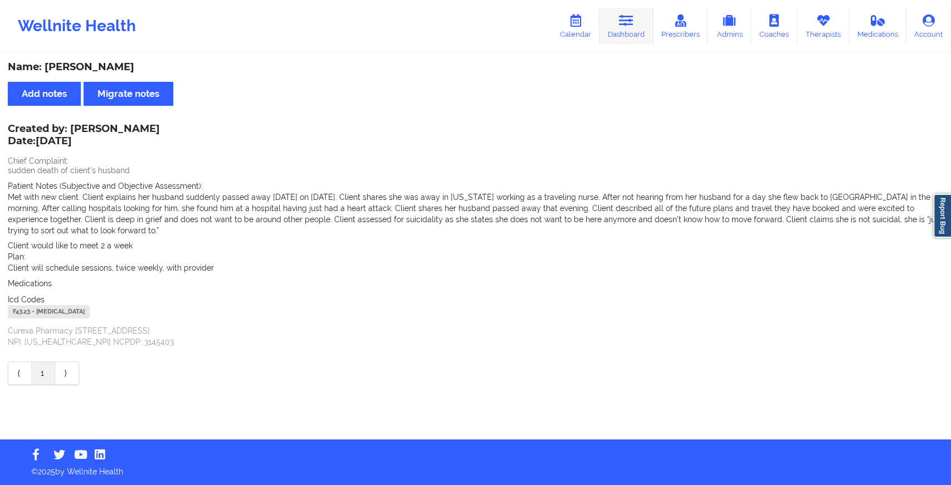
click at [612, 27] on link "Dashboard" at bounding box center [627, 26] width 54 height 37
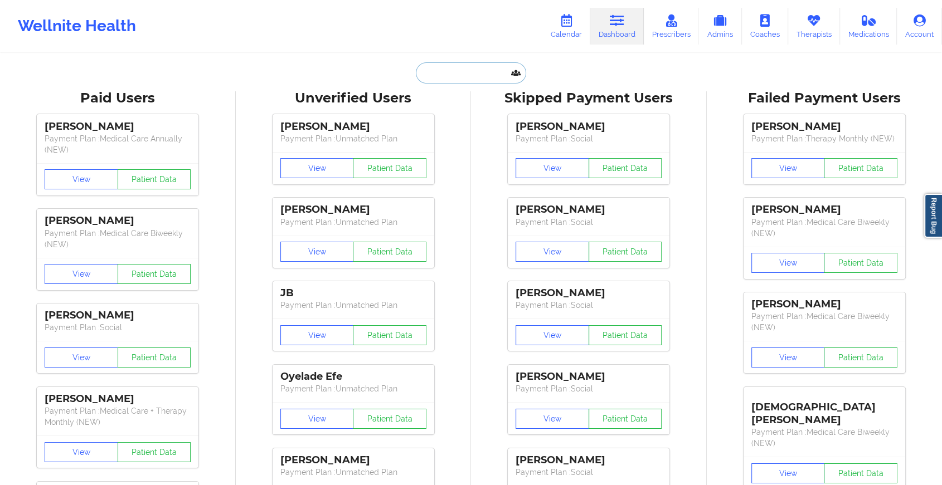
click at [427, 75] on input "text" at bounding box center [471, 72] width 110 height 21
paste input "[EMAIL_ADDRESS][DOMAIN_NAME]"
type input "[EMAIL_ADDRESS][DOMAIN_NAME]"
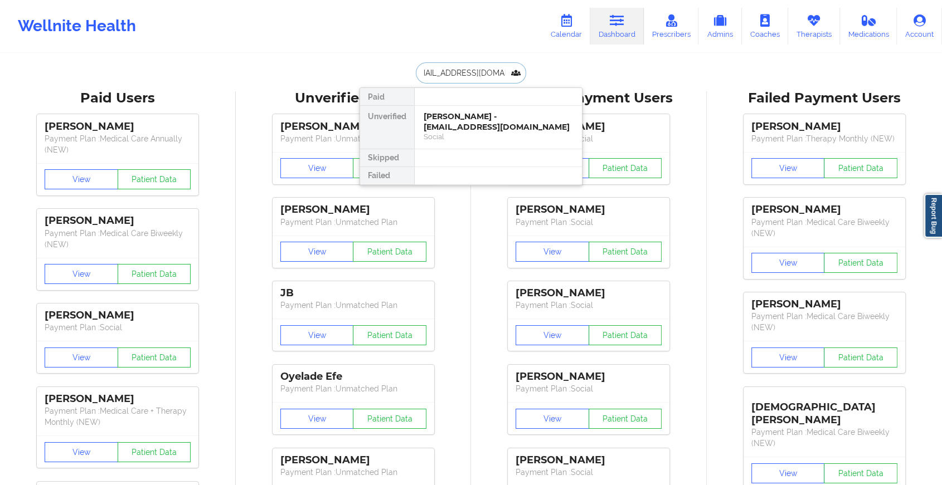
drag, startPoint x: 497, startPoint y: 125, endPoint x: 576, endPoint y: 64, distance: 100.2
click at [576, 64] on div "[EMAIL_ADDRESS][DOMAIN_NAME] Paid Unverified [PERSON_NAME] - [EMAIL_ADDRESS][DO…" at bounding box center [470, 72] width 223 height 21
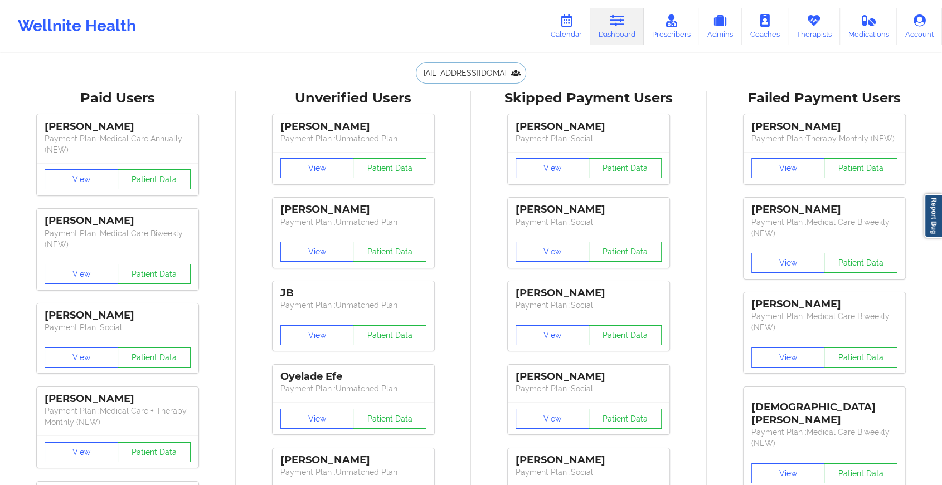
click at [473, 67] on input "[EMAIL_ADDRESS][DOMAIN_NAME]" at bounding box center [471, 72] width 110 height 21
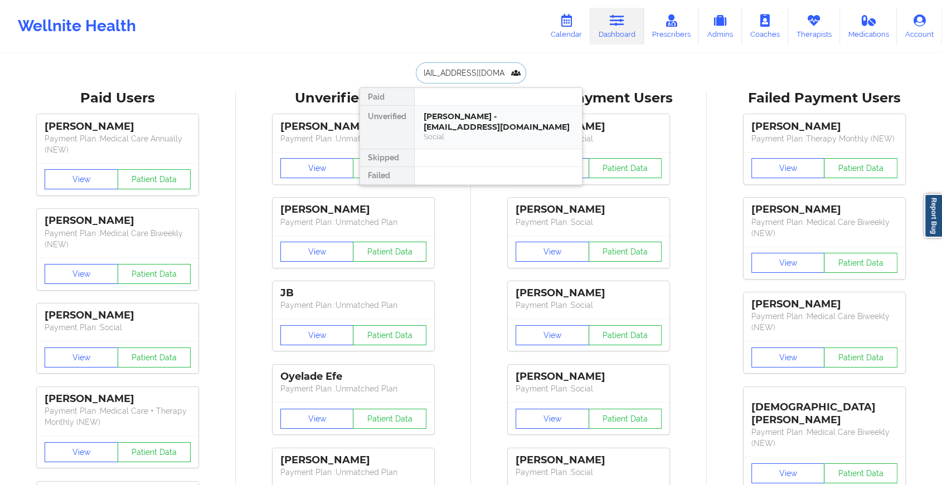
click at [495, 128] on div "[PERSON_NAME] - [EMAIL_ADDRESS][DOMAIN_NAME]" at bounding box center [498, 121] width 149 height 21
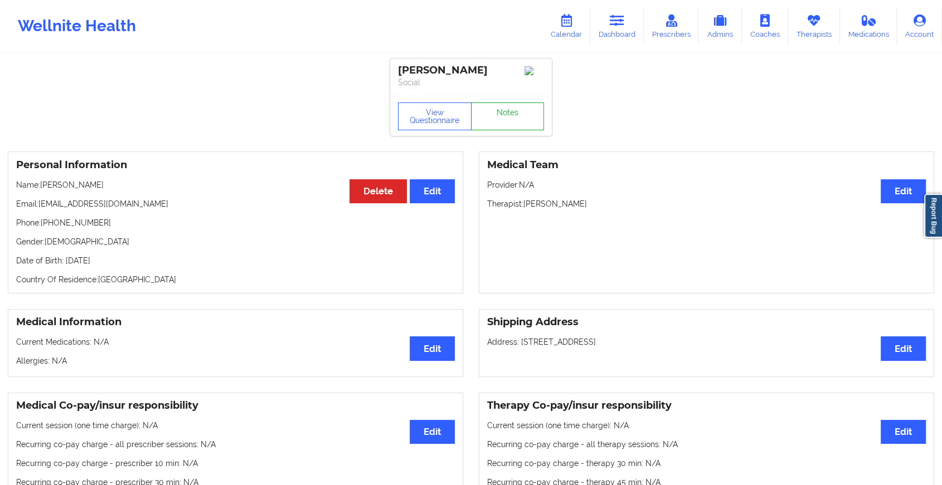
click at [522, 118] on link "Notes" at bounding box center [508, 117] width 74 height 28
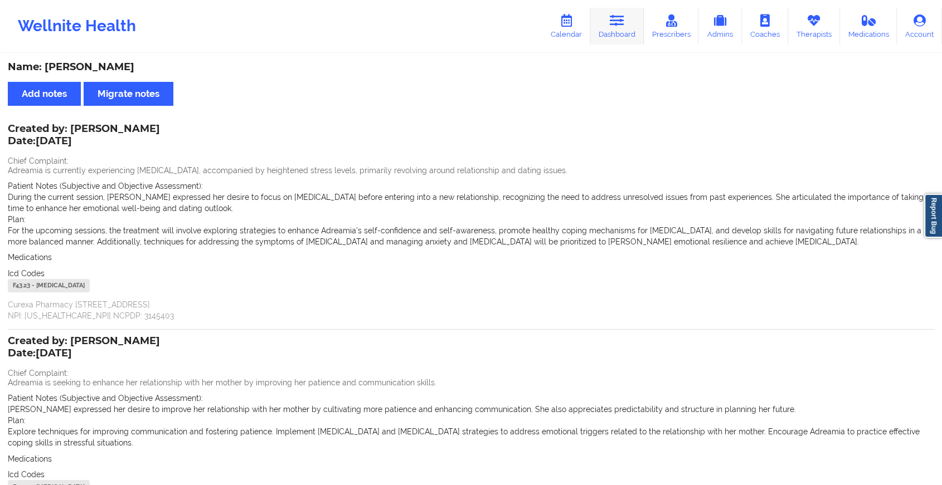
click at [628, 43] on link "Dashboard" at bounding box center [617, 26] width 54 height 37
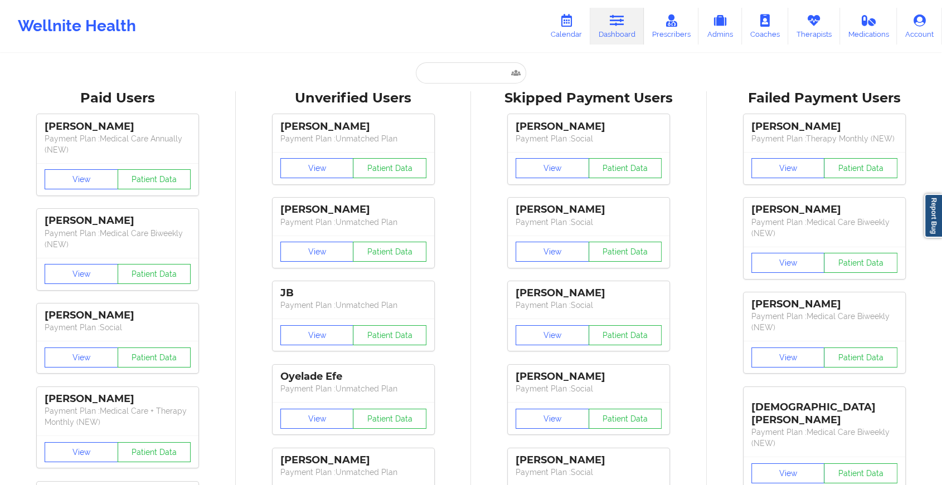
click at [628, 23] on link "Dashboard" at bounding box center [617, 26] width 54 height 37
click at [459, 69] on input "text" at bounding box center [471, 72] width 110 height 21
paste input "[EMAIL_ADDRESS][DOMAIN_NAME]"
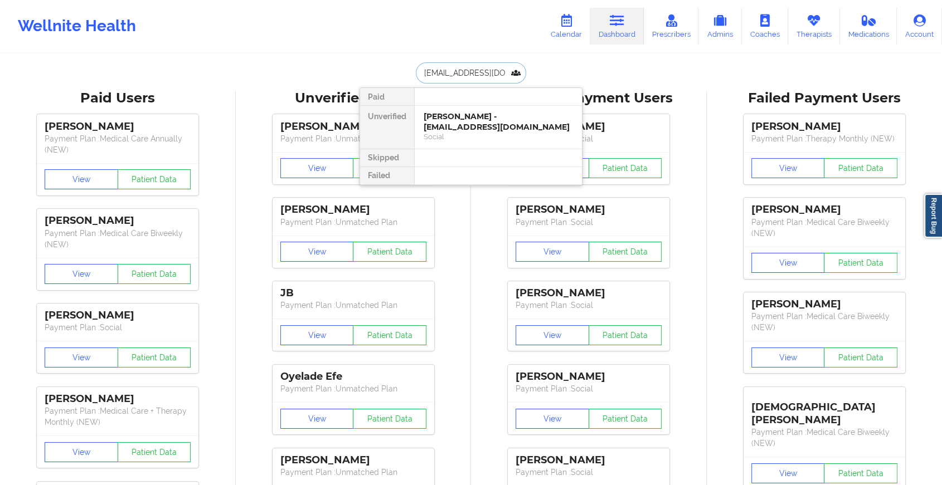
type input "[EMAIL_ADDRESS][DOMAIN_NAME]"
click at [467, 126] on div "[PERSON_NAME] - [EMAIL_ADDRESS][DOMAIN_NAME]" at bounding box center [498, 121] width 149 height 21
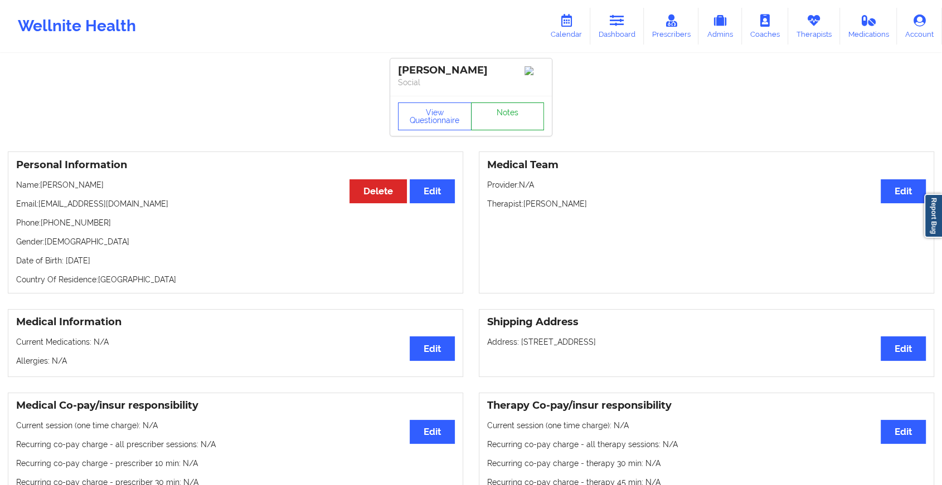
click at [508, 111] on link "Notes" at bounding box center [508, 117] width 74 height 28
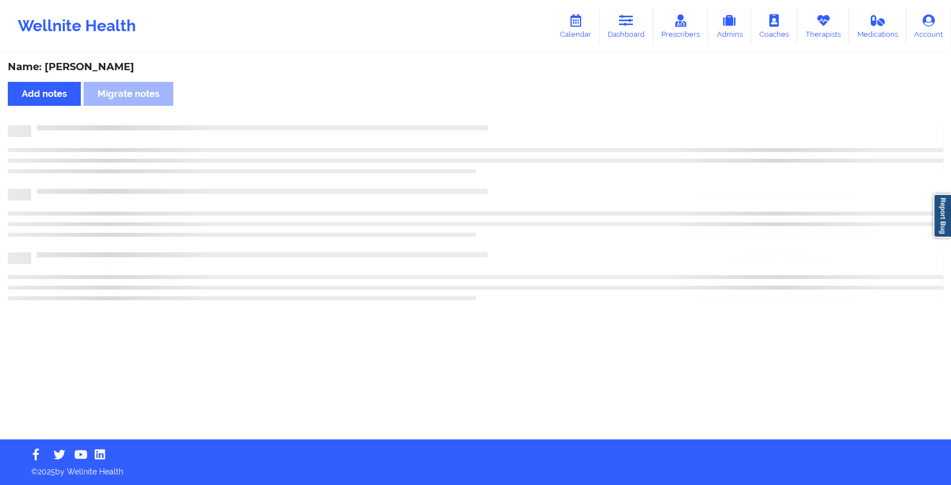
click at [508, 111] on div "Name: [PERSON_NAME] Add notes [PERSON_NAME] notes" at bounding box center [475, 247] width 951 height 385
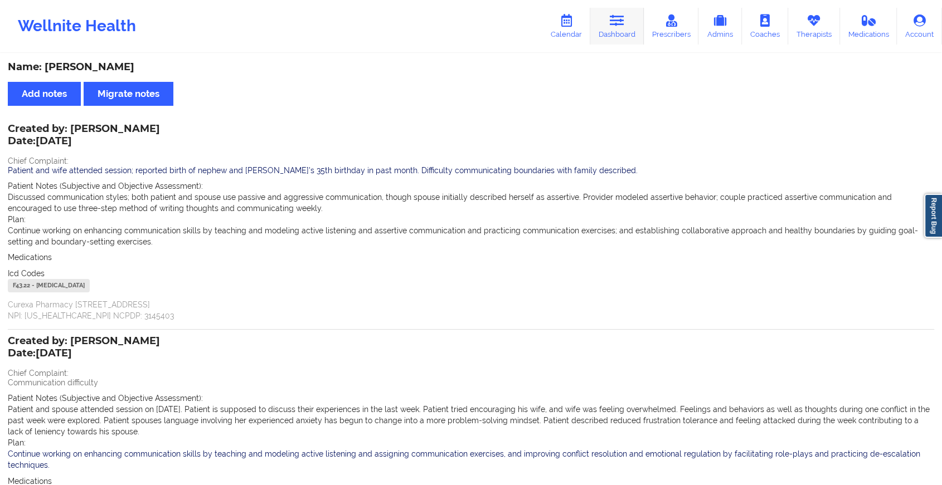
click at [624, 20] on icon at bounding box center [617, 20] width 14 height 12
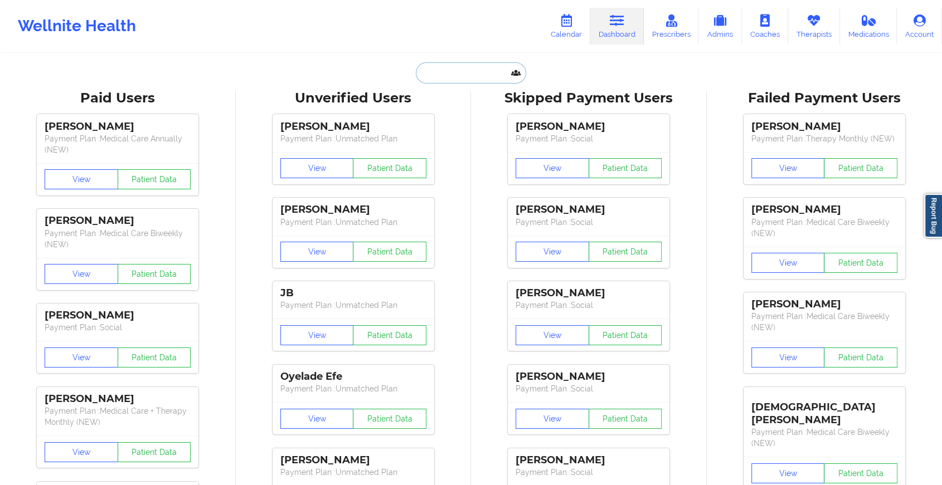
click at [483, 65] on input "text" at bounding box center [471, 72] width 110 height 21
paste input "[EMAIL_ADDRESS][DOMAIN_NAME]"
type input "[EMAIL_ADDRESS][DOMAIN_NAME]"
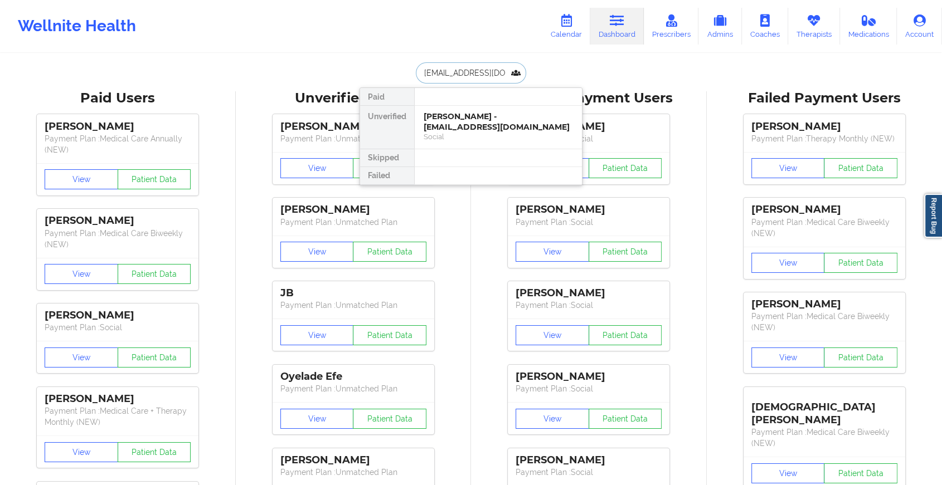
scroll to position [0, 13]
click at [501, 115] on div "[PERSON_NAME] - [EMAIL_ADDRESS][DOMAIN_NAME]" at bounding box center [498, 121] width 149 height 21
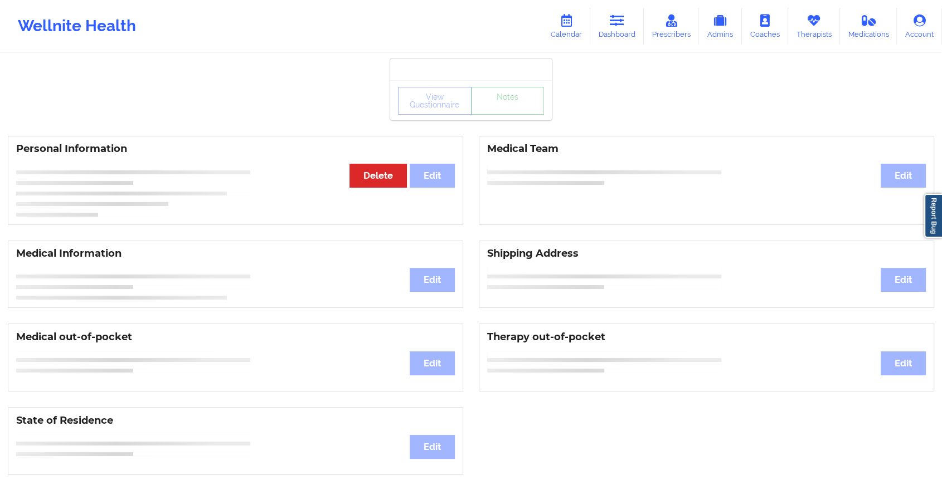
click at [517, 115] on div "View Questionnaire Notes" at bounding box center [471, 100] width 162 height 40
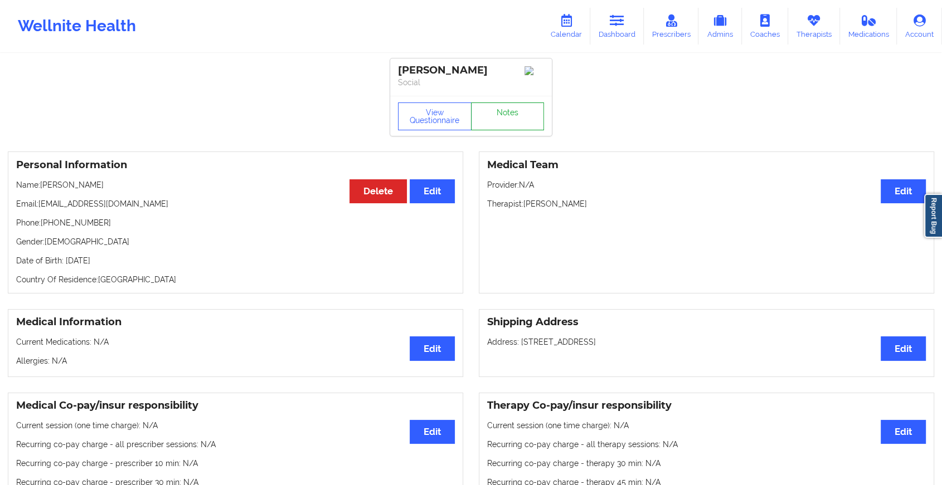
click at [517, 115] on link "Notes" at bounding box center [508, 117] width 74 height 28
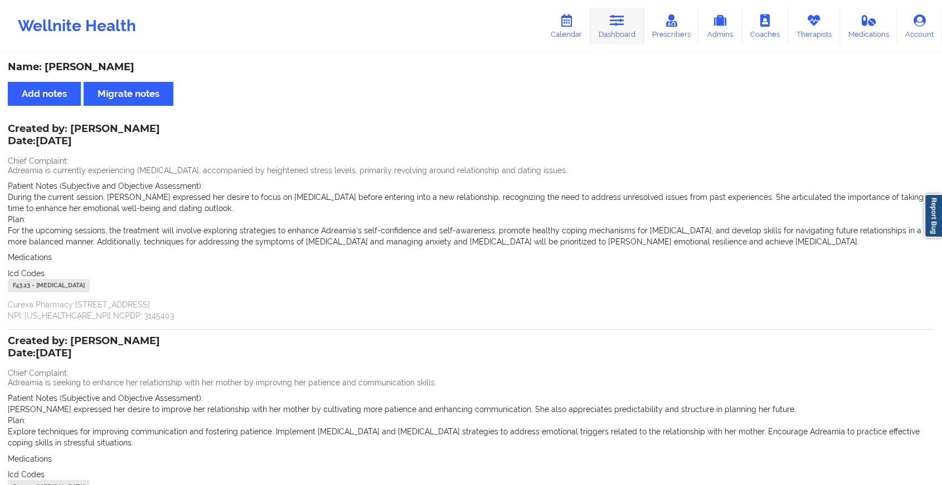
click at [629, 13] on link "Dashboard" at bounding box center [617, 26] width 54 height 37
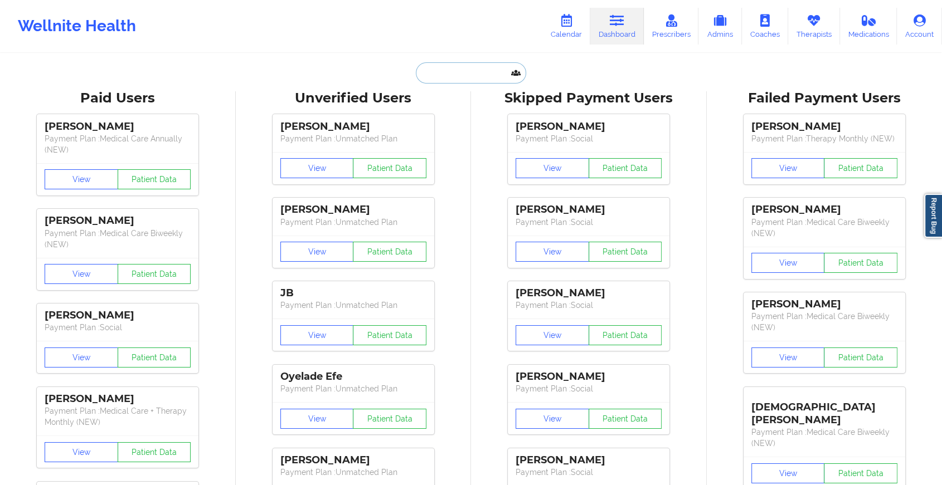
click at [465, 71] on input "text" at bounding box center [471, 72] width 110 height 21
paste input "[EMAIL_ADDRESS][DOMAIN_NAME]"
type input "[EMAIL_ADDRESS][DOMAIN_NAME]"
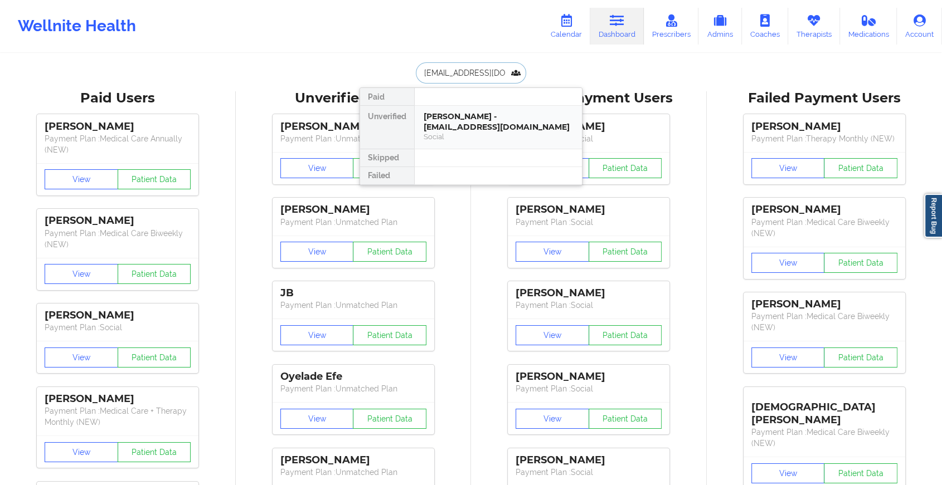
click at [475, 132] on div "Social" at bounding box center [498, 136] width 149 height 9
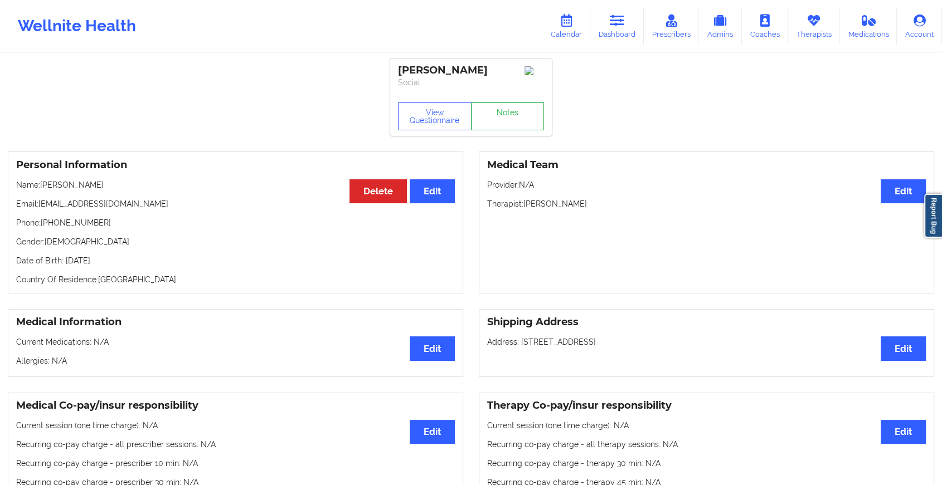
click at [513, 112] on link "Notes" at bounding box center [508, 117] width 74 height 28
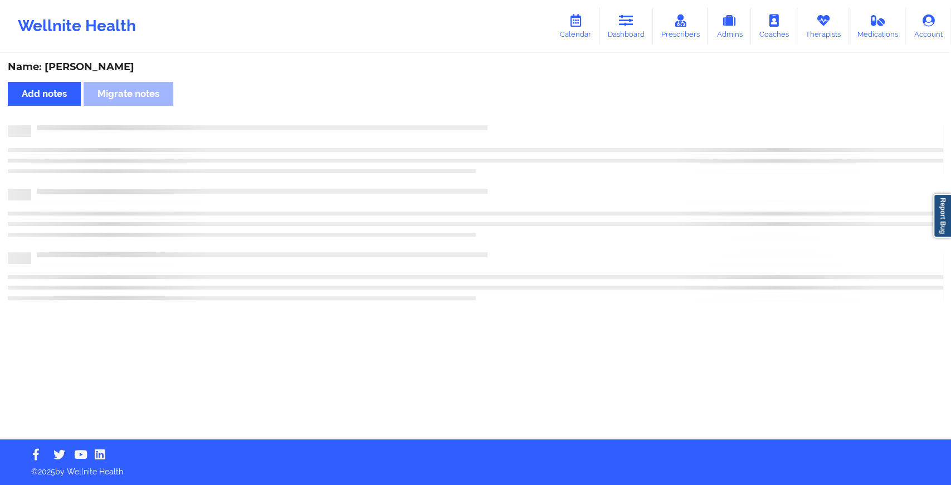
click at [513, 112] on div "Name: [PERSON_NAME] Add notes Migrate notes" at bounding box center [475, 247] width 951 height 385
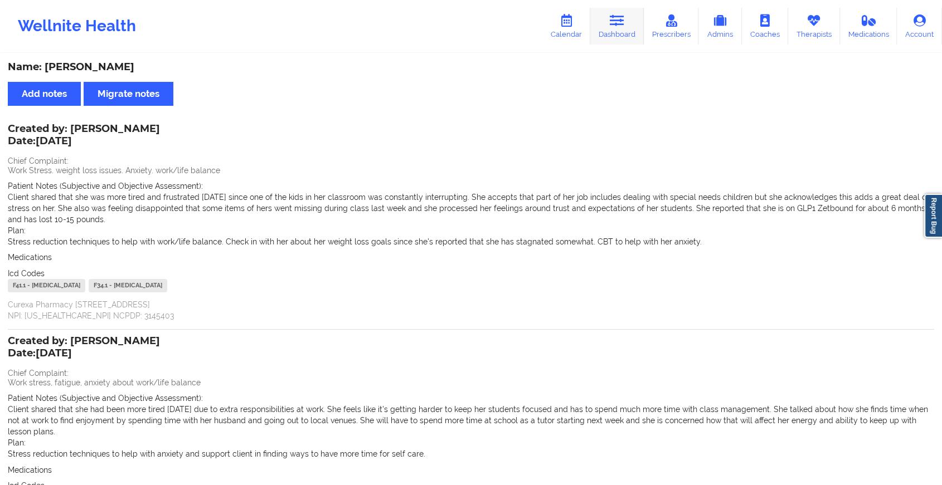
click at [609, 31] on link "Dashboard" at bounding box center [617, 26] width 54 height 37
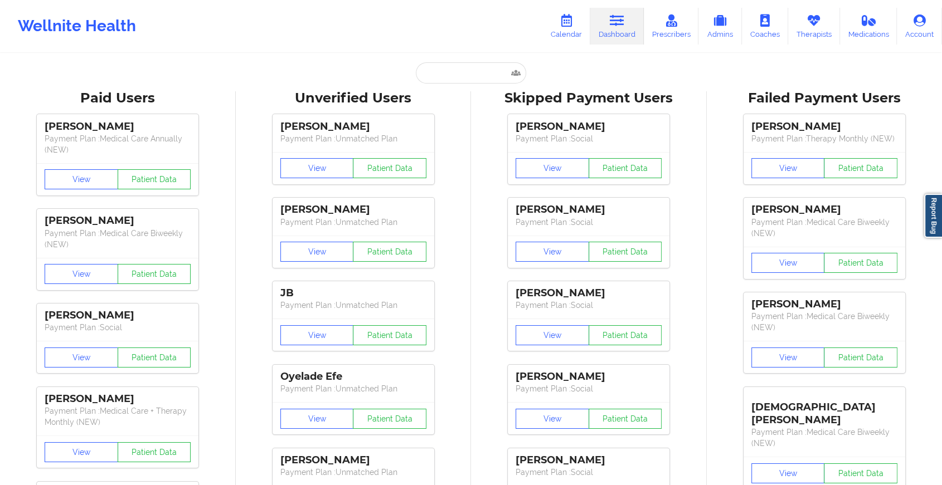
click at [478, 64] on input "text" at bounding box center [471, 72] width 110 height 21
paste input "[EMAIL_ADDRESS][DOMAIN_NAME]"
type input "[EMAIL_ADDRESS][DOMAIN_NAME]"
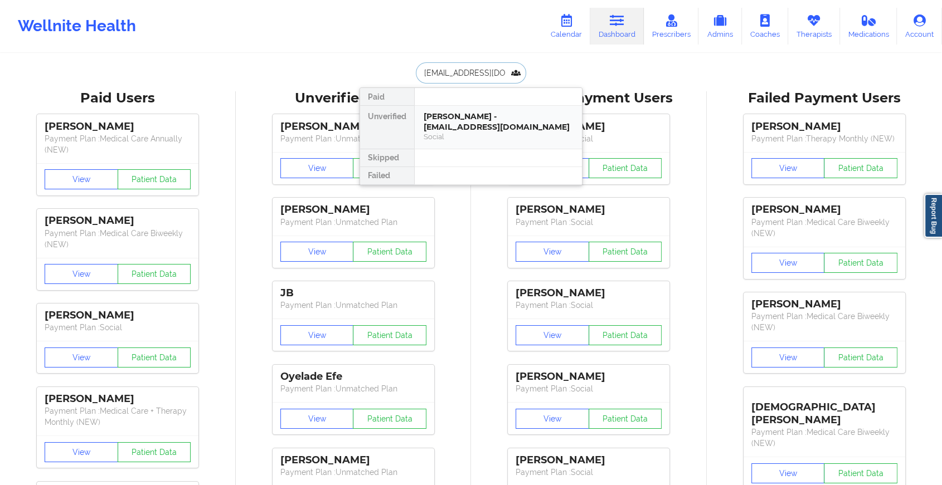
click at [505, 127] on div "[PERSON_NAME] - [EMAIL_ADDRESS][DOMAIN_NAME]" at bounding box center [498, 121] width 149 height 21
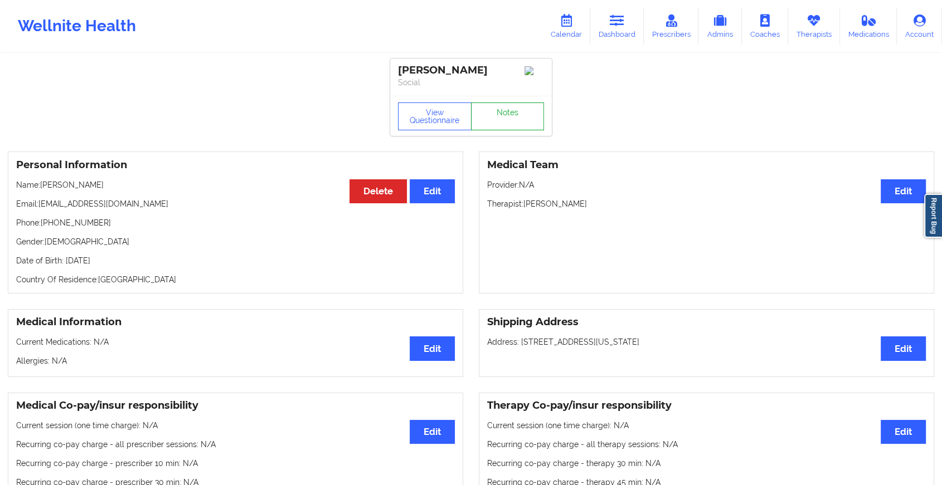
click at [518, 127] on link "Notes" at bounding box center [508, 117] width 74 height 28
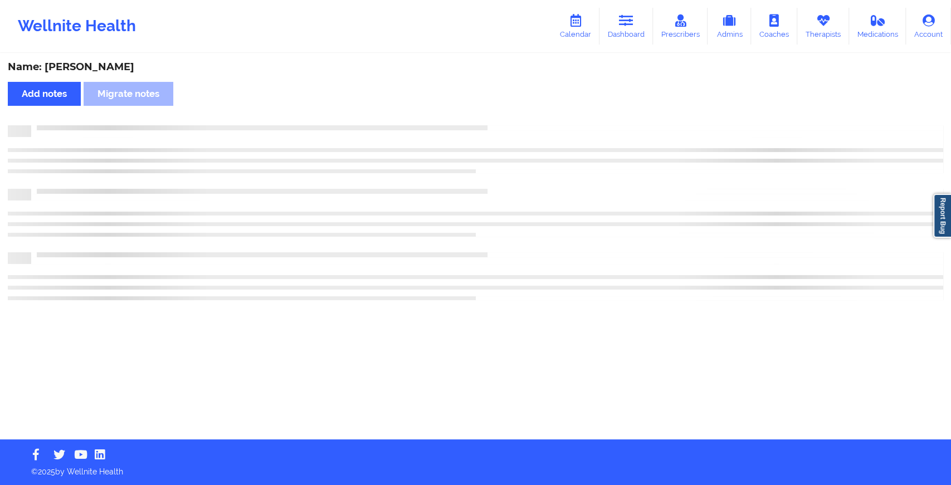
click at [651, 184] on div at bounding box center [476, 212] width 936 height 175
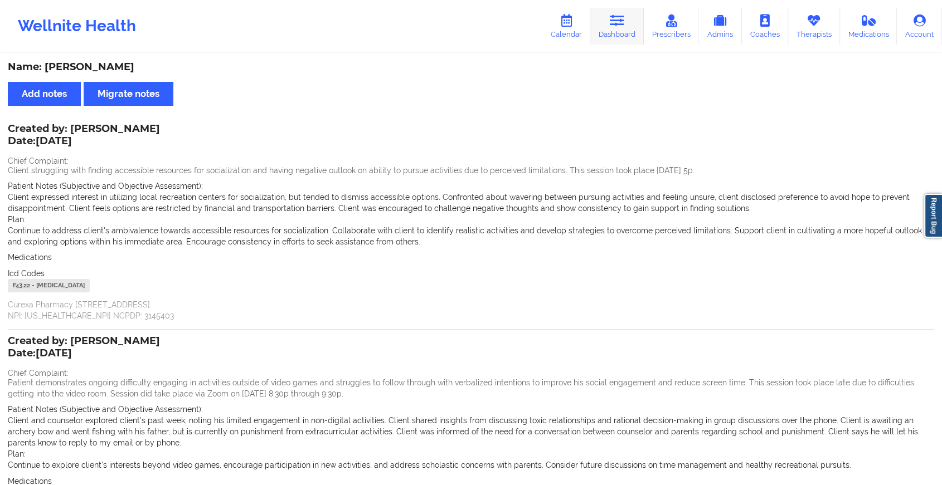
click at [602, 36] on link "Dashboard" at bounding box center [617, 26] width 54 height 37
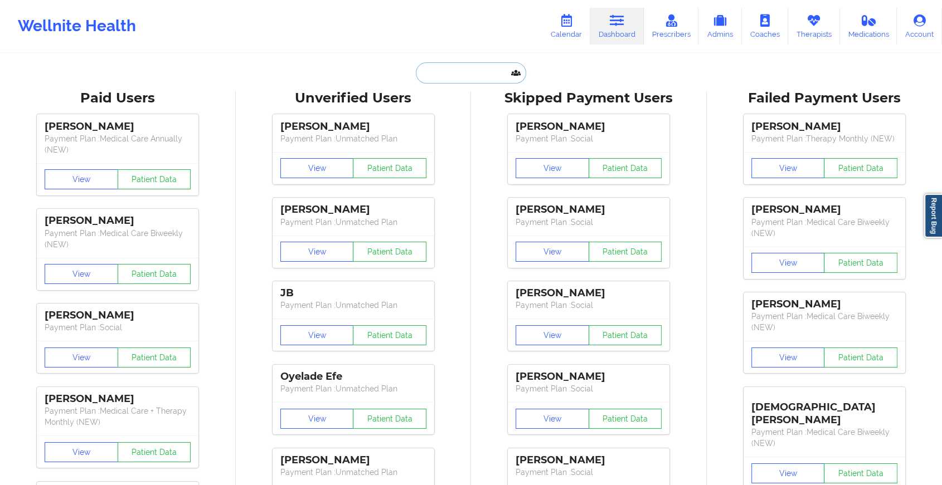
click at [486, 71] on input "text" at bounding box center [471, 72] width 110 height 21
paste input "[EMAIL_ADDRESS][DOMAIN_NAME]"
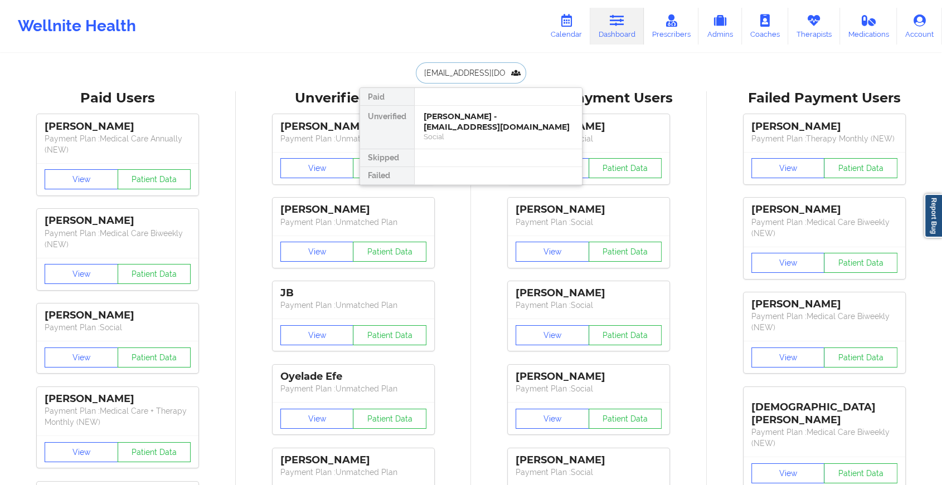
type input "[EMAIL_ADDRESS][DOMAIN_NAME]"
click at [483, 131] on div "D'[PERSON_NAME] - [PERSON_NAME][EMAIL_ADDRESS][DOMAIN_NAME]" at bounding box center [498, 126] width 149 height 31
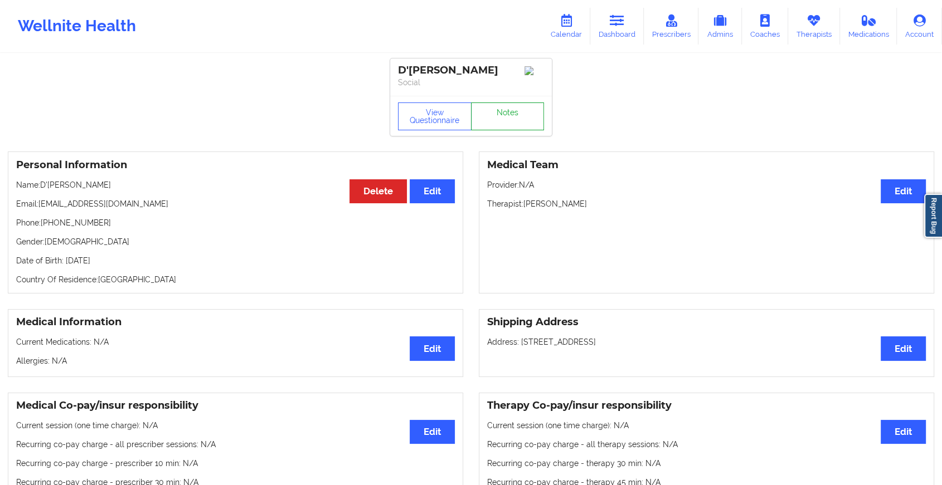
click at [516, 121] on link "Notes" at bounding box center [508, 117] width 74 height 28
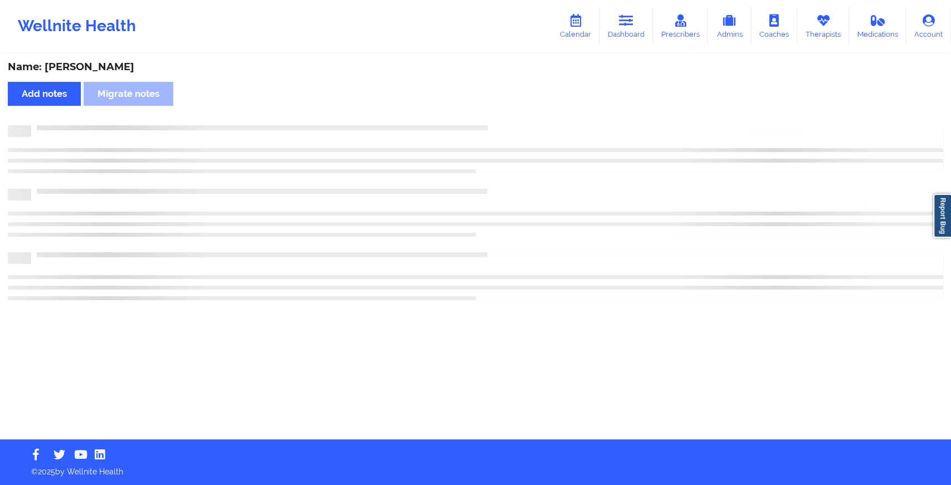
click at [516, 121] on div "Name: D'[PERSON_NAME] notes Migrate notes" at bounding box center [475, 247] width 951 height 385
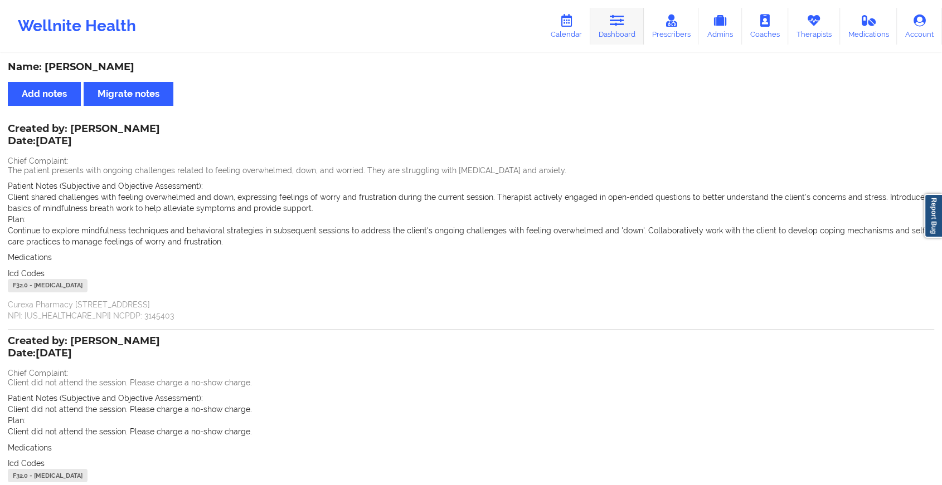
click at [623, 30] on link "Dashboard" at bounding box center [617, 26] width 54 height 37
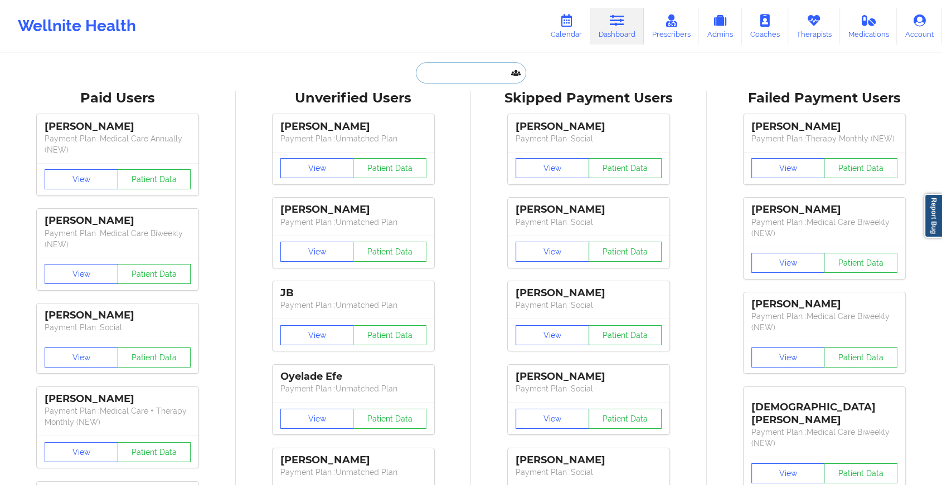
click at [437, 76] on input "text" at bounding box center [471, 72] width 110 height 21
paste input "[EMAIL_ADDRESS][DOMAIN_NAME]"
type input "[EMAIL_ADDRESS][DOMAIN_NAME]"
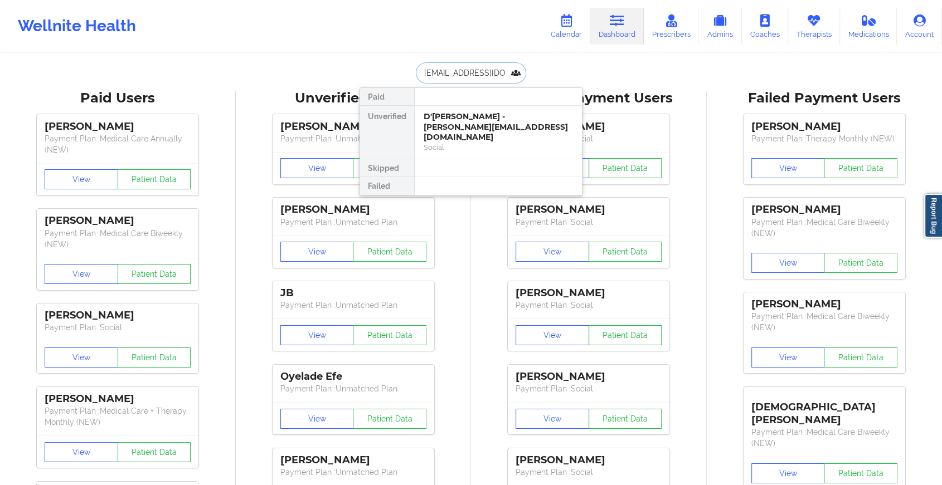
scroll to position [0, 16]
click at [494, 117] on div "[PERSON_NAME] - [EMAIL_ADDRESS][DOMAIN_NAME]" at bounding box center [498, 121] width 149 height 21
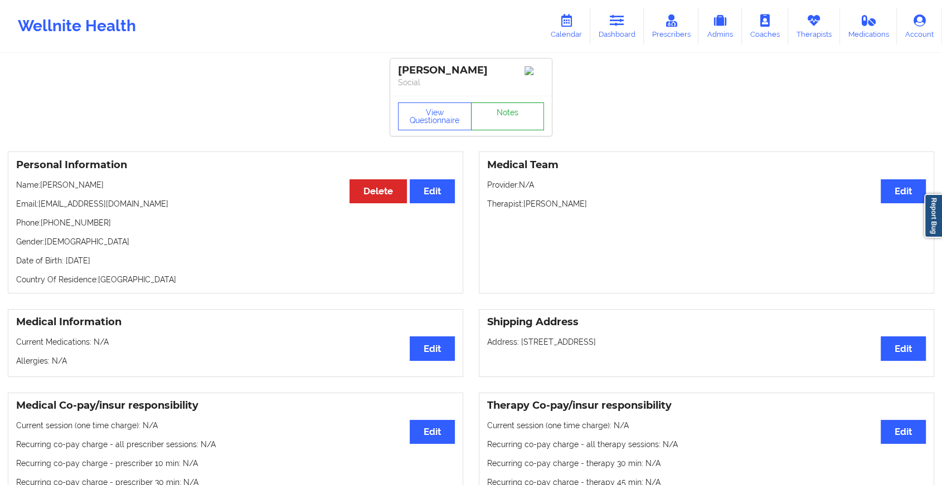
click at [494, 115] on link "Notes" at bounding box center [508, 117] width 74 height 28
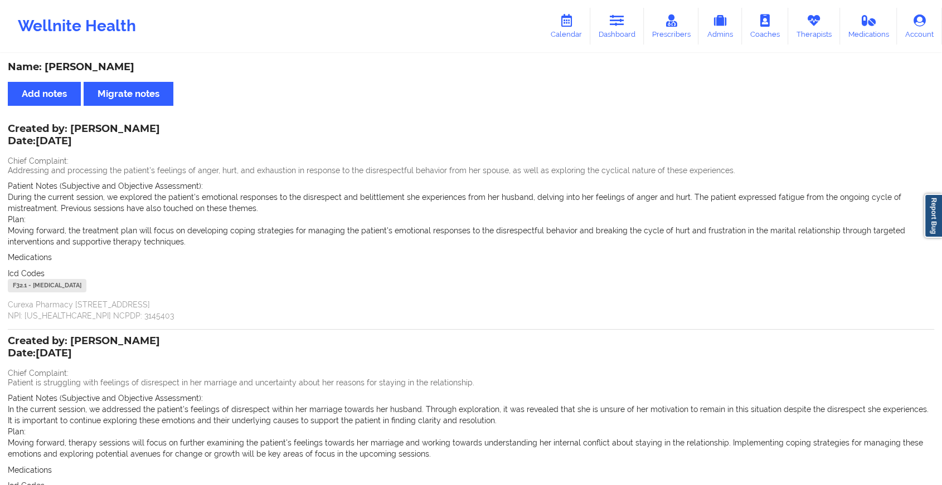
click at [499, 485] on div "Icd Codes [MEDICAL_DATA] - [MEDICAL_DATA]" at bounding box center [471, 493] width 926 height 27
click at [621, 25] on icon at bounding box center [617, 20] width 14 height 12
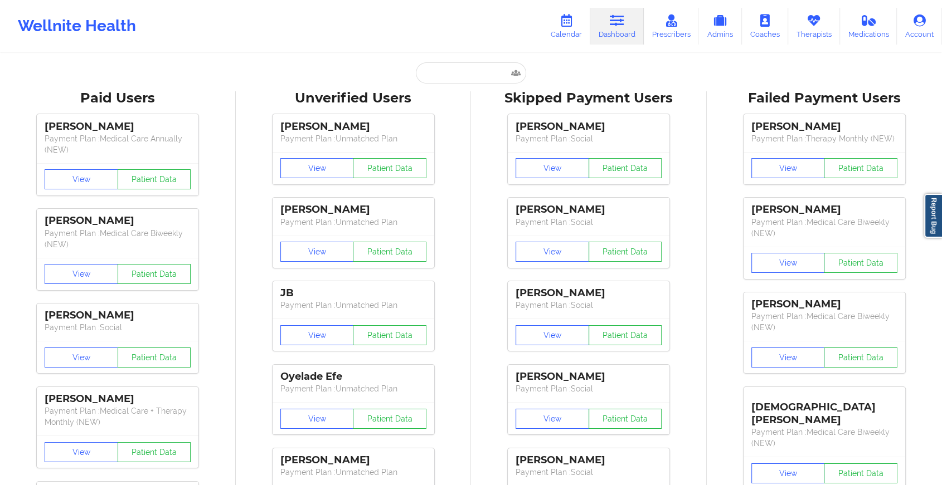
click at [469, 80] on input "text" at bounding box center [471, 72] width 110 height 21
paste input "[EMAIL_ADDRESS][DOMAIN_NAME]"
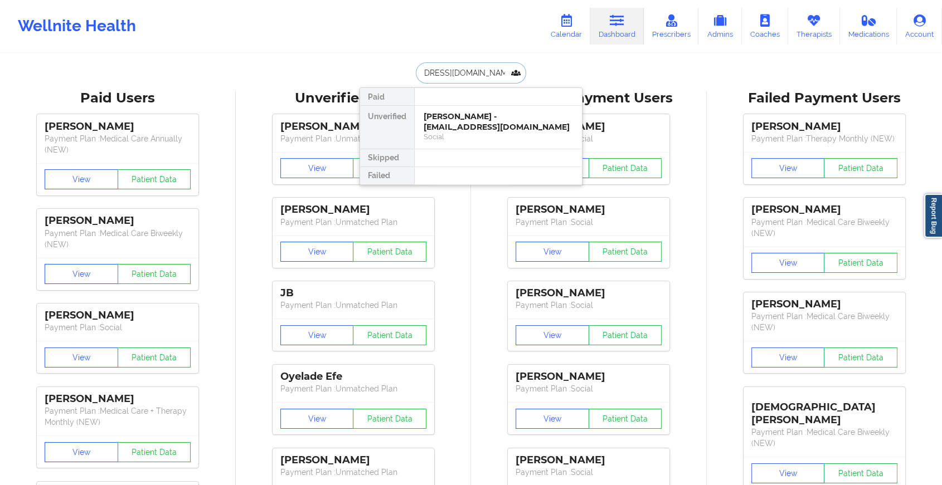
type input "[EMAIL_ADDRESS][DOMAIN_NAME]"
click at [486, 109] on div "[PERSON_NAME] - [EMAIL_ADDRESS][DOMAIN_NAME] Social" at bounding box center [498, 127] width 167 height 43
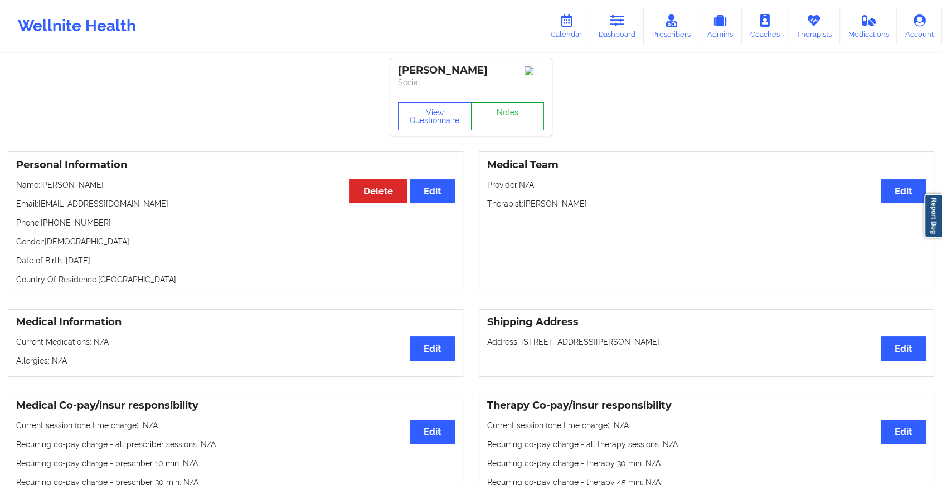
click at [537, 114] on link "Notes" at bounding box center [508, 117] width 74 height 28
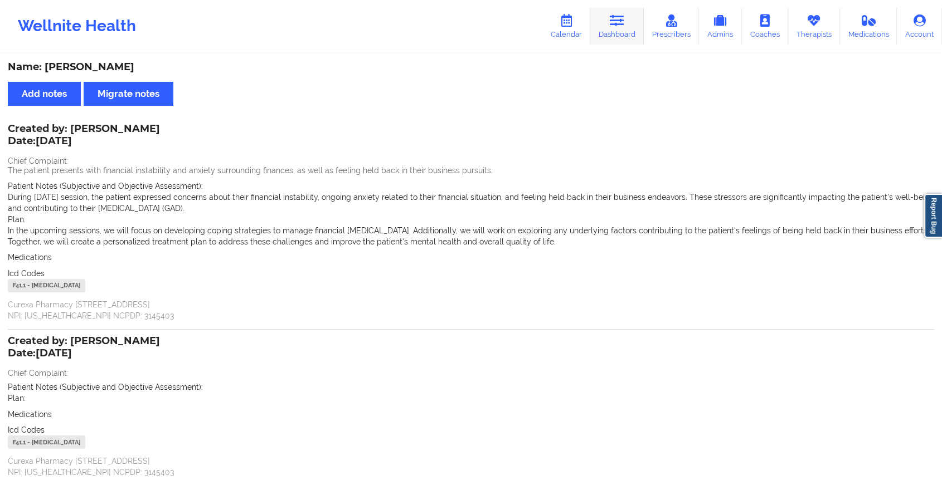
click at [606, 36] on link "Dashboard" at bounding box center [617, 26] width 54 height 37
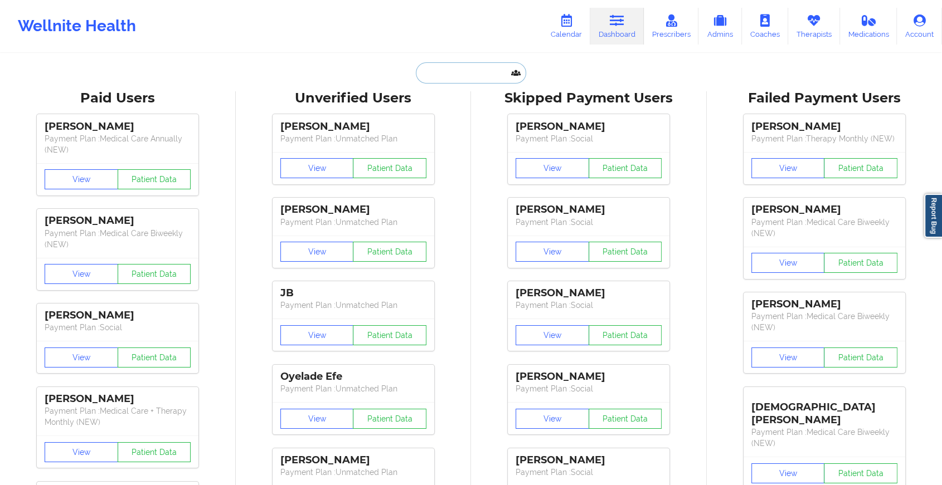
click at [462, 72] on input "text" at bounding box center [471, 72] width 110 height 21
paste input "[EMAIL_ADDRESS][DOMAIN_NAME]"
type input "[EMAIL_ADDRESS][DOMAIN_NAME]"
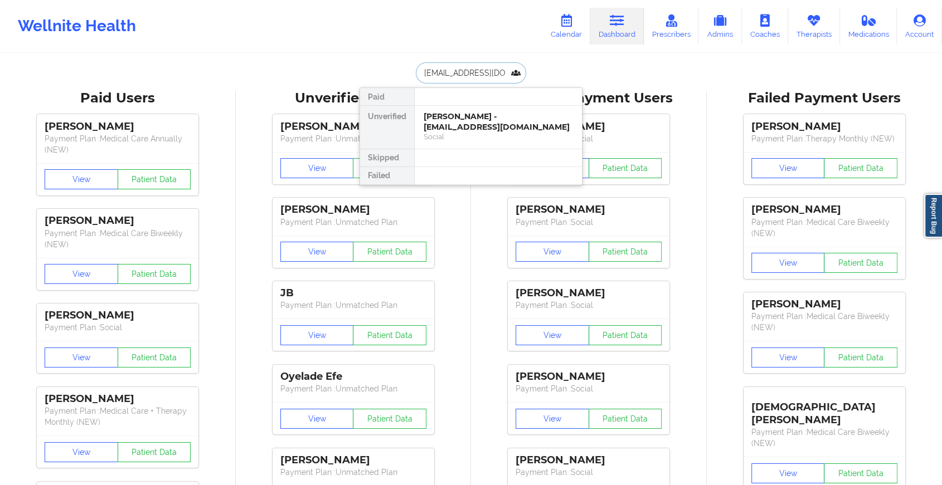
click at [522, 125] on div "[PERSON_NAME] - [EMAIL_ADDRESS][DOMAIN_NAME]" at bounding box center [498, 121] width 149 height 21
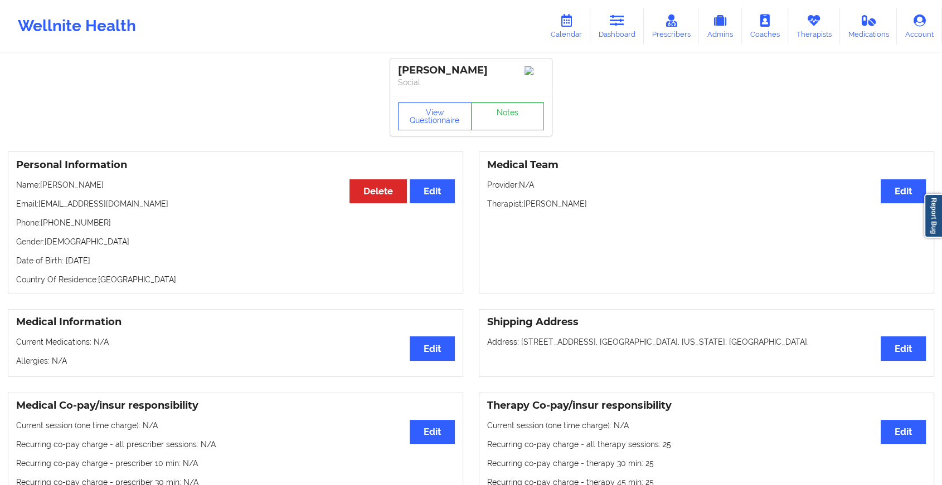
click at [517, 114] on link "Notes" at bounding box center [508, 117] width 74 height 28
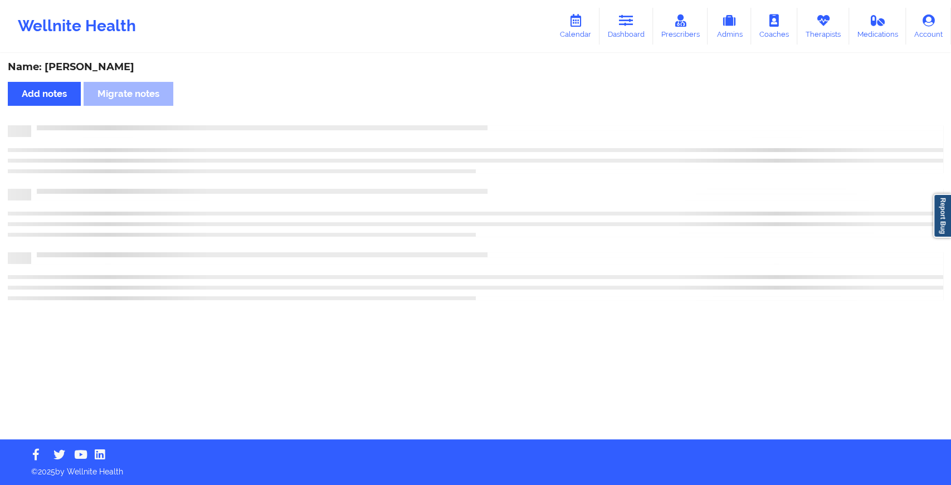
click at [517, 114] on div "Name: [PERSON_NAME] Add notes Migrate notes" at bounding box center [475, 247] width 951 height 385
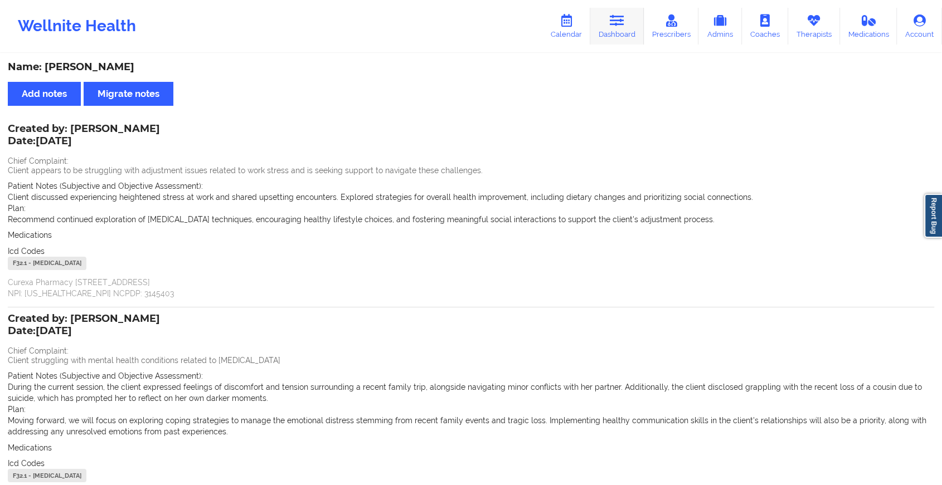
click at [614, 13] on link "Dashboard" at bounding box center [617, 26] width 54 height 37
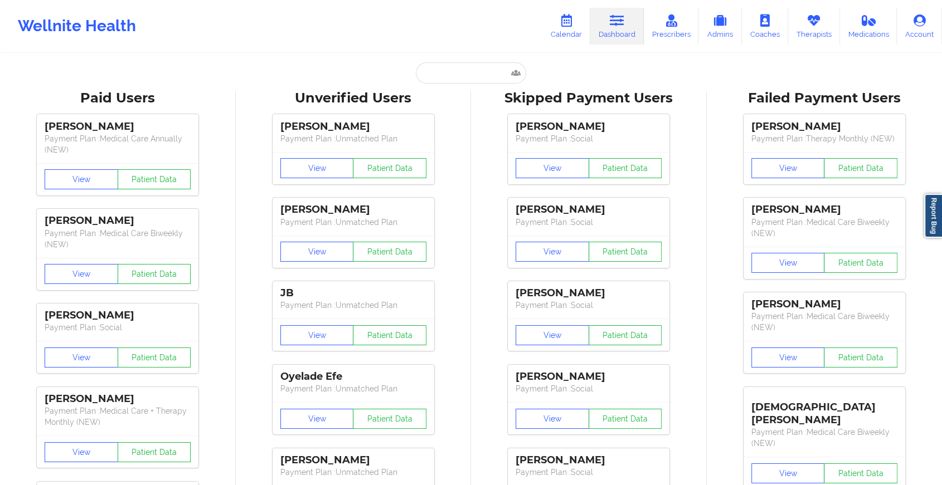
drag, startPoint x: 439, startPoint y: 86, endPoint x: 446, endPoint y: 84, distance: 7.6
click at [469, 67] on input "text" at bounding box center [471, 72] width 110 height 21
paste input "[EMAIL_ADDRESS][DOMAIN_NAME]"
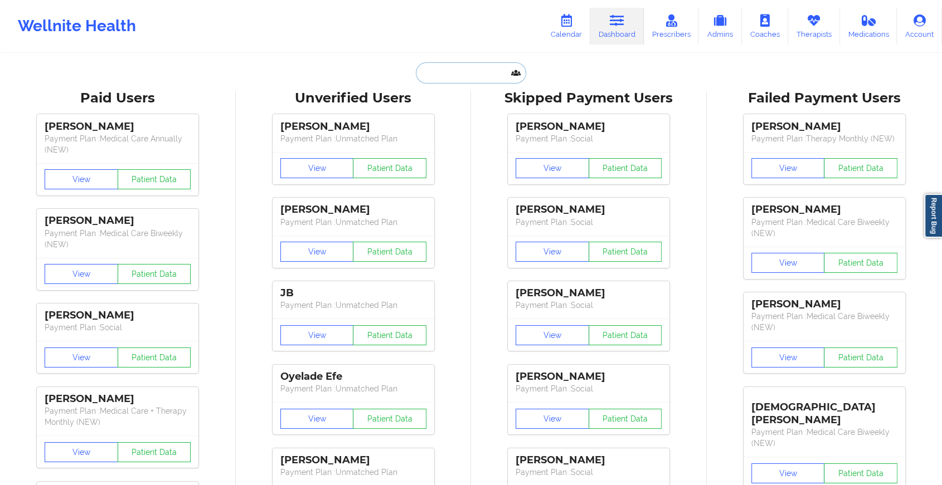
type input "[EMAIL_ADDRESS][DOMAIN_NAME]"
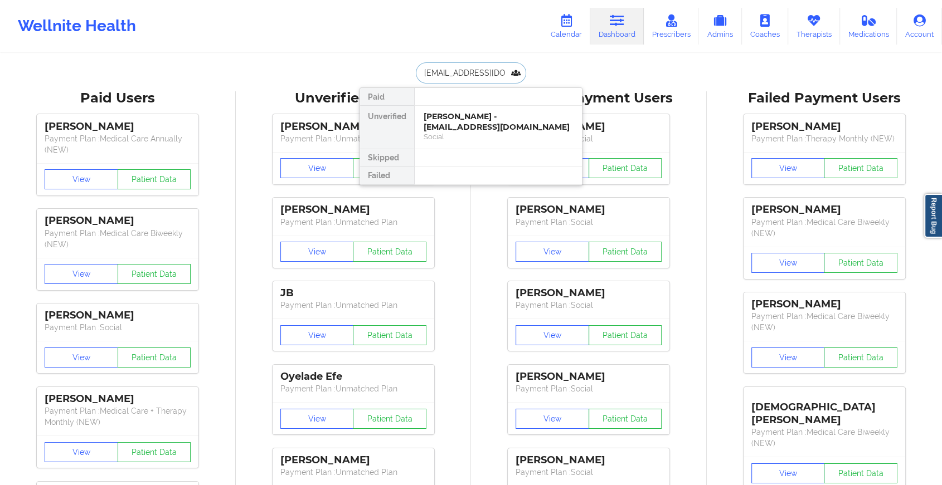
scroll to position [0, 9]
click at [482, 135] on div "Social" at bounding box center [498, 136] width 149 height 9
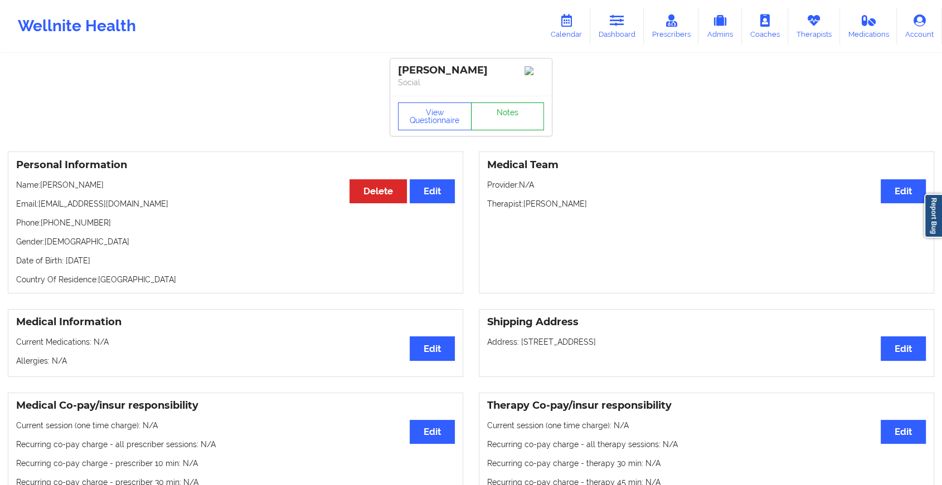
click at [524, 116] on link "Notes" at bounding box center [508, 117] width 74 height 28
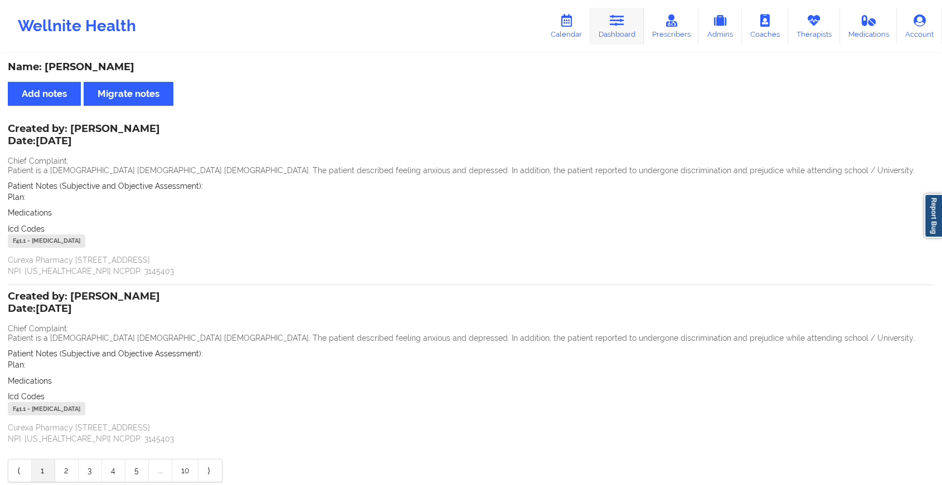
click at [626, 36] on link "Dashboard" at bounding box center [617, 26] width 54 height 37
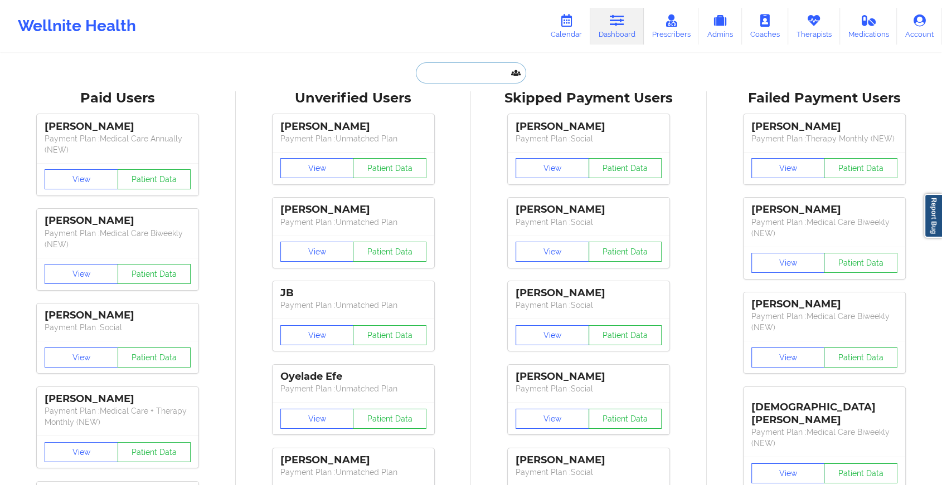
click at [467, 70] on input "text" at bounding box center [471, 72] width 110 height 21
type input "r"
paste input "[EMAIL_ADDRESS][DOMAIN_NAME]"
type input "[EMAIL_ADDRESS][DOMAIN_NAME]"
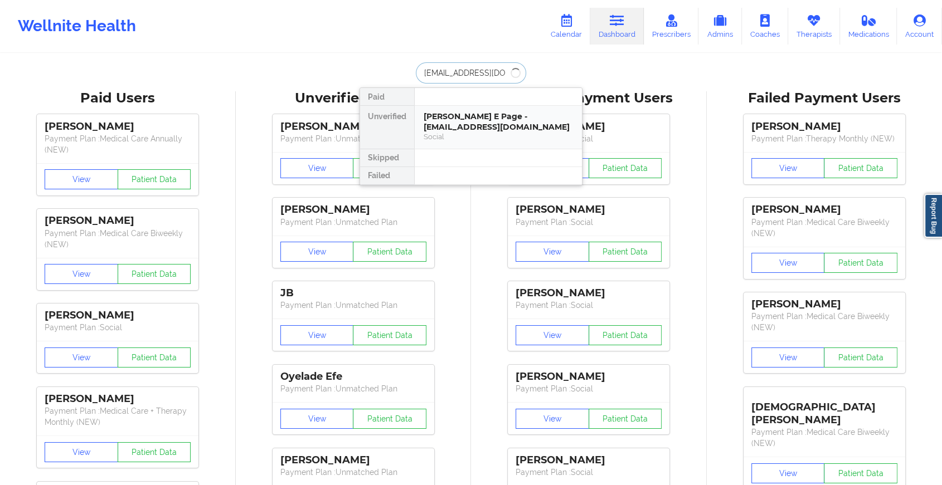
click at [479, 120] on div "[PERSON_NAME] E Page - [EMAIL_ADDRESS][DOMAIN_NAME]" at bounding box center [498, 121] width 149 height 21
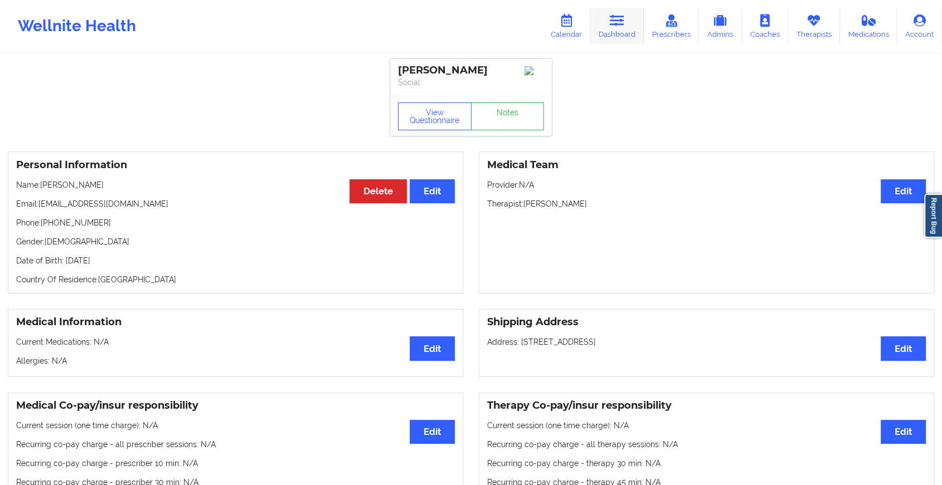
click at [609, 16] on link "Dashboard" at bounding box center [617, 26] width 54 height 37
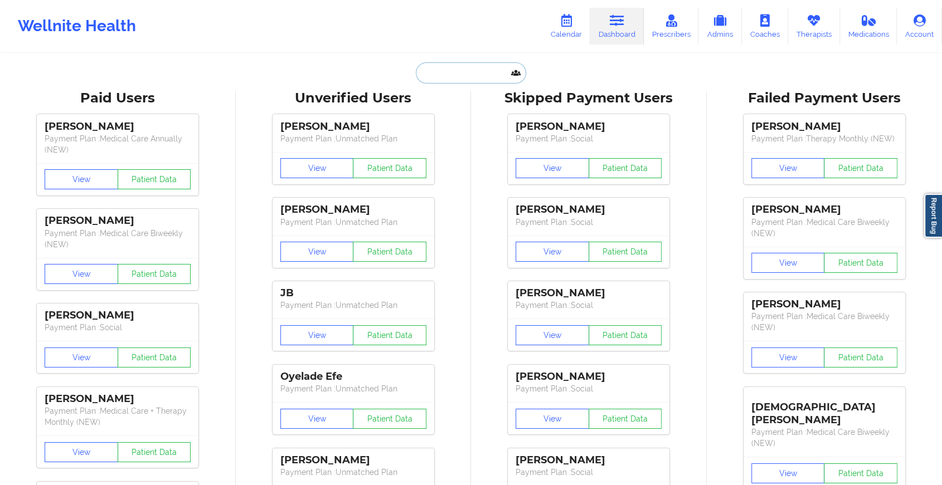
click at [443, 68] on input "text" at bounding box center [471, 72] width 110 height 21
paste input "[EMAIL_ADDRESS][DOMAIN_NAME]"
type input "[EMAIL_ADDRESS][DOMAIN_NAME]"
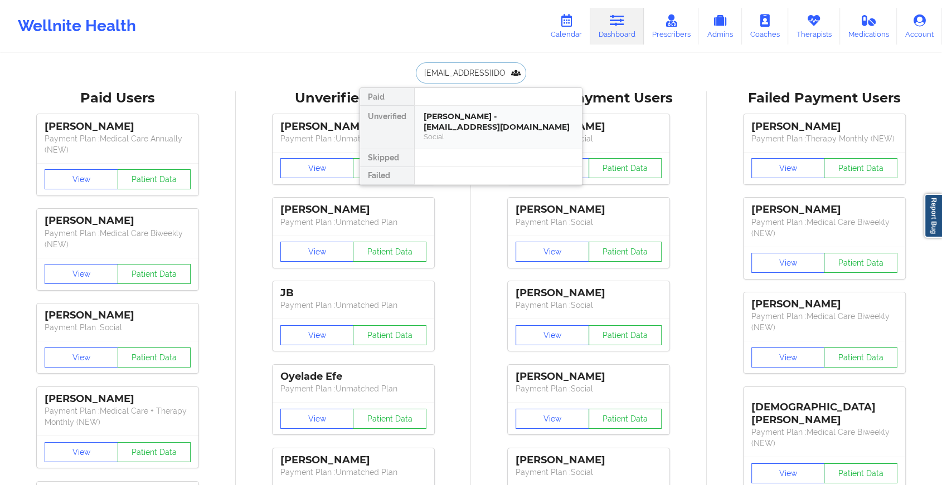
click at [464, 115] on div "[PERSON_NAME] - [EMAIL_ADDRESS][DOMAIN_NAME]" at bounding box center [498, 121] width 149 height 21
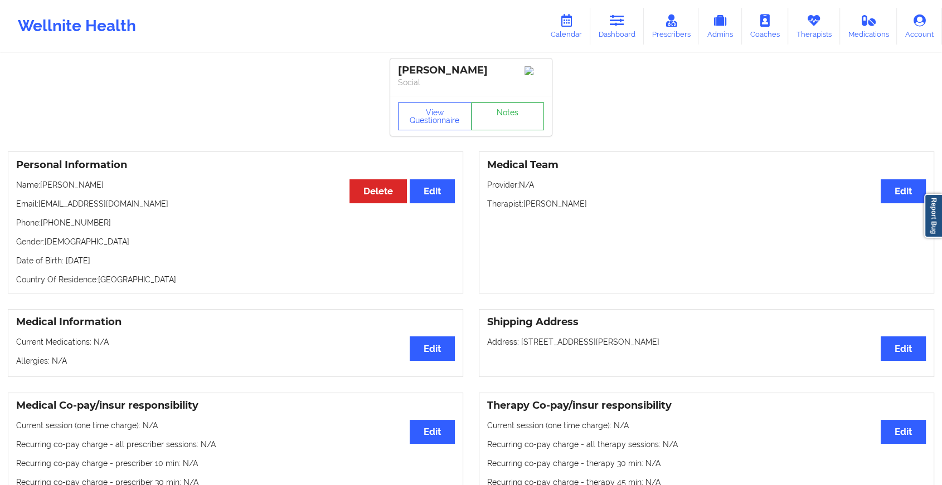
click at [518, 119] on link "Notes" at bounding box center [508, 117] width 74 height 28
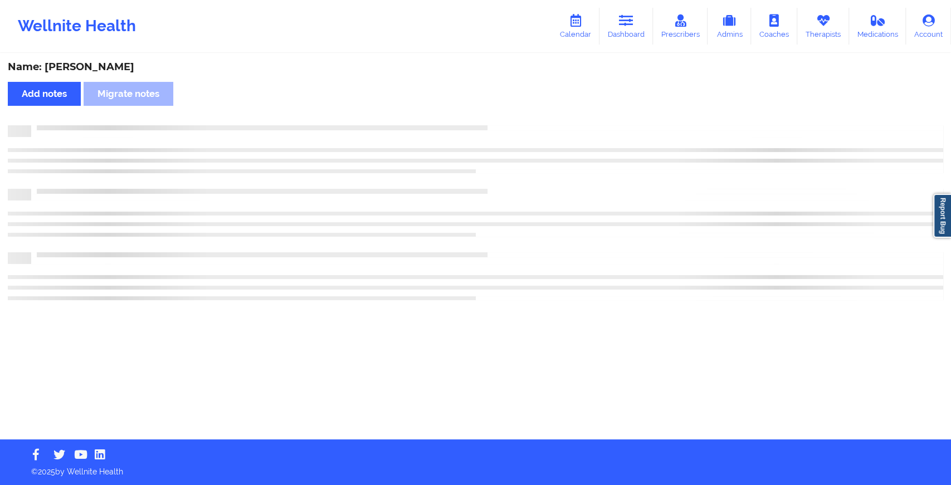
click at [518, 119] on div "Name: [PERSON_NAME] Add notes Migrate notes" at bounding box center [475, 247] width 951 height 385
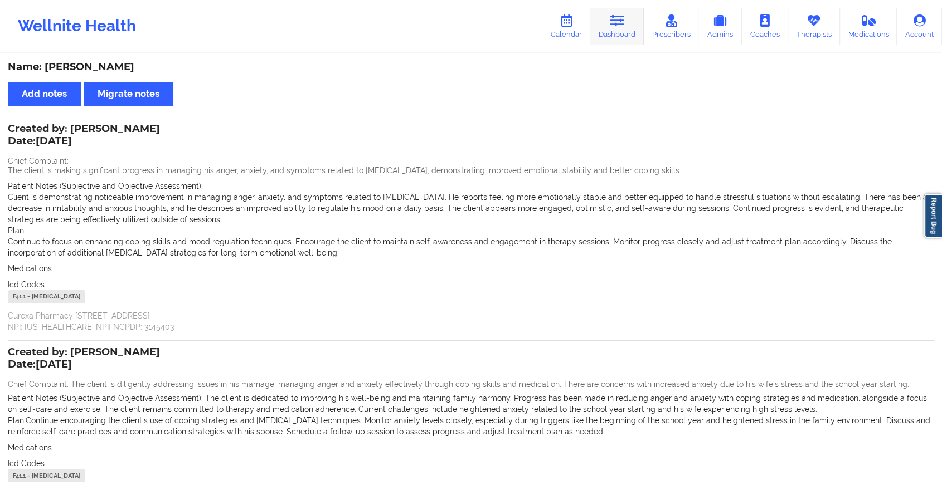
click at [633, 27] on link "Dashboard" at bounding box center [617, 26] width 54 height 37
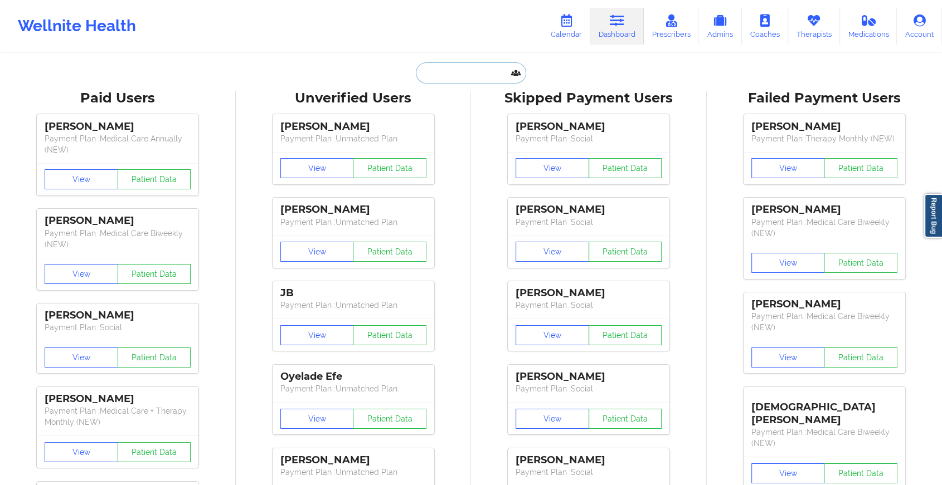
click at [451, 74] on input "text" at bounding box center [471, 72] width 110 height 21
paste input "[EMAIL_ADDRESS][DOMAIN_NAME]"
type input "[EMAIL_ADDRESS][DOMAIN_NAME]"
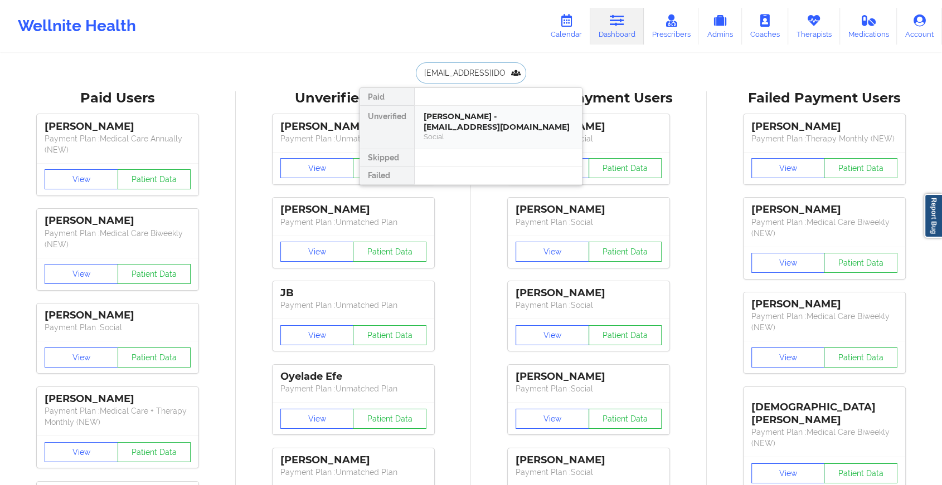
click at [501, 132] on div "Social" at bounding box center [498, 136] width 149 height 9
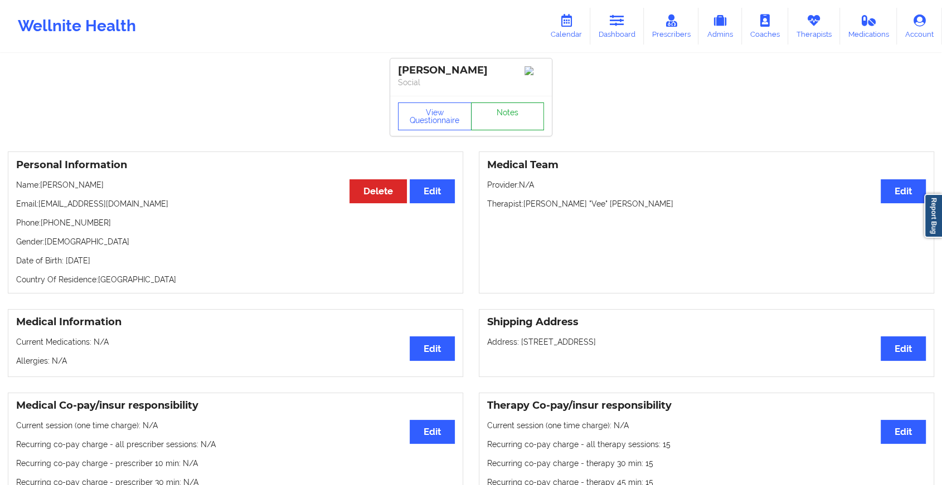
click at [517, 116] on link "Notes" at bounding box center [508, 117] width 74 height 28
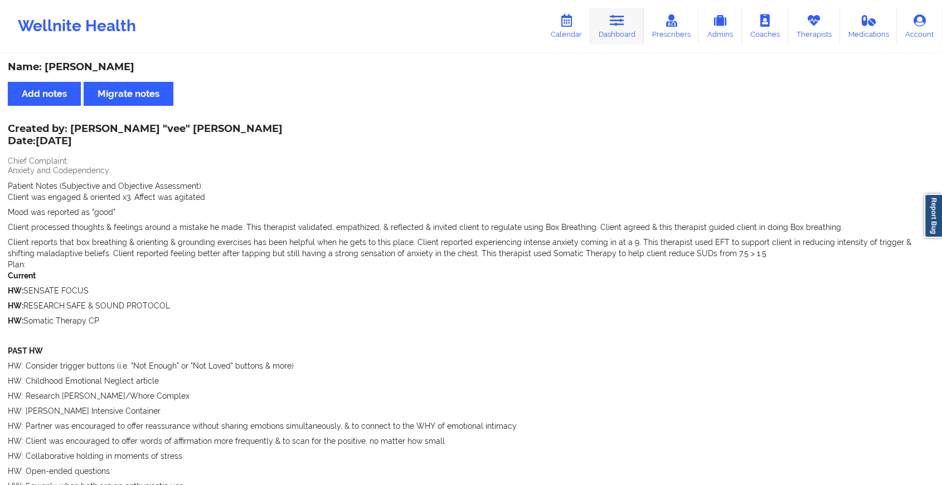
click at [609, 28] on link "Dashboard" at bounding box center [617, 26] width 54 height 37
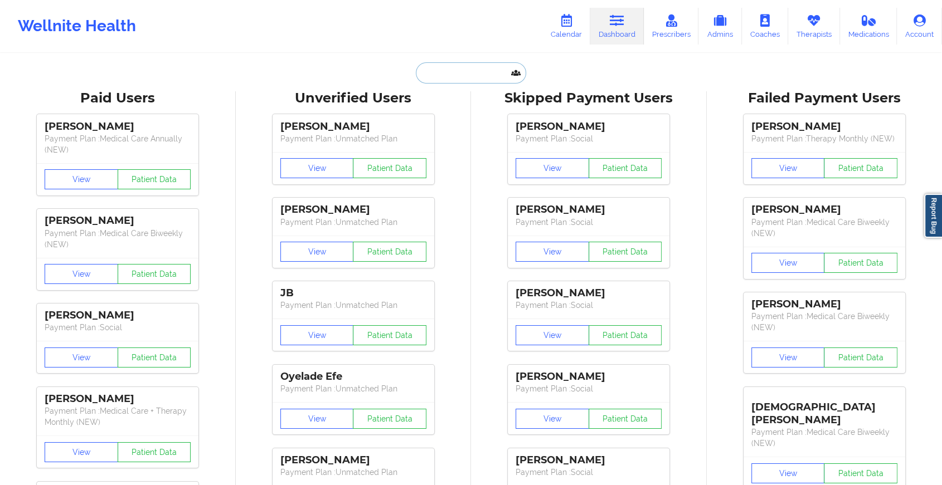
click at [435, 82] on input "text" at bounding box center [471, 72] width 110 height 21
paste input "[EMAIL_ADDRESS][DOMAIN_NAME]"
type input "[EMAIL_ADDRESS][DOMAIN_NAME]"
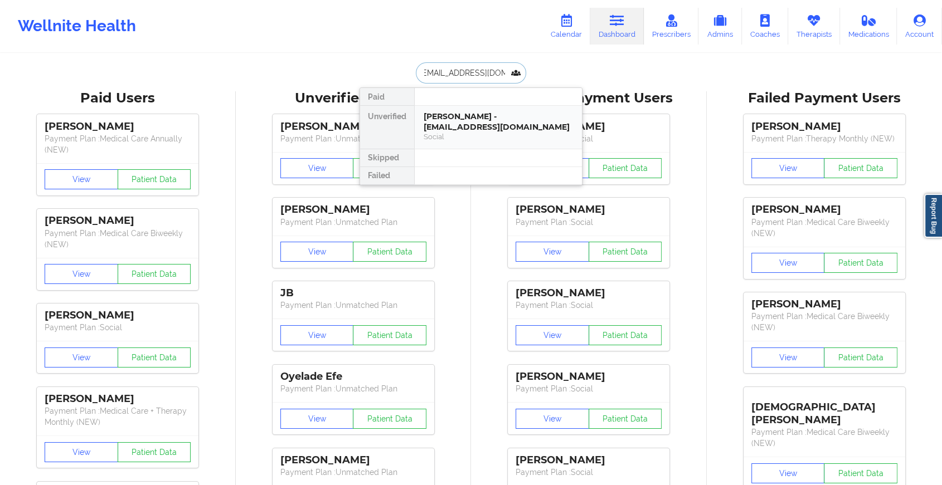
click at [467, 122] on div "[PERSON_NAME] - [EMAIL_ADDRESS][DOMAIN_NAME]" at bounding box center [498, 121] width 149 height 21
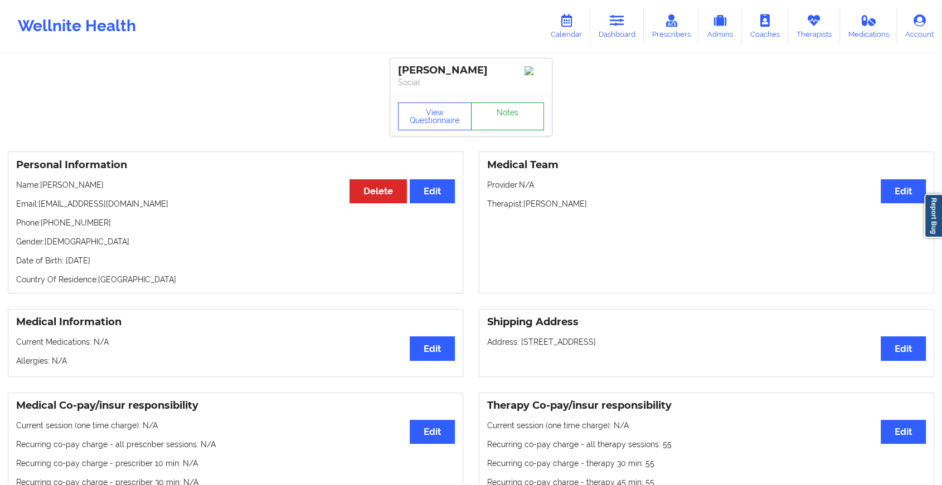
click at [523, 127] on link "Notes" at bounding box center [508, 117] width 74 height 28
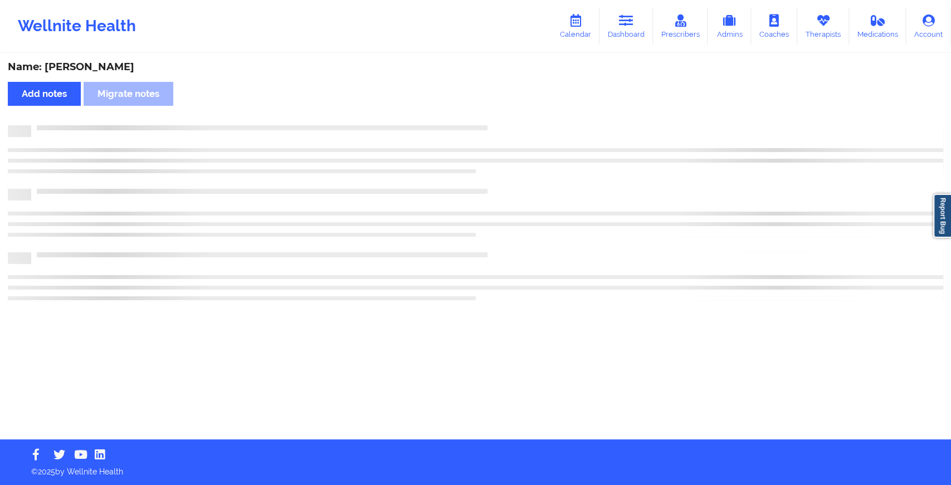
click at [673, 225] on div at bounding box center [476, 212] width 936 height 175
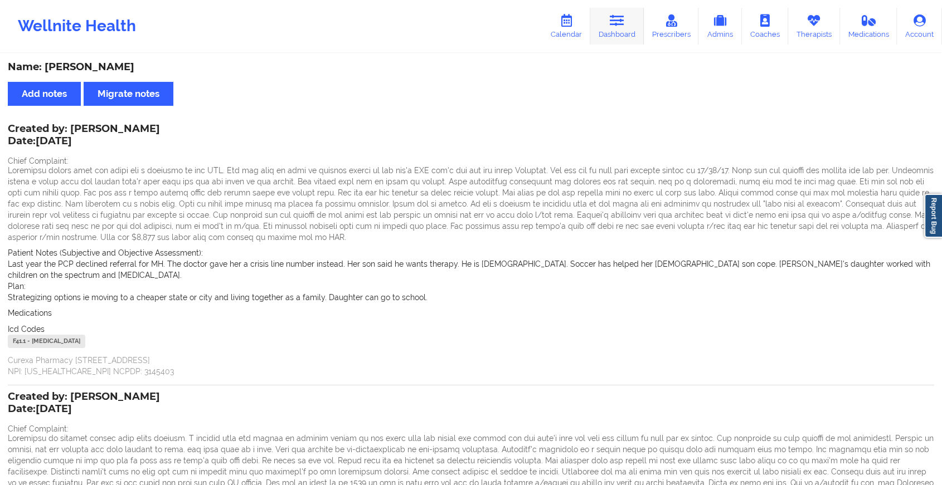
click at [615, 38] on link "Dashboard" at bounding box center [617, 26] width 54 height 37
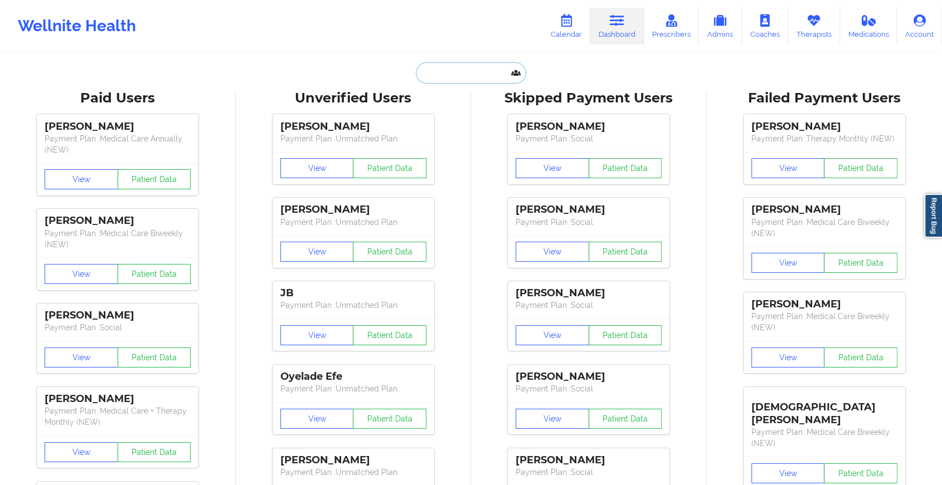
click at [478, 71] on input "text" at bounding box center [471, 72] width 110 height 21
paste input "[EMAIL_ADDRESS][DOMAIN_NAME]"
type input "[EMAIL_ADDRESS][DOMAIN_NAME]"
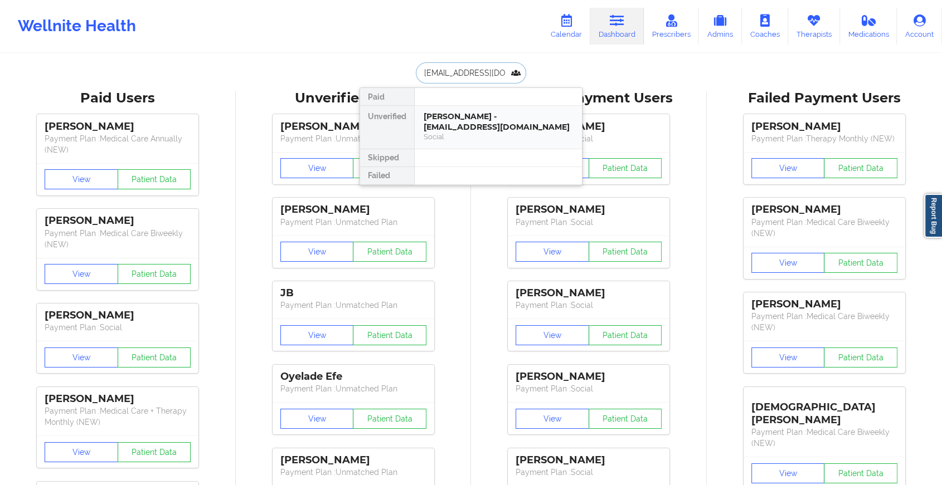
click at [451, 120] on div "[PERSON_NAME] - [EMAIL_ADDRESS][DOMAIN_NAME]" at bounding box center [498, 121] width 149 height 21
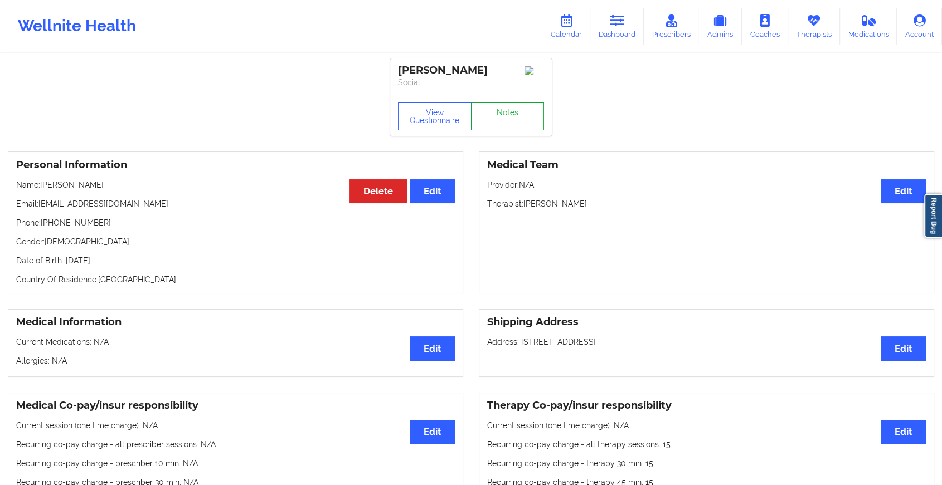
click at [521, 111] on link "Notes" at bounding box center [508, 117] width 74 height 28
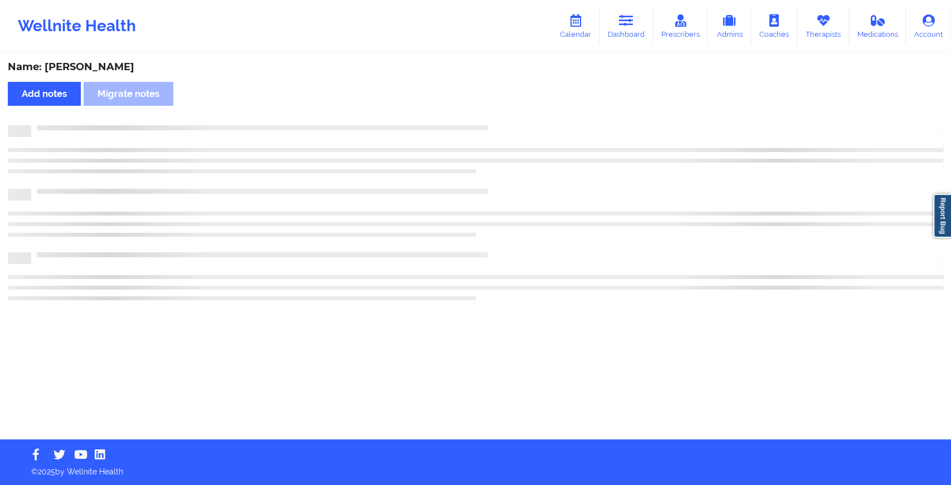
click at [521, 111] on div "Name: [PERSON_NAME] Add notes Migrate notes" at bounding box center [475, 247] width 951 height 385
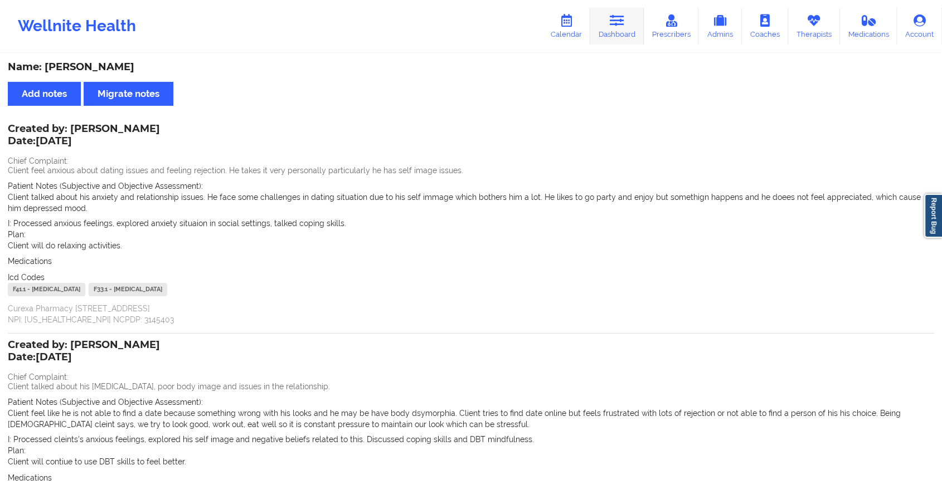
click at [604, 41] on link "Dashboard" at bounding box center [617, 26] width 54 height 37
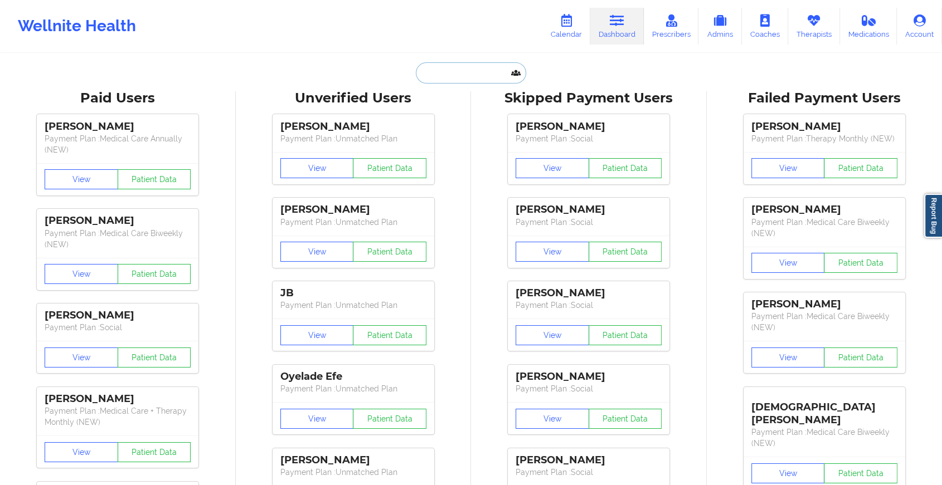
click at [441, 77] on input "text" at bounding box center [471, 72] width 110 height 21
paste input "[EMAIL_ADDRESS][DOMAIN_NAME]"
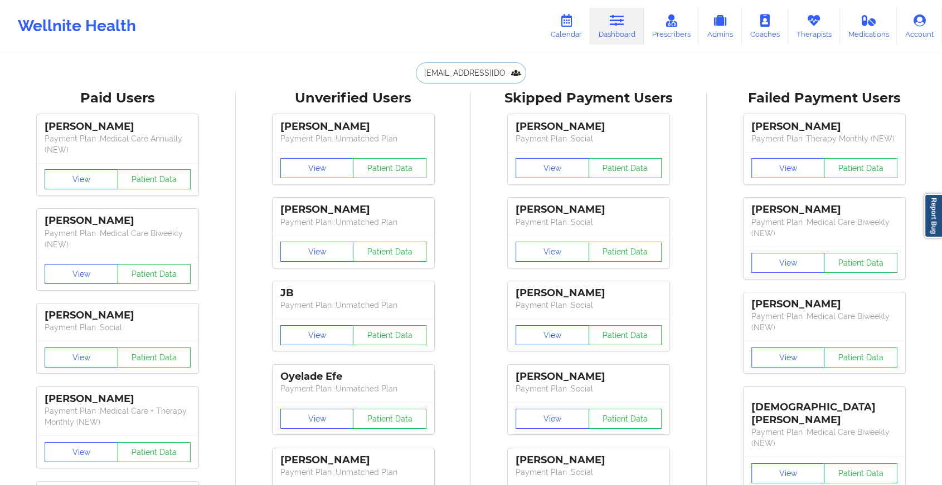
click at [422, 74] on input "[EMAIL_ADDRESS][DOMAIN_NAME]" at bounding box center [471, 72] width 110 height 21
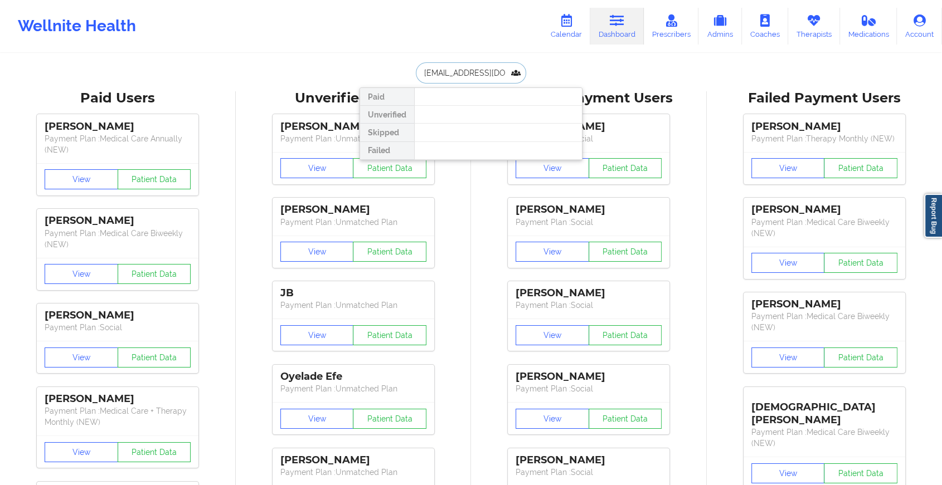
type input "[EMAIL_ADDRESS][DOMAIN_NAME]"
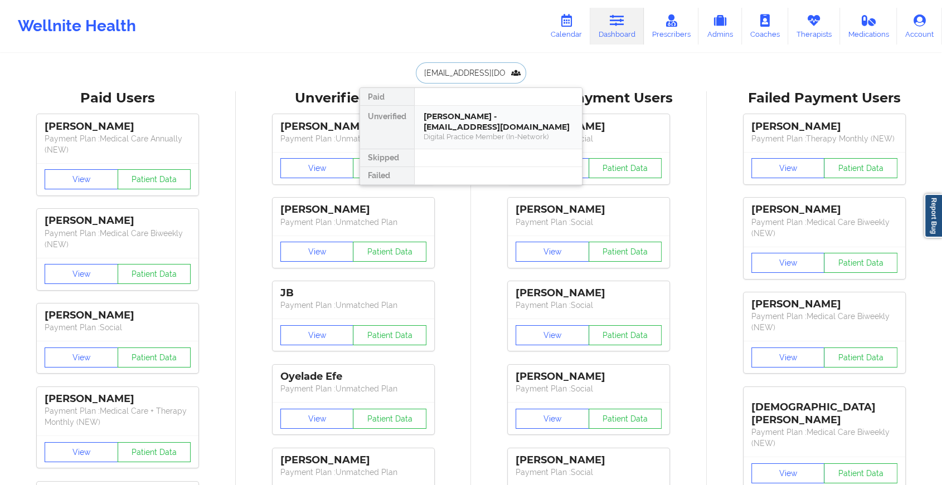
click at [482, 121] on div "[PERSON_NAME] - [EMAIL_ADDRESS][DOMAIN_NAME]" at bounding box center [498, 121] width 149 height 21
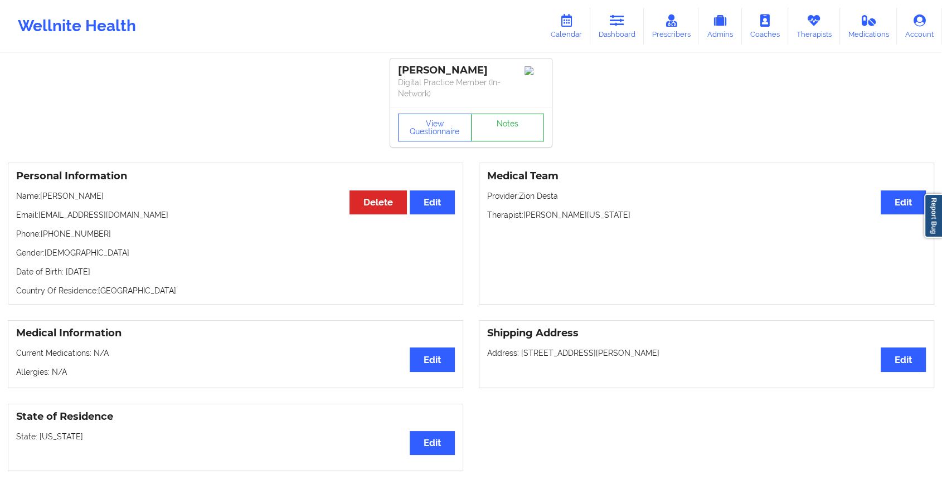
click at [490, 132] on link "Notes" at bounding box center [508, 128] width 74 height 28
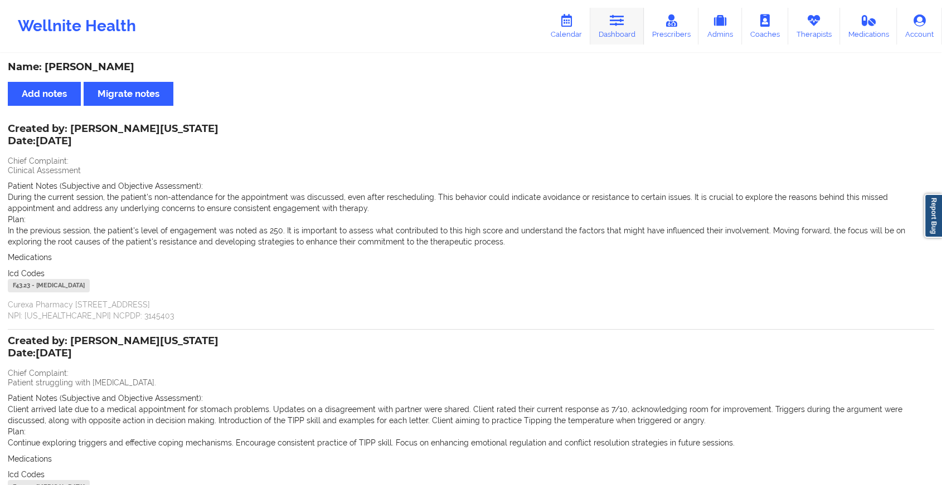
click at [625, 31] on link "Dashboard" at bounding box center [617, 26] width 54 height 37
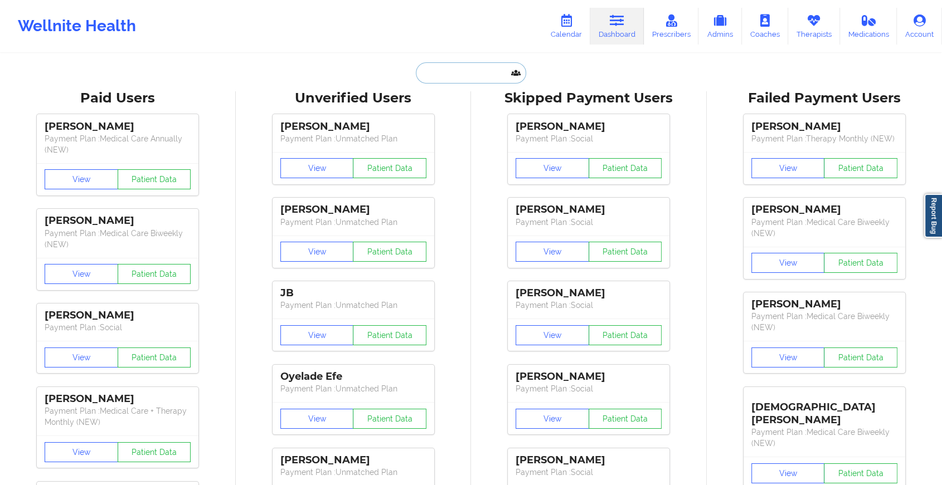
click at [471, 62] on input "text" at bounding box center [471, 72] width 110 height 21
paste input "[PERSON_NAME][EMAIL_ADDRESS][DOMAIN_NAME]"
type input "[PERSON_NAME][EMAIL_ADDRESS][DOMAIN_NAME]"
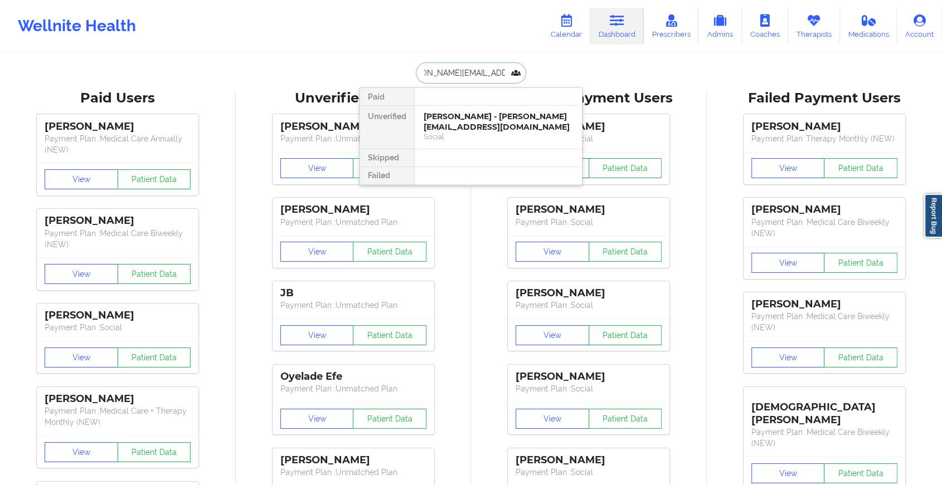
click at [502, 130] on div "[PERSON_NAME] - [PERSON_NAME][EMAIL_ADDRESS][DOMAIN_NAME]" at bounding box center [498, 121] width 149 height 21
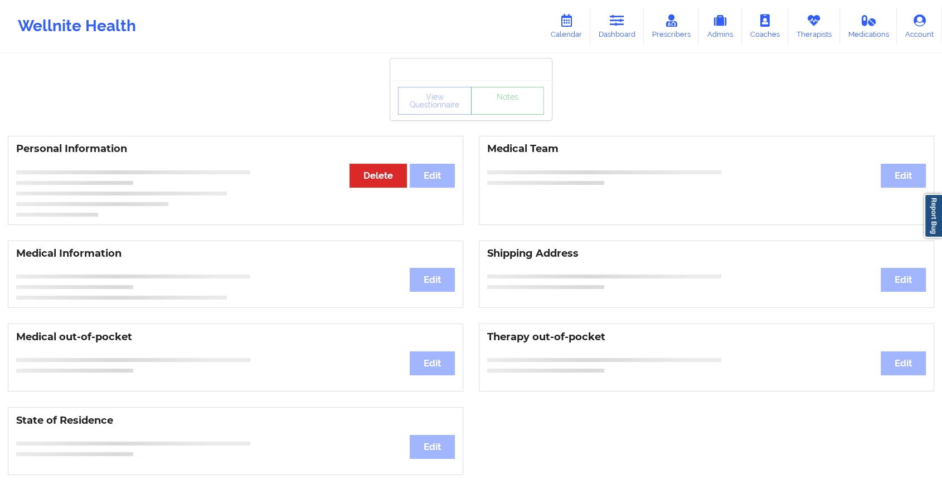
click at [517, 115] on link "Notes" at bounding box center [508, 101] width 74 height 28
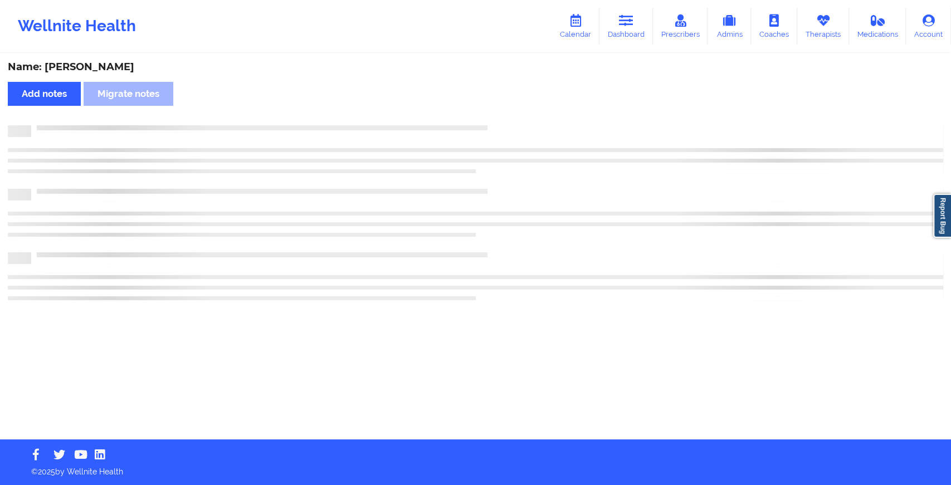
click at [517, 125] on div at bounding box center [487, 125] width 912 height 0
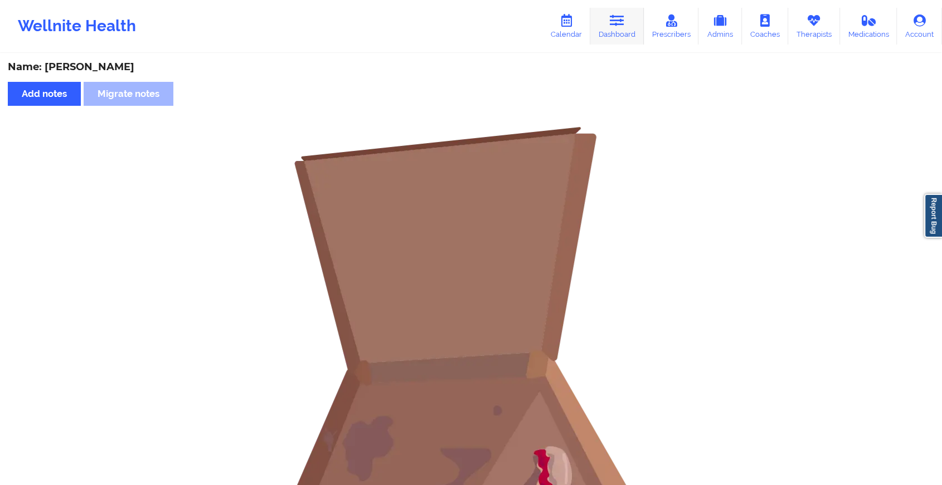
click at [626, 36] on link "Dashboard" at bounding box center [617, 26] width 54 height 37
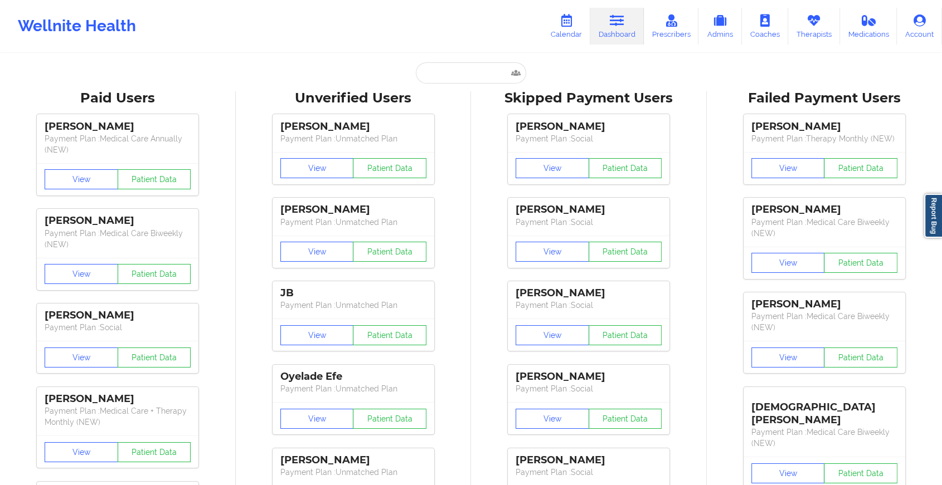
click at [473, 76] on input "text" at bounding box center [471, 72] width 110 height 21
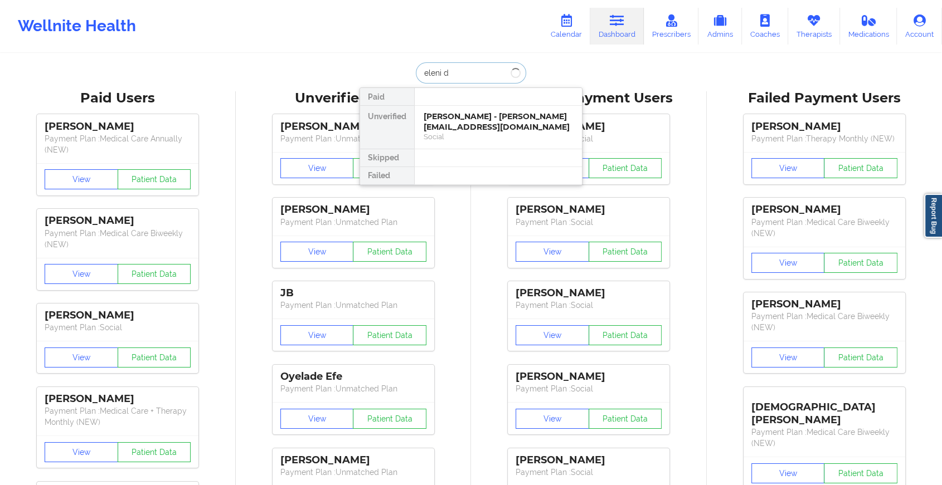
type input "eleni di"
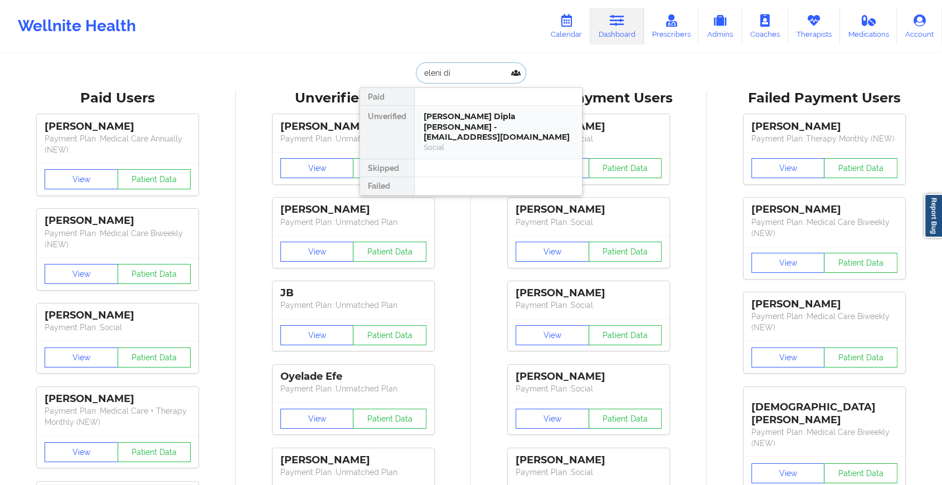
click at [464, 120] on div "[PERSON_NAME] Dipla [PERSON_NAME] - [EMAIL_ADDRESS][DOMAIN_NAME]" at bounding box center [498, 126] width 149 height 31
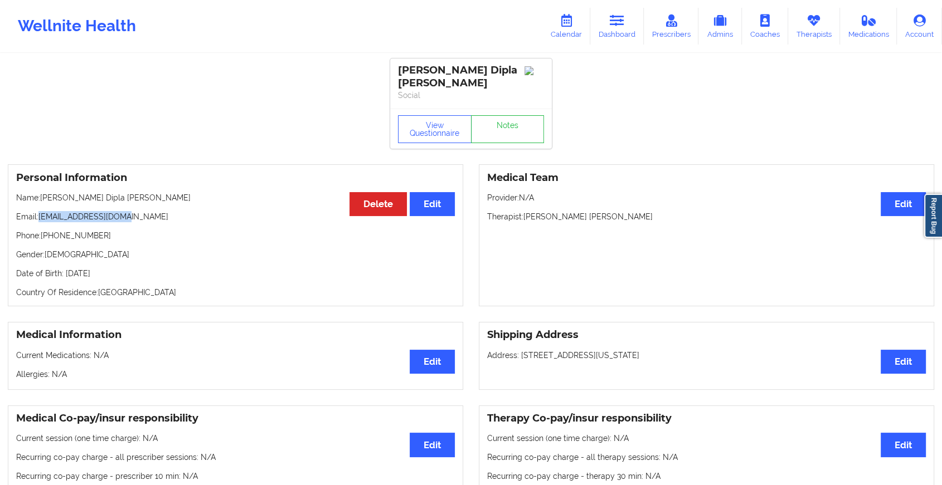
drag, startPoint x: 41, startPoint y: 208, endPoint x: 129, endPoint y: 211, distance: 88.7
click at [129, 211] on p "Email: [EMAIL_ADDRESS][DOMAIN_NAME]" at bounding box center [235, 216] width 439 height 11
copy p "[EMAIL_ADDRESS][DOMAIN_NAME]"
click at [618, 42] on link "Dashboard" at bounding box center [617, 26] width 54 height 37
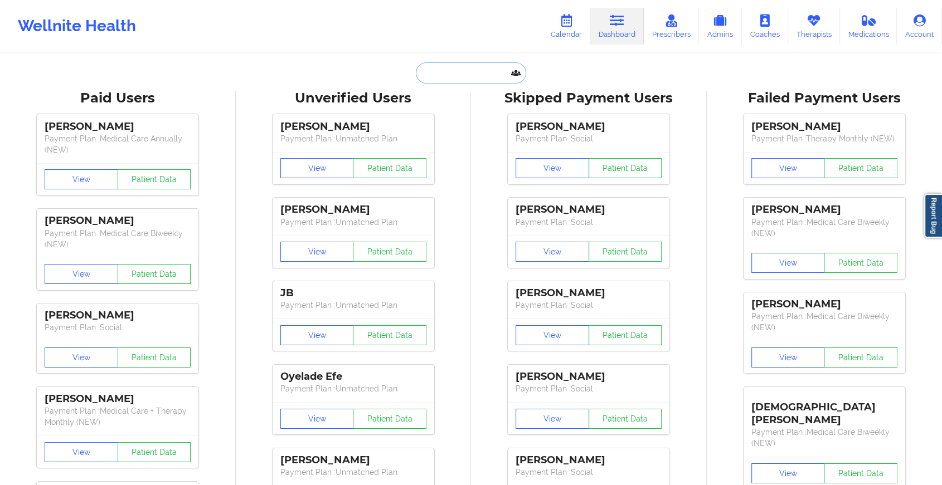
click at [450, 73] on input "text" at bounding box center [471, 72] width 110 height 21
paste input "[EMAIL_ADDRESS][DOMAIN_NAME]"
type input "[EMAIL_ADDRESS][DOMAIN_NAME]"
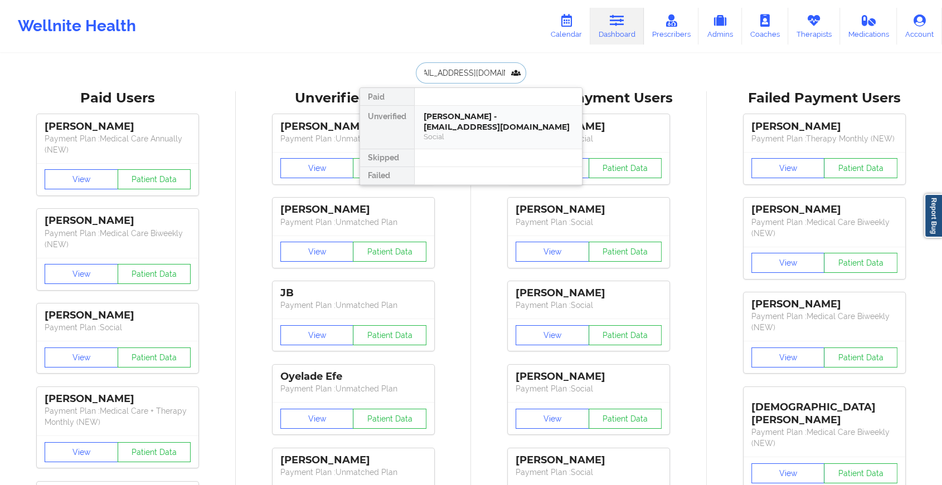
click at [459, 130] on div "[PERSON_NAME] - [EMAIL_ADDRESS][DOMAIN_NAME]" at bounding box center [498, 121] width 149 height 21
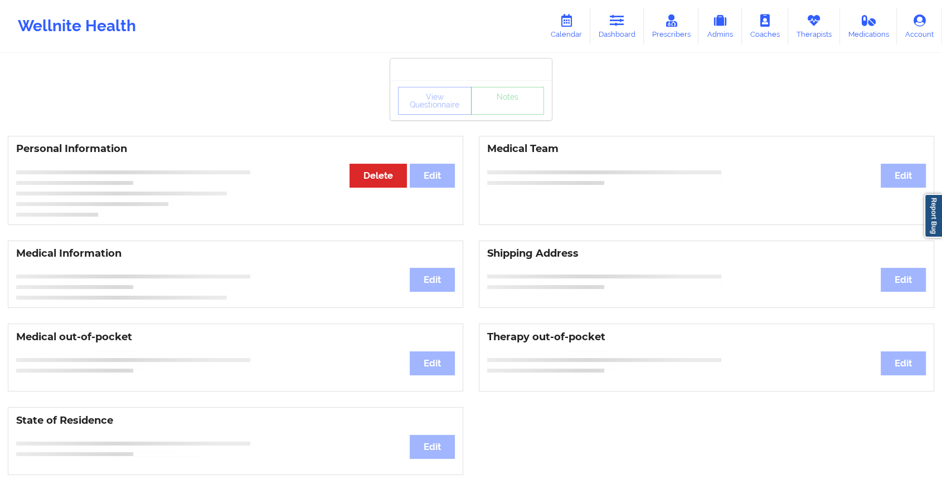
click at [499, 118] on div "View Questionnaire Notes" at bounding box center [471, 100] width 162 height 40
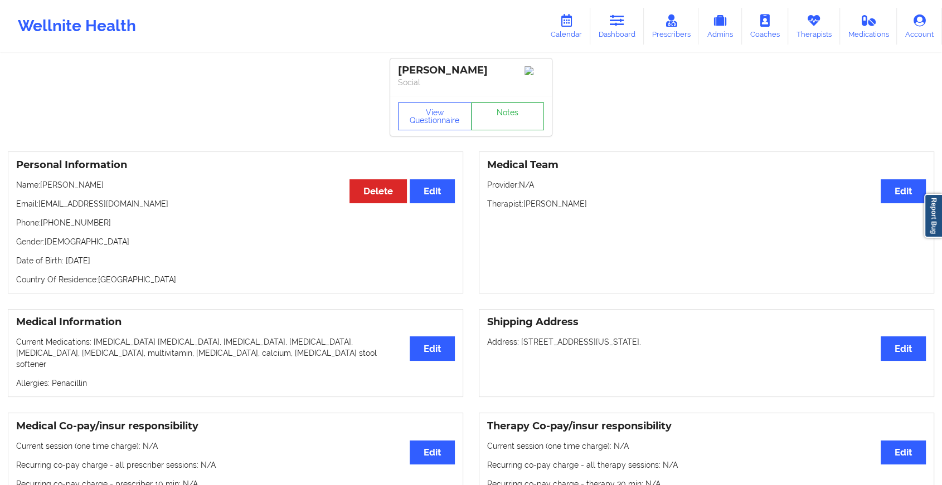
click at [499, 118] on link "Notes" at bounding box center [508, 117] width 74 height 28
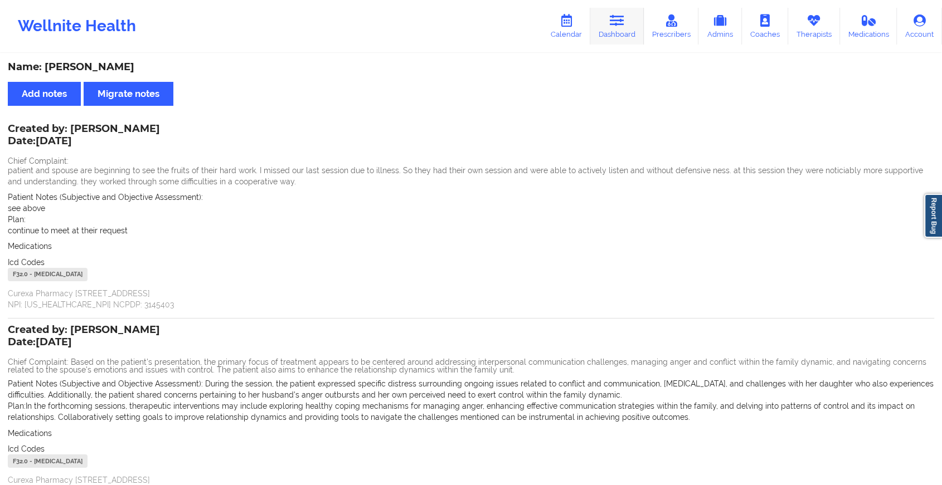
click at [609, 22] on link "Dashboard" at bounding box center [617, 26] width 54 height 37
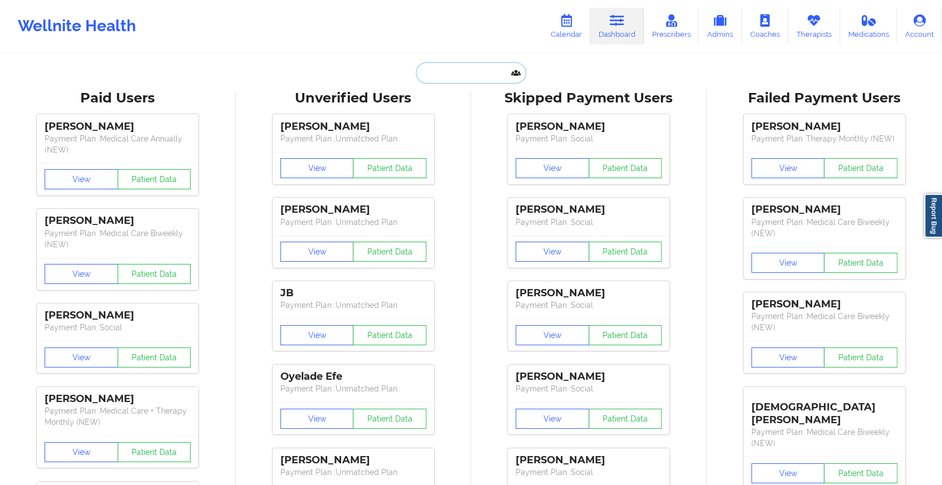
click at [438, 81] on input "text" at bounding box center [471, 72] width 110 height 21
paste input "Hi [PERSON_NAME]. Trust you are doing great. Kindly confirm if you were able to…"
type input "Hi [PERSON_NAME]. Trust you are doing great. Kindly confirm if you were able to…"
paste input "[EMAIL_ADDRESS][DOMAIN_NAME]"
type input "[EMAIL_ADDRESS][DOMAIN_NAME]"
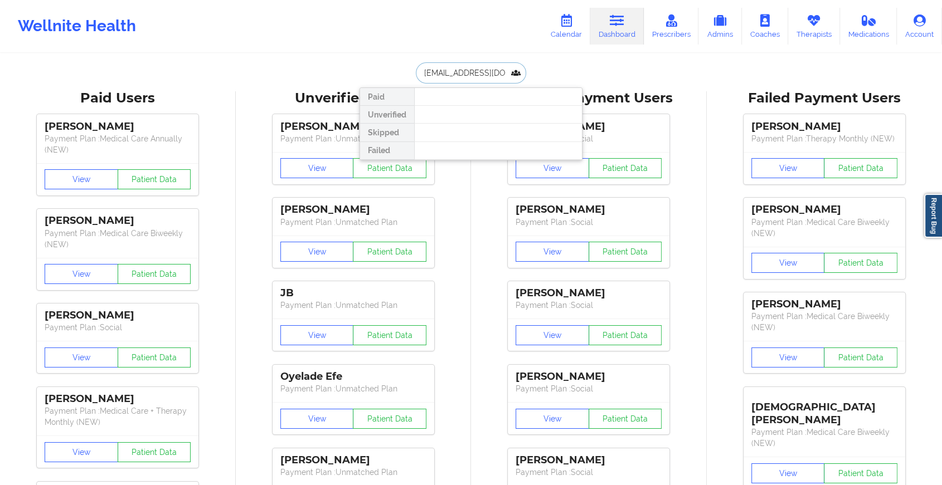
scroll to position [0, 9]
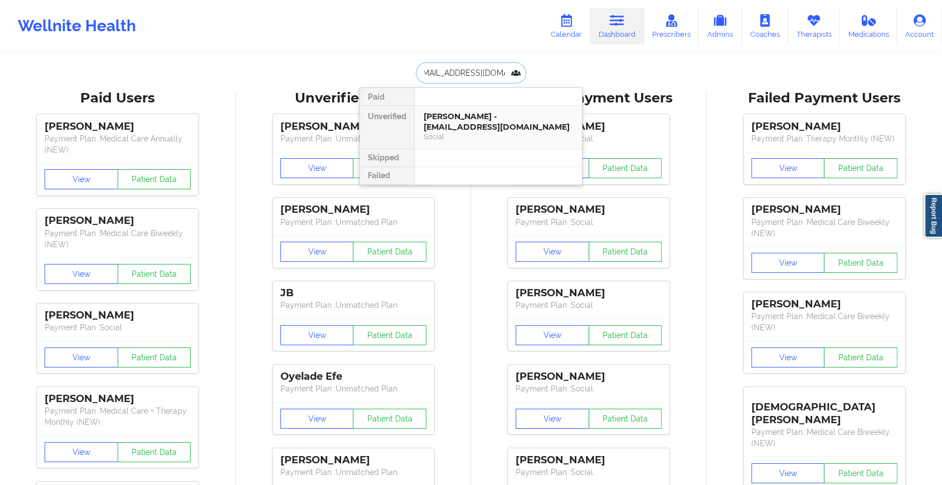
click at [514, 122] on div "[PERSON_NAME] - [EMAIL_ADDRESS][DOMAIN_NAME]" at bounding box center [498, 121] width 149 height 21
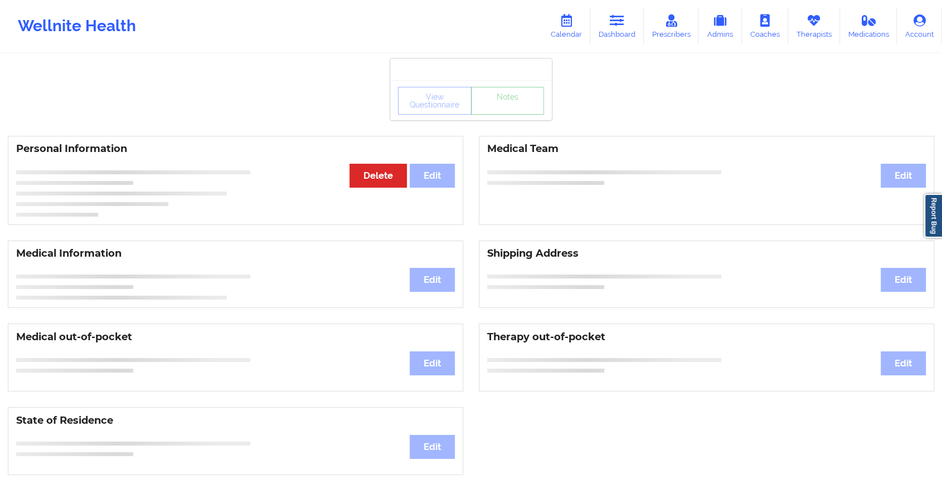
click at [508, 111] on link "Notes" at bounding box center [508, 101] width 74 height 28
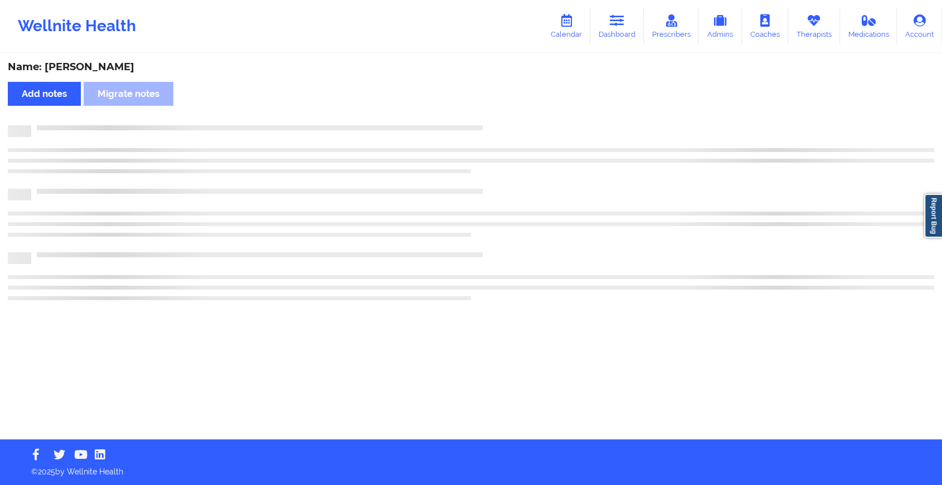
click at [508, 111] on div "Name: [PERSON_NAME] Add notes Migrate notes" at bounding box center [471, 247] width 942 height 385
click at [508, 111] on div "Name: [PERSON_NAME] Add notes Migrate notes" at bounding box center [475, 247] width 951 height 385
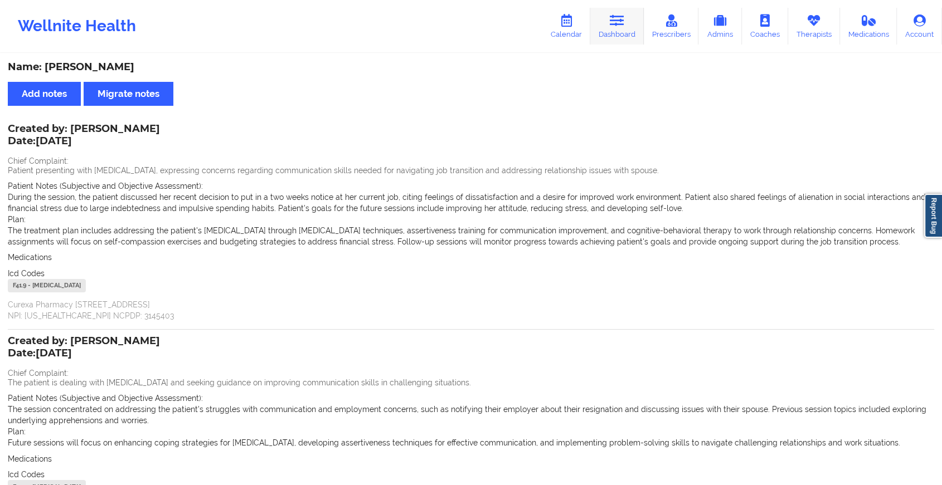
click at [620, 25] on icon at bounding box center [617, 20] width 14 height 12
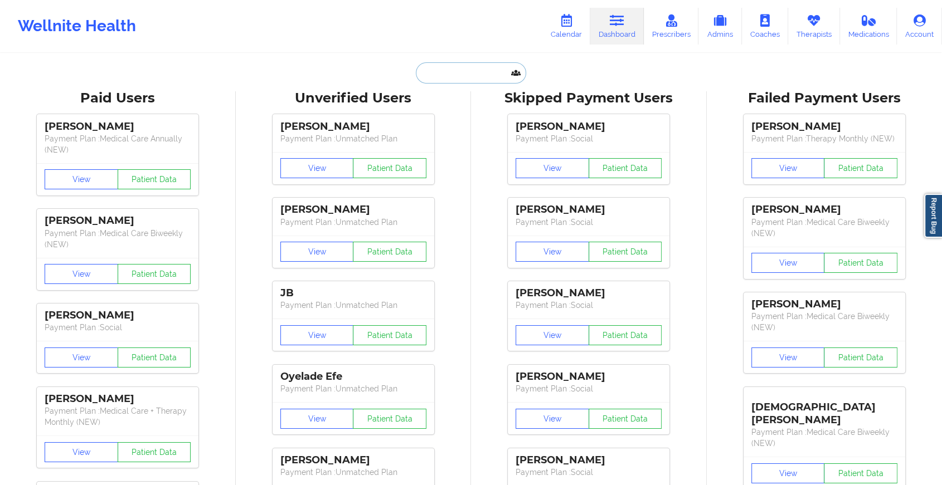
click at [451, 68] on input "text" at bounding box center [471, 72] width 110 height 21
paste input "[EMAIL_ADDRESS][DOMAIN_NAME]"
type input "[EMAIL_ADDRESS][DOMAIN_NAME]"
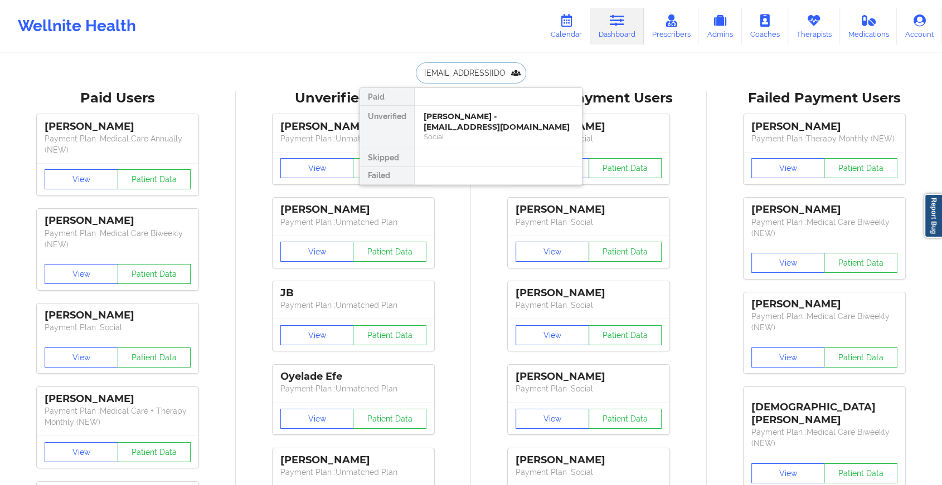
scroll to position [0, 9]
click at [472, 119] on div "[PERSON_NAME] - [EMAIL_ADDRESS][DOMAIN_NAME]" at bounding box center [498, 121] width 149 height 21
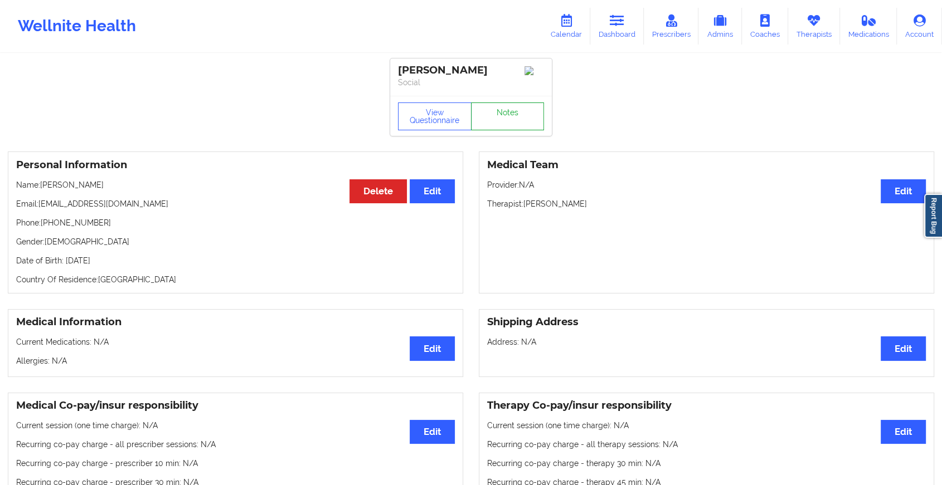
click at [509, 116] on link "Notes" at bounding box center [508, 117] width 74 height 28
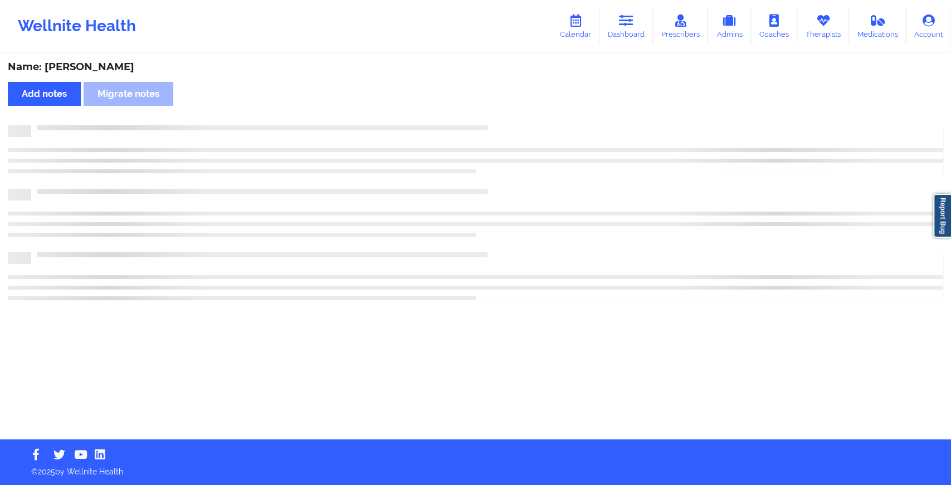
click at [509, 116] on div "Name: [PERSON_NAME] Add notes Migrate notes" at bounding box center [475, 247] width 951 height 385
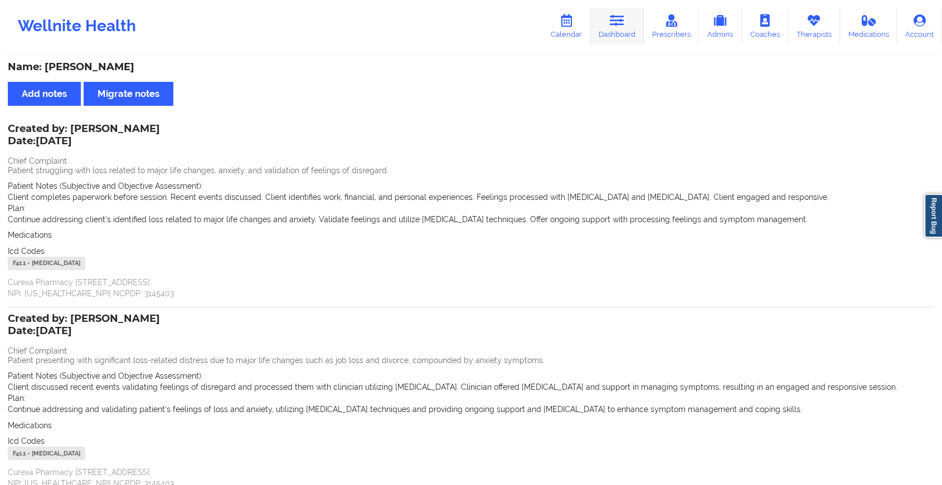
click at [625, 36] on link "Dashboard" at bounding box center [617, 26] width 54 height 37
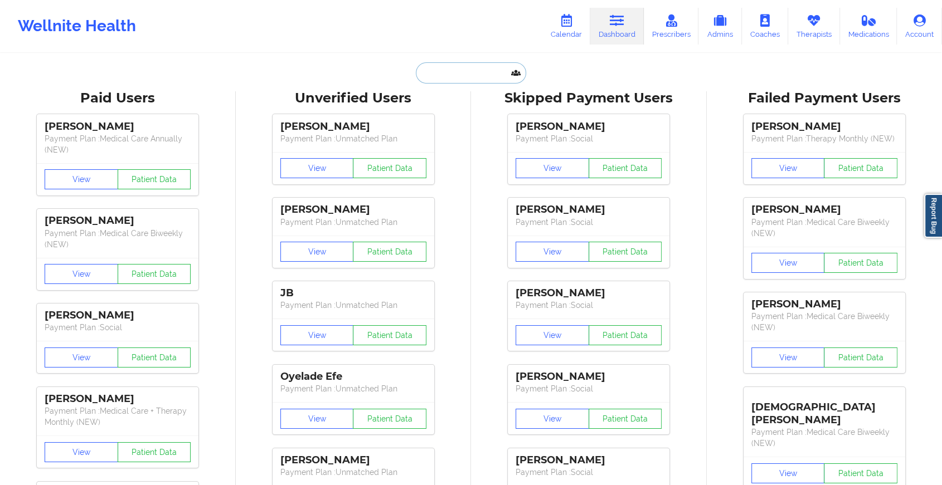
click at [456, 67] on input "text" at bounding box center [471, 72] width 110 height 21
paste input "[EMAIL_ADDRESS][PERSON_NAME][DOMAIN_NAME]"
type input "[EMAIL_ADDRESS][PERSON_NAME][DOMAIN_NAME]"
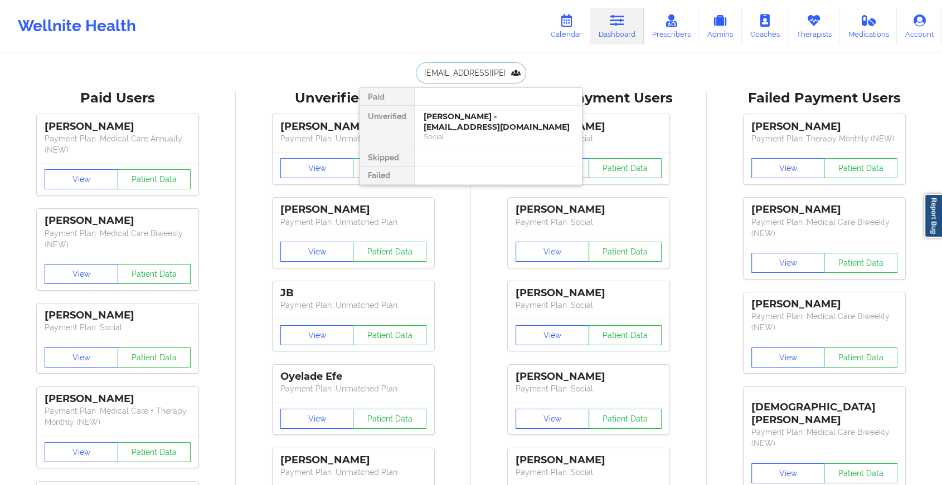
scroll to position [0, 22]
click at [480, 124] on div "[PERSON_NAME] - [EMAIL_ADDRESS][PERSON_NAME][DOMAIN_NAME]" at bounding box center [498, 126] width 149 height 31
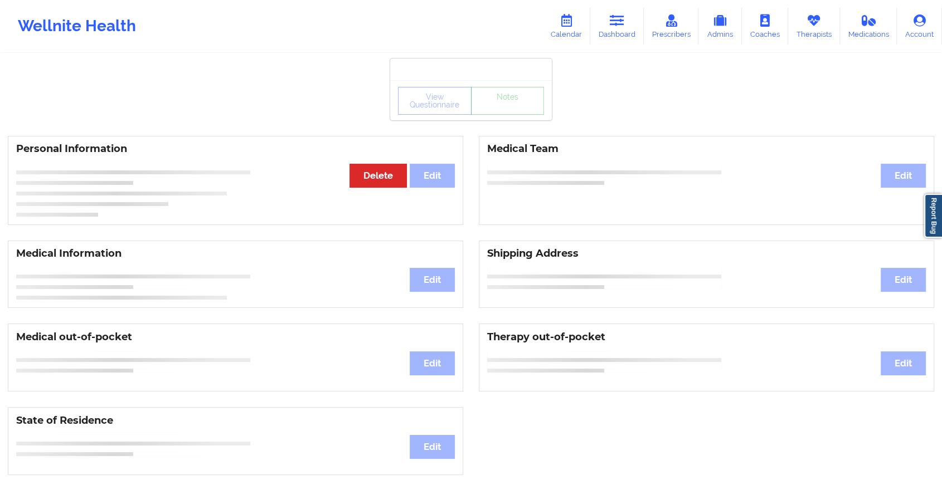
click at [512, 115] on div "View Questionnaire Notes" at bounding box center [471, 100] width 162 height 40
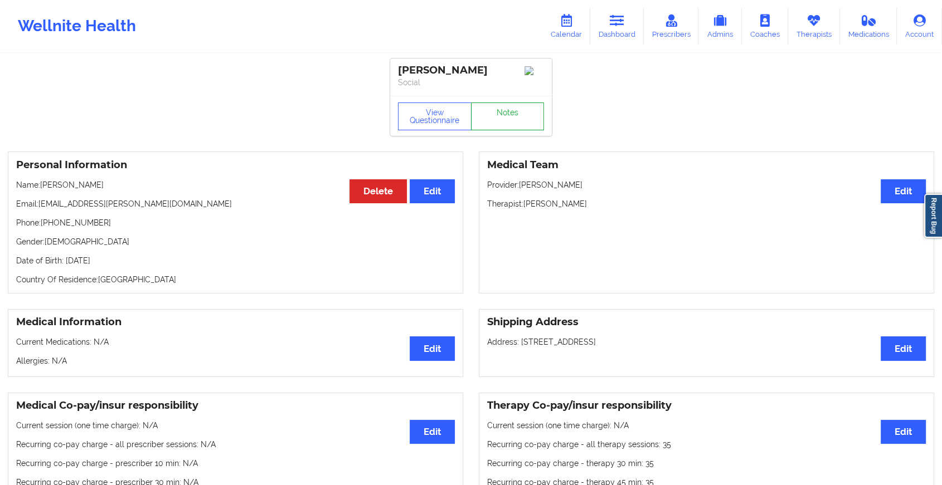
click at [512, 115] on link "Notes" at bounding box center [508, 117] width 74 height 28
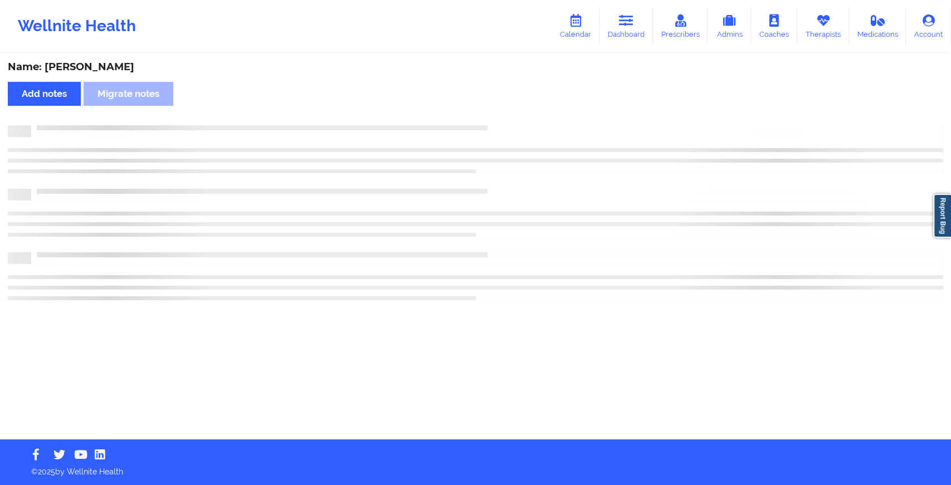
click at [512, 115] on div "Name: [PERSON_NAME] Add notes Migrate notes" at bounding box center [475, 247] width 951 height 385
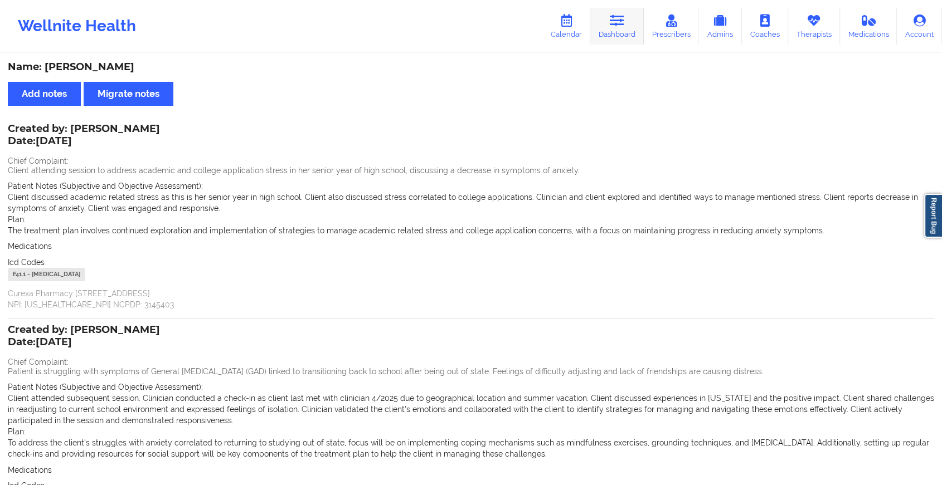
click at [640, 28] on link "Dashboard" at bounding box center [617, 26] width 54 height 37
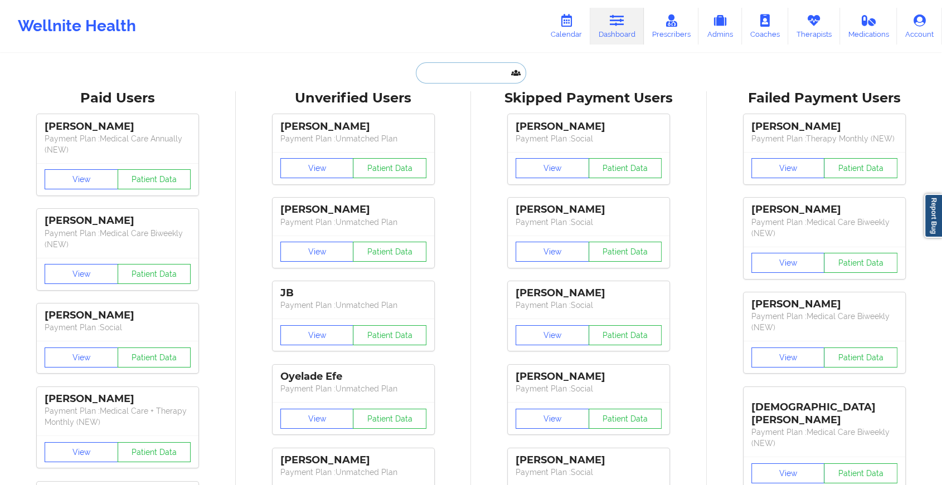
click at [454, 68] on input "text" at bounding box center [471, 72] width 110 height 21
paste input "[EMAIL_ADDRESS][DOMAIN_NAME]"
type input "[EMAIL_ADDRESS][DOMAIN_NAME]"
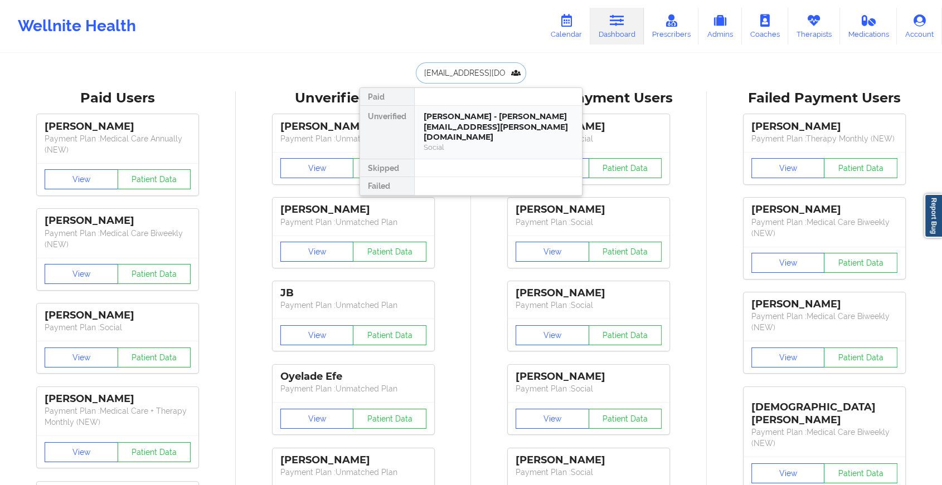
click at [479, 145] on div "[PERSON_NAME] - [PERSON_NAME][EMAIL_ADDRESS][PERSON_NAME][DOMAIN_NAME] Social" at bounding box center [498, 132] width 167 height 53
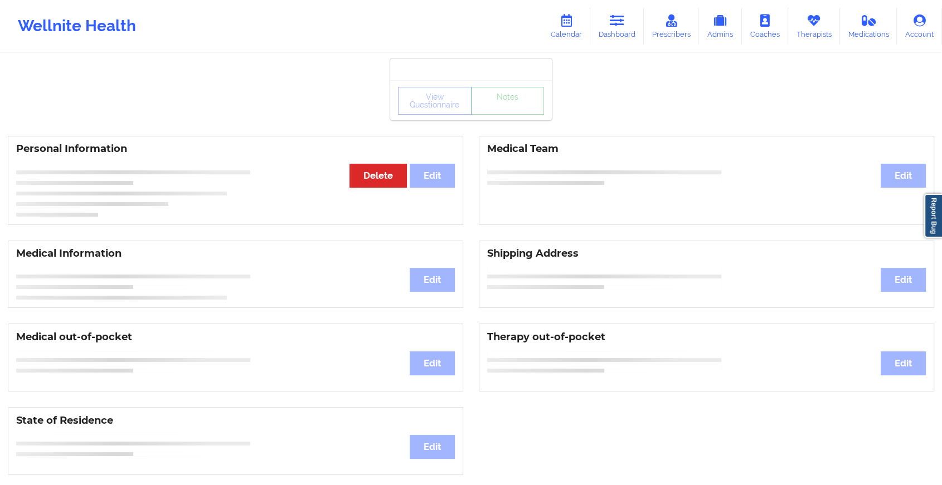
click at [523, 113] on div "View Questionnaire Notes" at bounding box center [471, 101] width 146 height 28
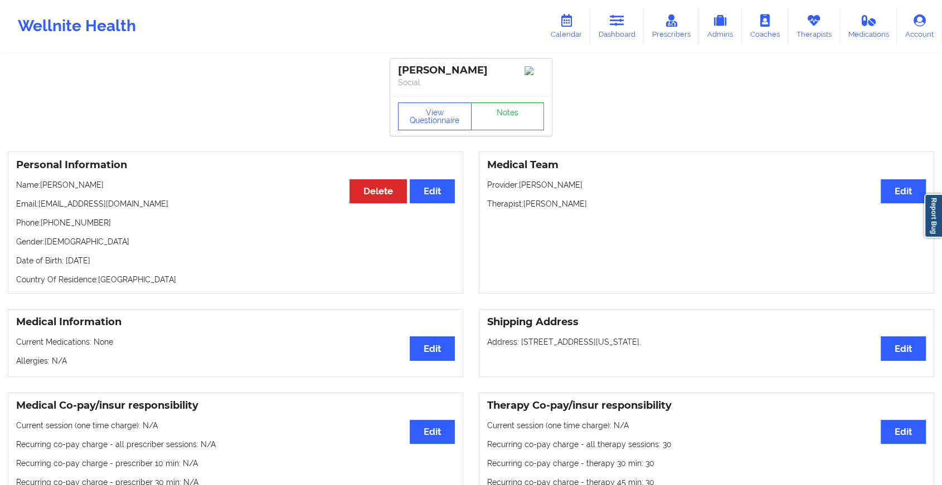
click at [523, 113] on link "Notes" at bounding box center [508, 117] width 74 height 28
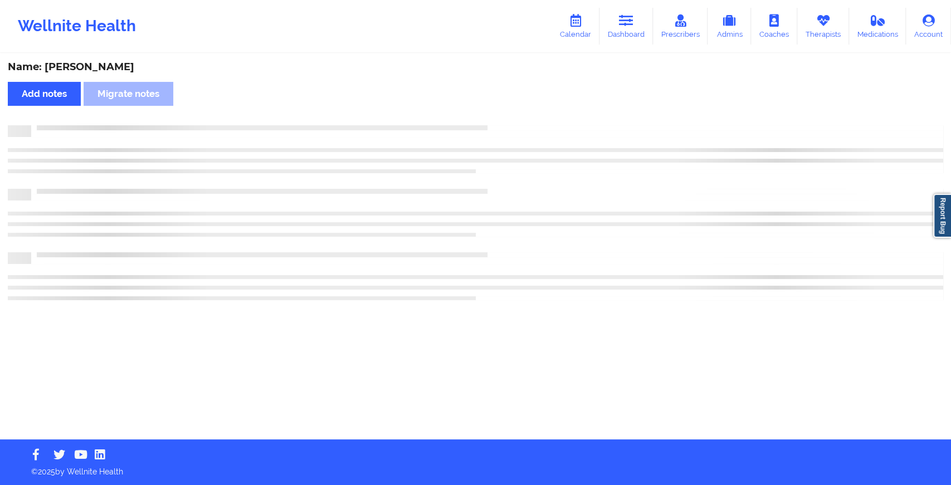
click at [523, 113] on div "Name: [PERSON_NAME] Add notes Migrate notes" at bounding box center [475, 247] width 951 height 385
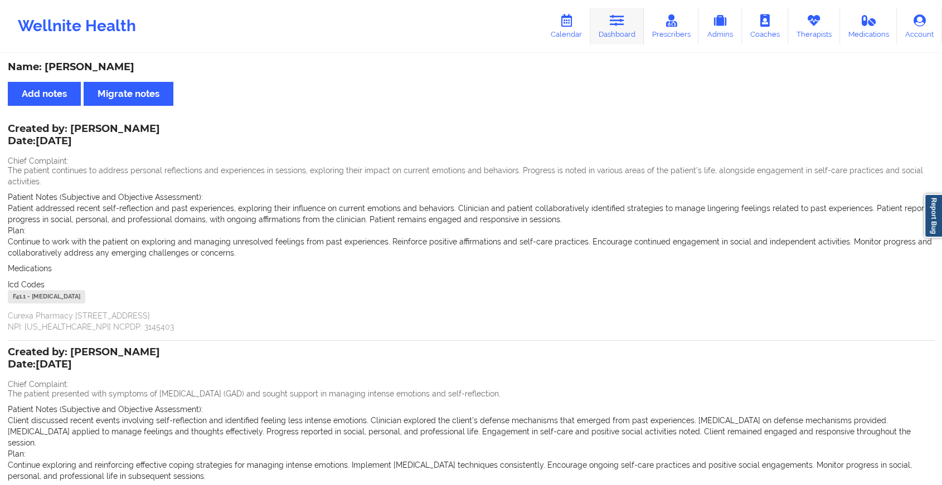
click at [622, 22] on icon at bounding box center [617, 20] width 14 height 12
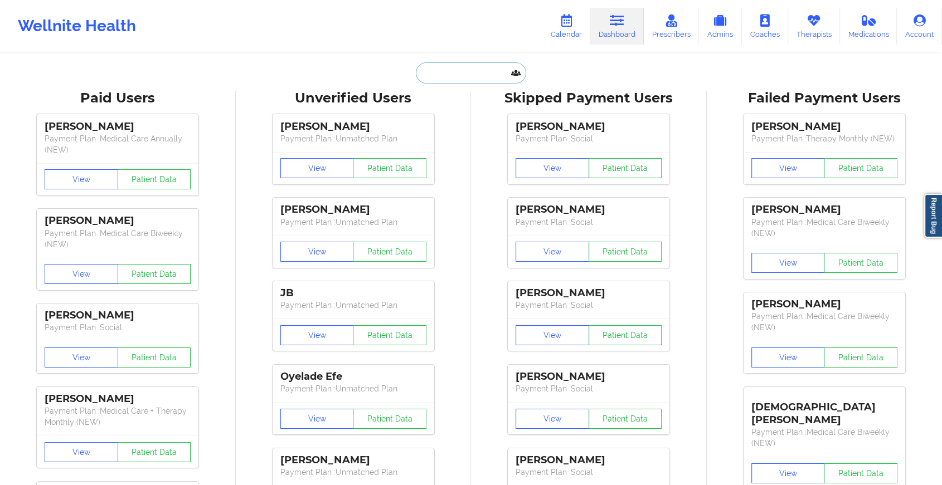
click at [457, 70] on input "text" at bounding box center [471, 72] width 110 height 21
paste input "[PERSON_NAME][EMAIL_ADDRESS][DOMAIN_NAME]"
type input "[PERSON_NAME][EMAIL_ADDRESS][DOMAIN_NAME]"
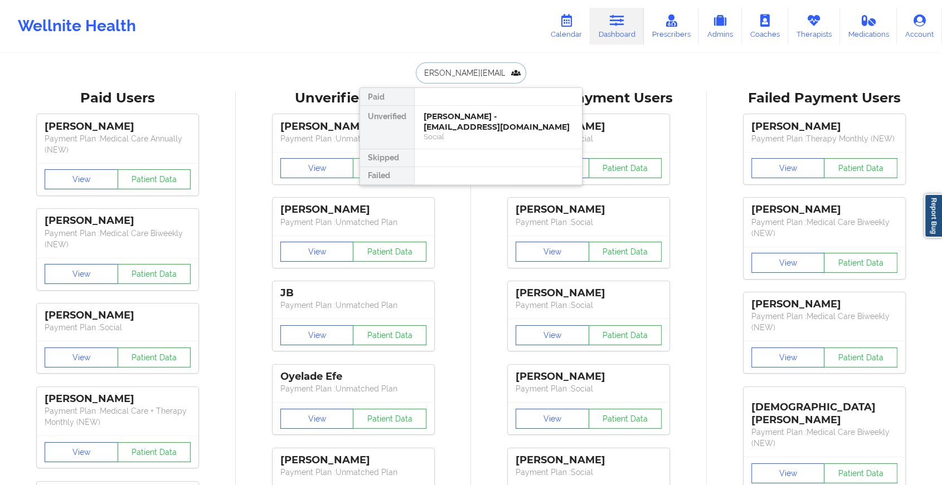
click at [532, 124] on div "[PERSON_NAME] - [EMAIL_ADDRESS][DOMAIN_NAME]" at bounding box center [498, 121] width 149 height 21
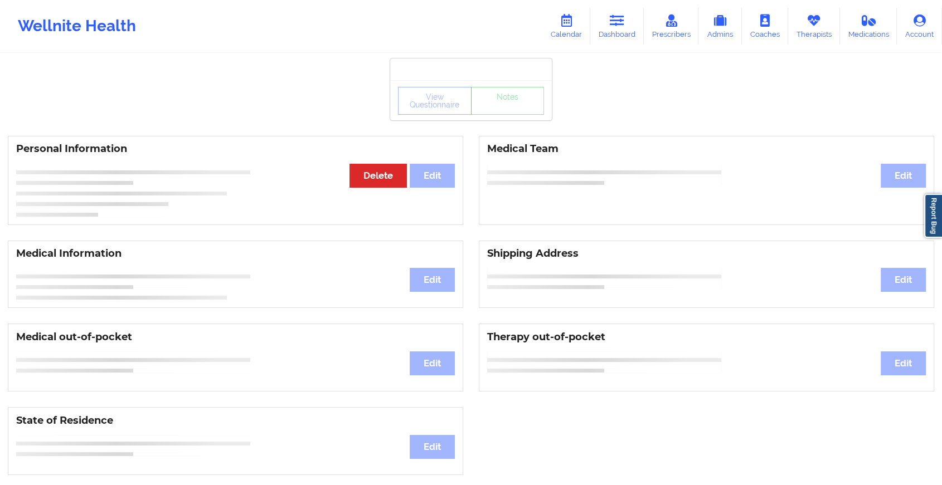
click at [501, 125] on div "View Questionnaire Notes Personal Information Edit Delete Medical Team Edit Med…" at bounding box center [471, 470] width 942 height 941
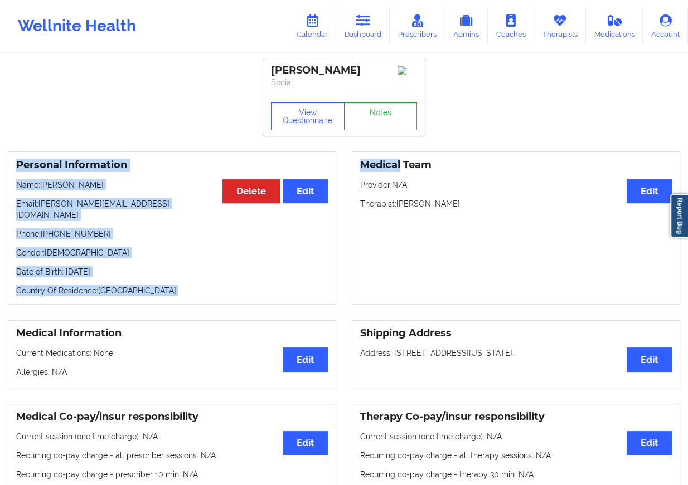
click at [387, 115] on link "Notes" at bounding box center [381, 117] width 74 height 28
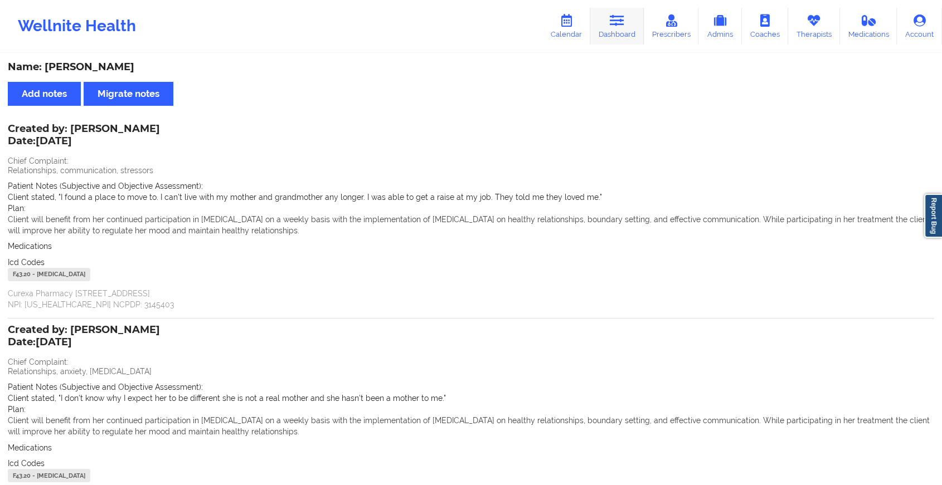
click at [611, 27] on icon at bounding box center [617, 20] width 14 height 12
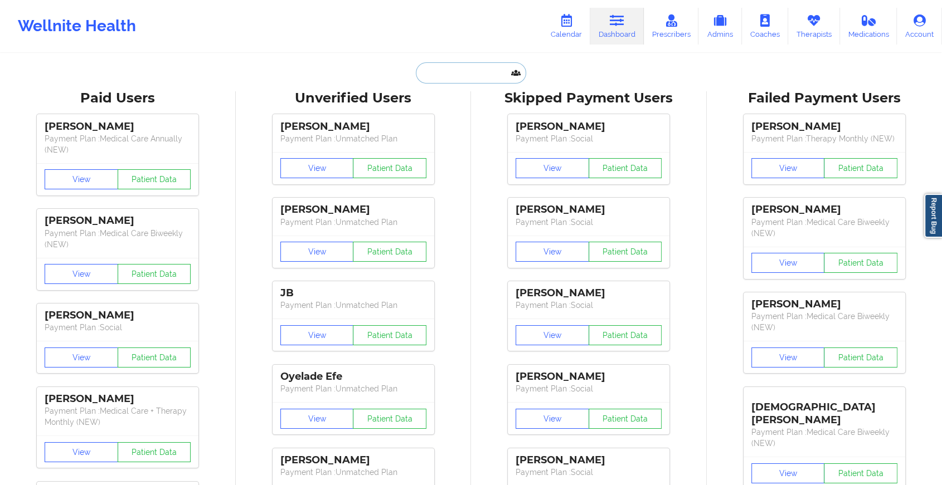
click at [460, 77] on input "text" at bounding box center [471, 72] width 110 height 21
paste input "[EMAIL_ADDRESS][DOMAIN_NAME]"
type input "[EMAIL_ADDRESS][DOMAIN_NAME]"
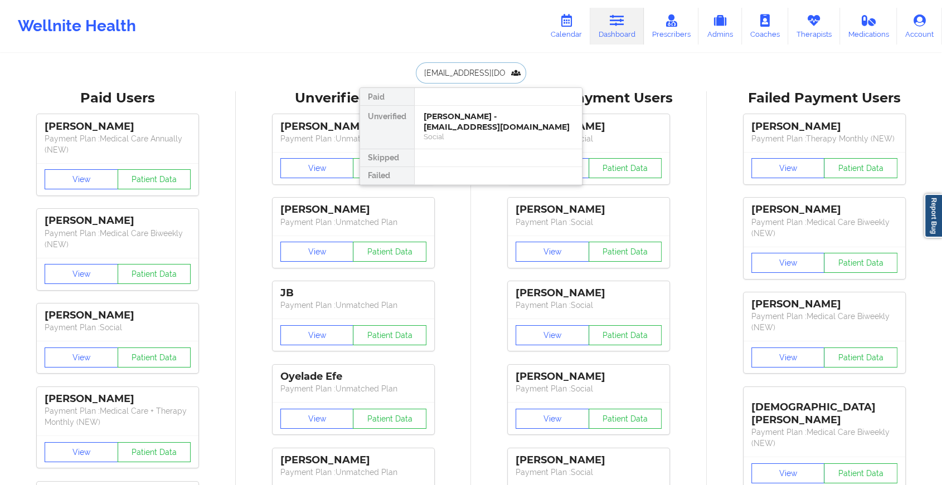
click at [511, 122] on div "[PERSON_NAME] - [EMAIL_ADDRESS][DOMAIN_NAME]" at bounding box center [498, 121] width 149 height 21
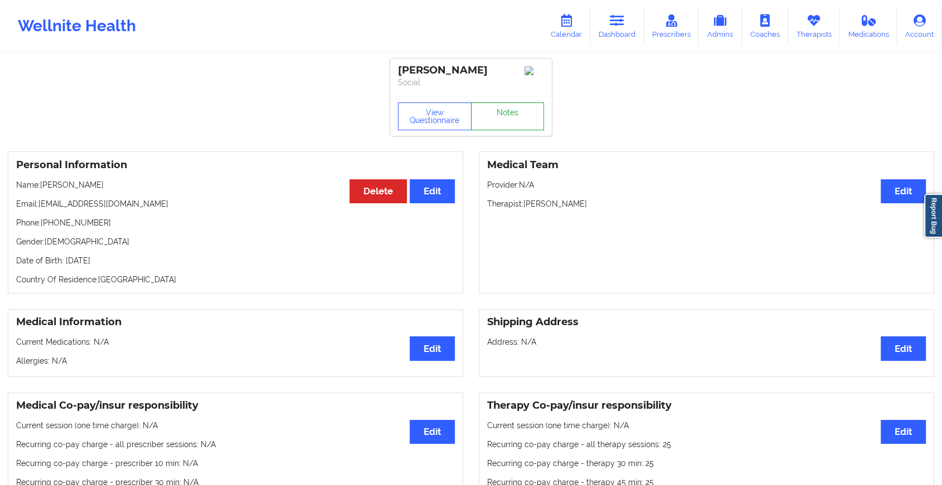
click at [511, 122] on link "Notes" at bounding box center [508, 117] width 74 height 28
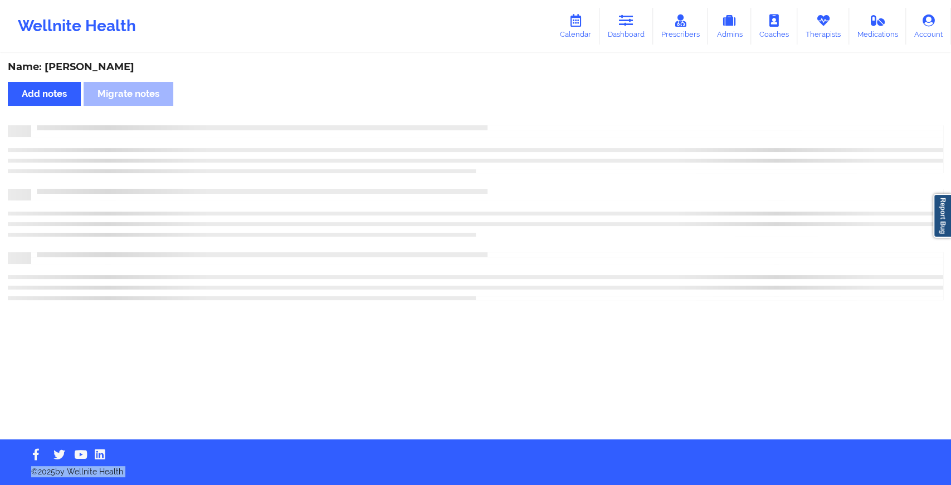
click at [664, 485] on html "Wellnite Health Calendar Dashboard Prescribers Admins Coaches Therapists Medica…" at bounding box center [475, 242] width 951 height 485
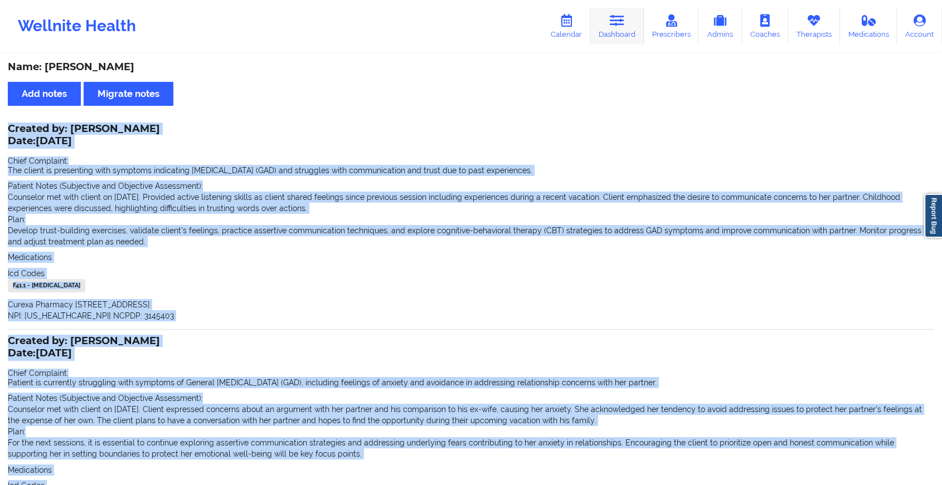
click at [611, 21] on icon at bounding box center [617, 20] width 14 height 12
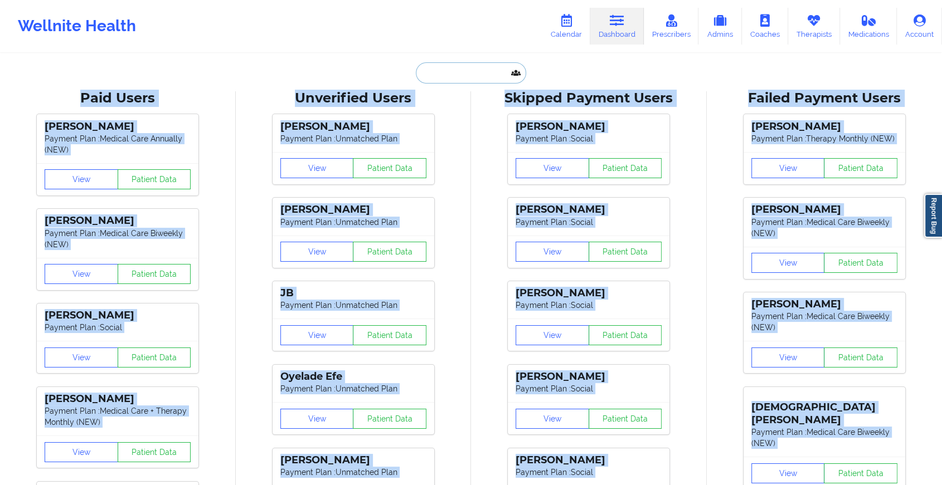
click at [446, 70] on input "text" at bounding box center [471, 72] width 110 height 21
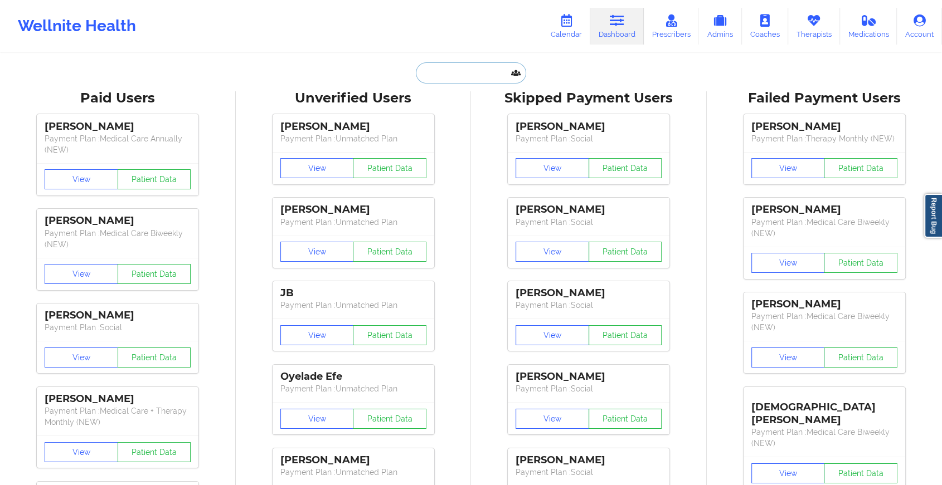
paste input "[EMAIL_ADDRESS][DOMAIN_NAME]"
type input "[EMAIL_ADDRESS][DOMAIN_NAME]"
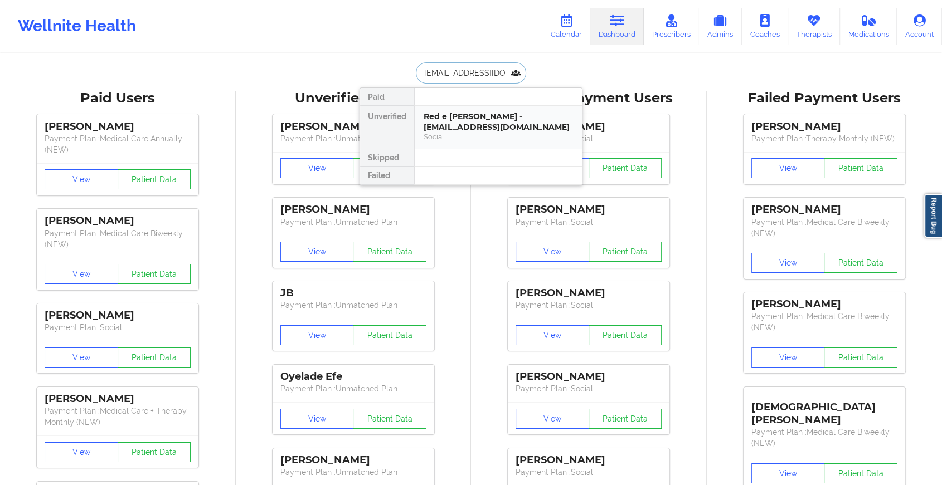
click at [494, 132] on div "Social" at bounding box center [498, 136] width 149 height 9
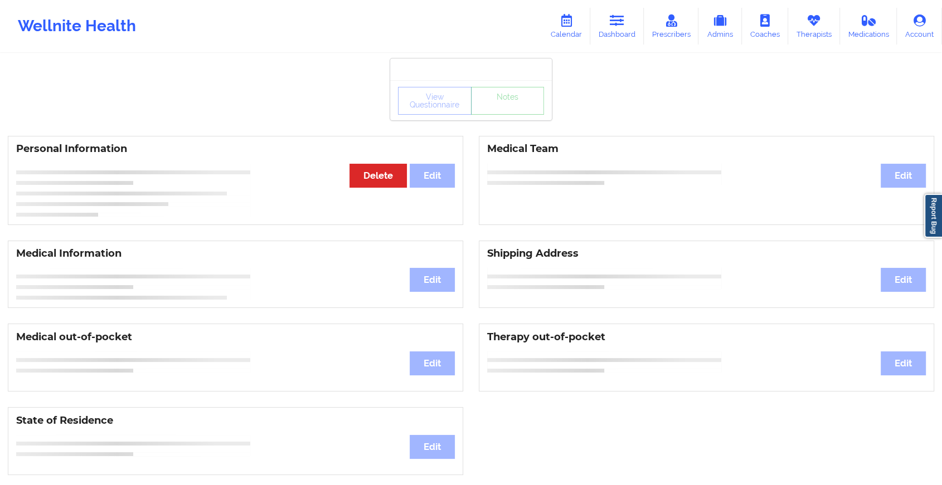
click at [524, 110] on div "View Questionnaire Notes" at bounding box center [471, 101] width 146 height 28
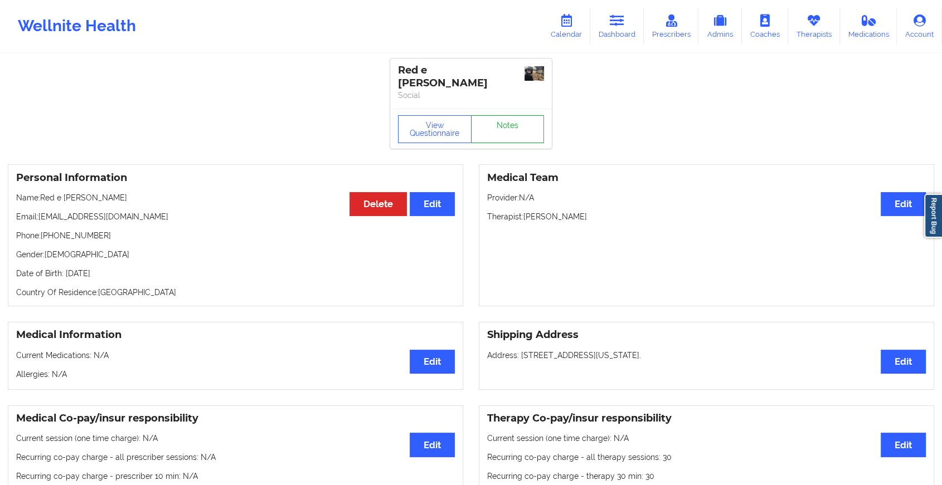
click at [524, 115] on link "Notes" at bounding box center [508, 129] width 74 height 28
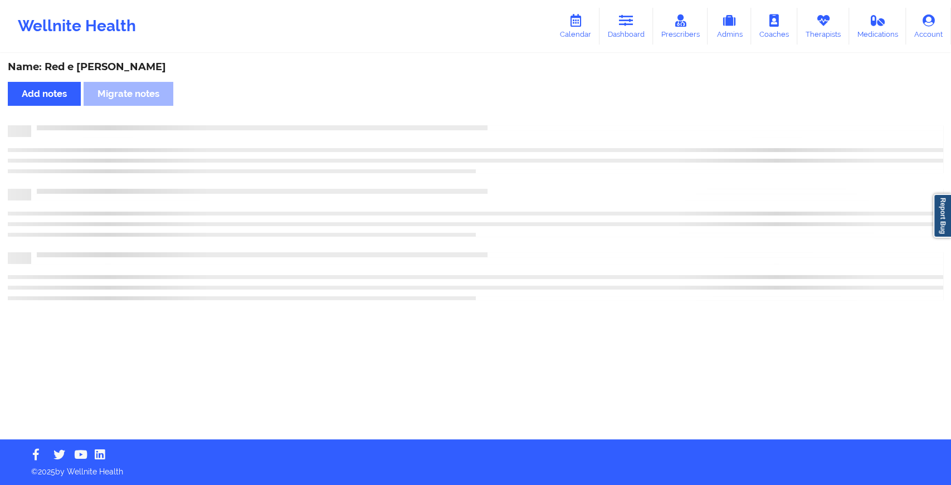
click at [524, 110] on div "Name: [PERSON_NAME] e [PERSON_NAME] Add notes Migrate notes" at bounding box center [475, 247] width 951 height 385
